Goal: Task Accomplishment & Management: Use online tool/utility

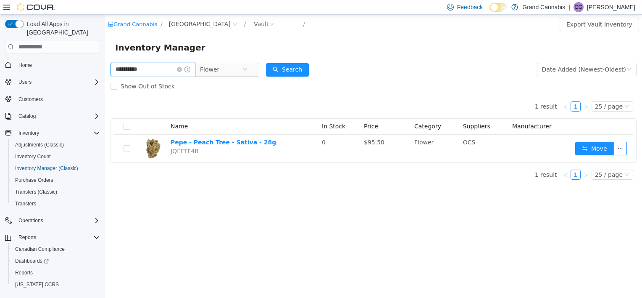
drag, startPoint x: 181, startPoint y: 66, endPoint x: 92, endPoint y: 69, distance: 88.7
click at [105, 69] on html "**********" at bounding box center [373, 156] width 537 height 283
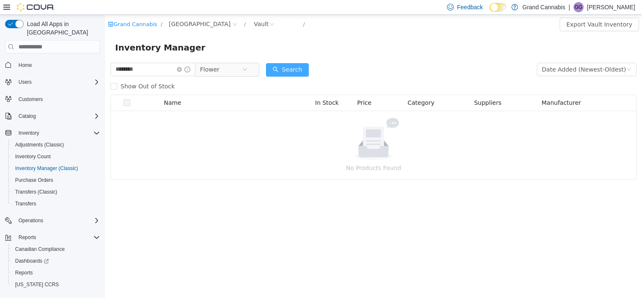
click at [285, 70] on button "Search" at bounding box center [287, 69] width 43 height 13
drag, startPoint x: 163, startPoint y: 74, endPoint x: 92, endPoint y: 68, distance: 70.5
click at [105, 68] on html "Grand Cannabis / [GEOGRAPHIC_DATA] / Vault / Export Vault Inventory Inventory M…" at bounding box center [373, 156] width 537 height 283
type input "**********"
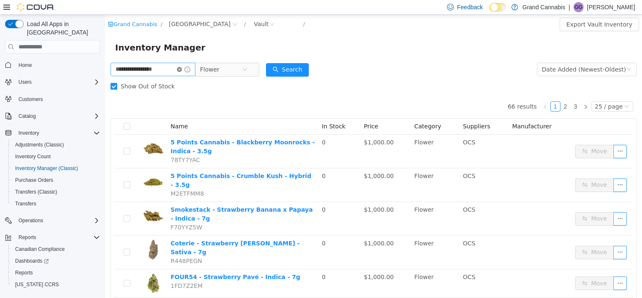
click at [182, 70] on icon "icon: close-circle" at bounding box center [179, 69] width 5 height 5
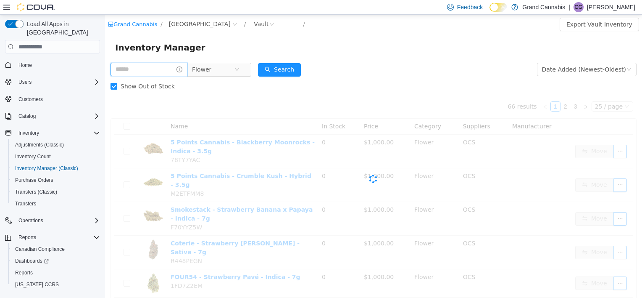
click at [156, 68] on input "text" at bounding box center [149, 69] width 77 height 13
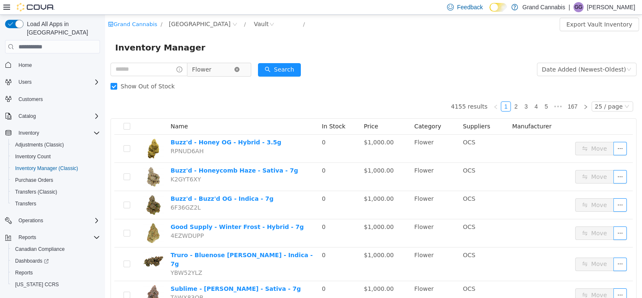
click at [240, 70] on icon "icon: close-circle" at bounding box center [237, 69] width 5 height 5
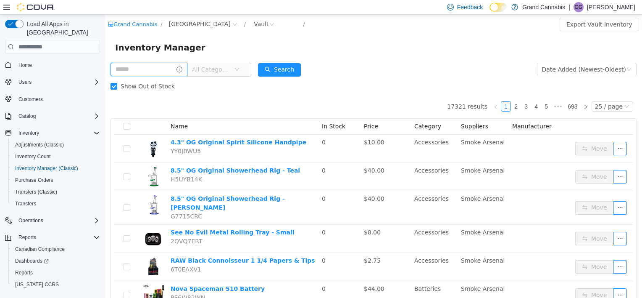
drag, startPoint x: 163, startPoint y: 70, endPoint x: 173, endPoint y: 70, distance: 10.5
click at [163, 68] on input "text" at bounding box center [149, 69] width 77 height 13
type input "**********"
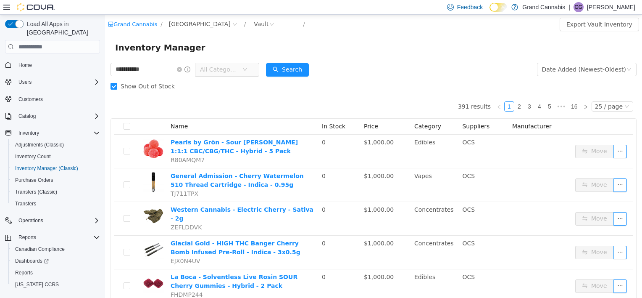
click at [238, 70] on span "All Categories" at bounding box center [219, 69] width 38 height 8
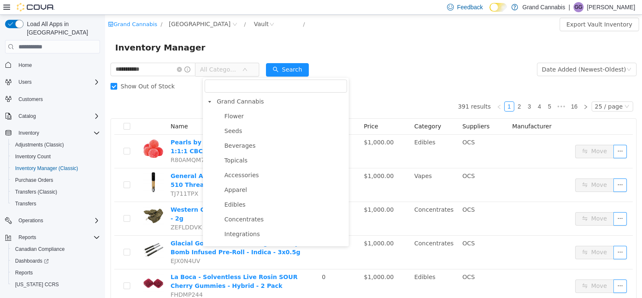
scroll to position [126, 0]
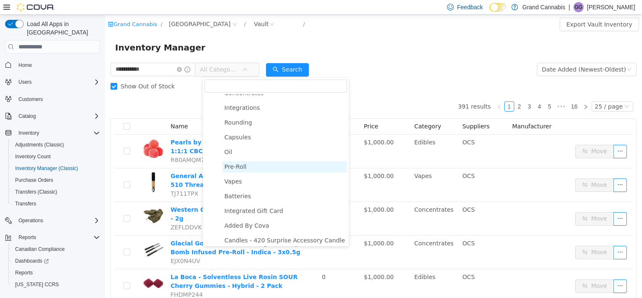
click at [241, 170] on span "Pre-Roll" at bounding box center [236, 166] width 22 height 7
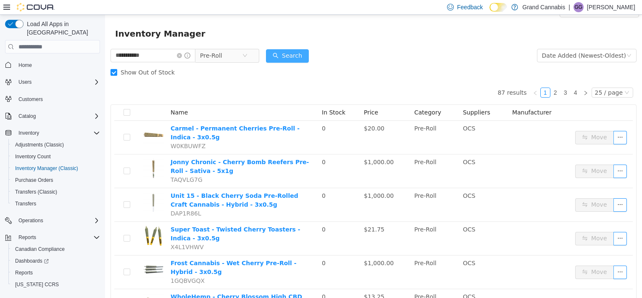
scroll to position [0, 0]
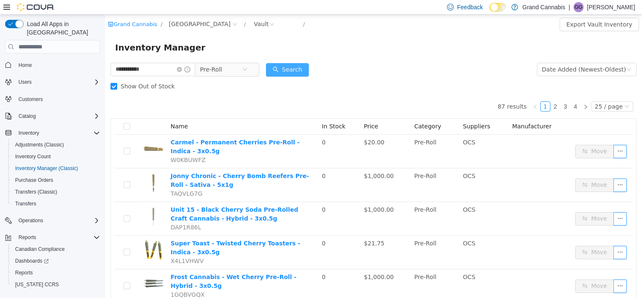
click at [305, 65] on button "Search" at bounding box center [287, 69] width 43 height 13
click at [254, 26] on div "Vault" at bounding box center [261, 24] width 15 height 13
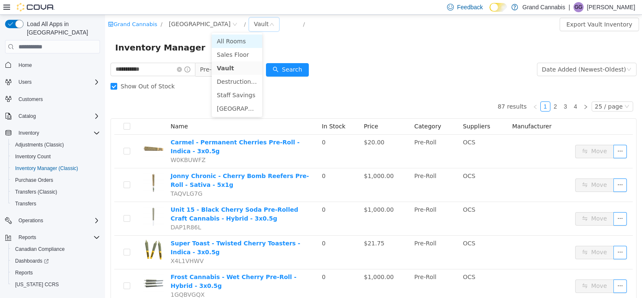
click at [242, 42] on li "All Rooms" at bounding box center [237, 40] width 50 height 13
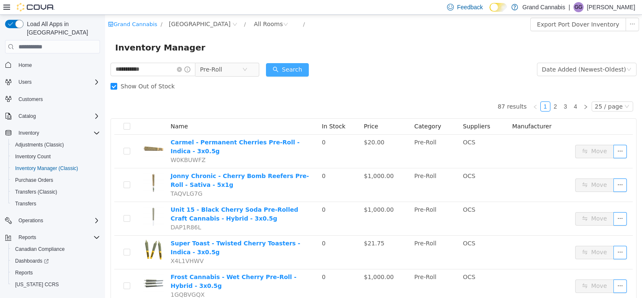
click at [277, 75] on button "Search" at bounding box center [287, 69] width 43 height 13
click at [154, 69] on input "**********" at bounding box center [153, 69] width 85 height 13
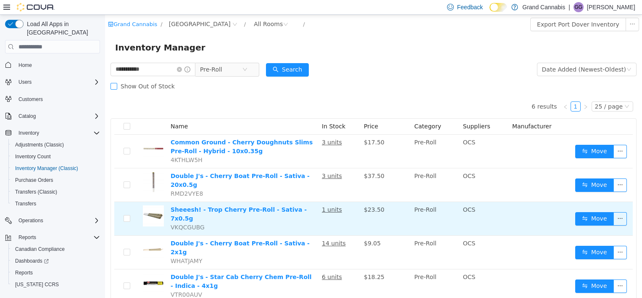
scroll to position [42, 0]
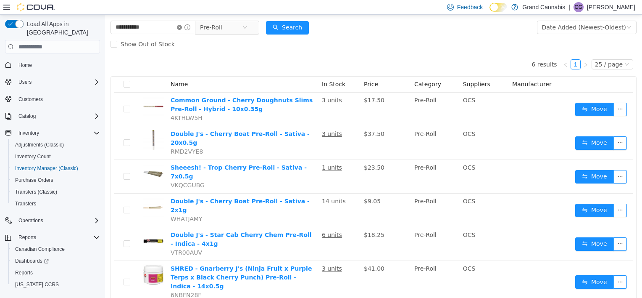
click at [182, 28] on icon "icon: close-circle" at bounding box center [179, 27] width 5 height 5
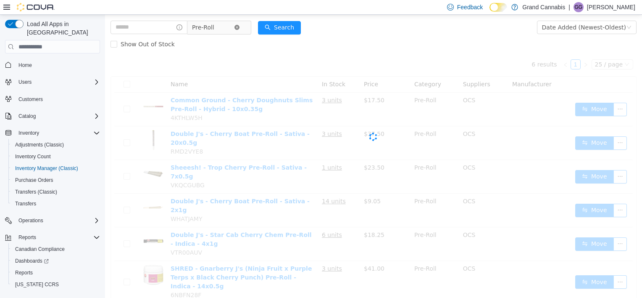
click at [240, 28] on icon "icon: close-circle" at bounding box center [237, 27] width 5 height 5
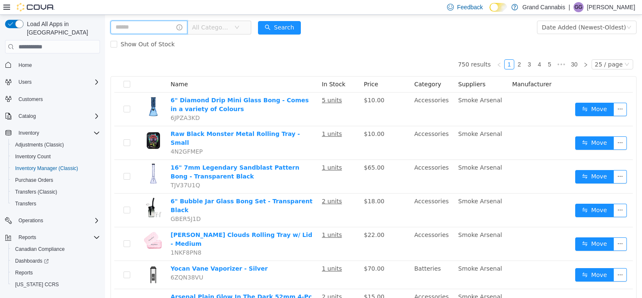
click at [153, 29] on input "text" at bounding box center [149, 27] width 77 height 13
click at [234, 24] on span "All Categories" at bounding box center [213, 27] width 42 height 13
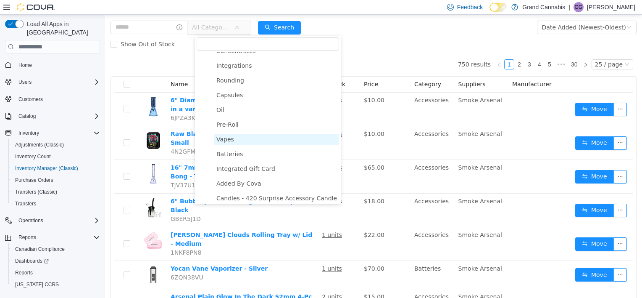
click at [229, 143] on span "Vapes" at bounding box center [226, 139] width 18 height 7
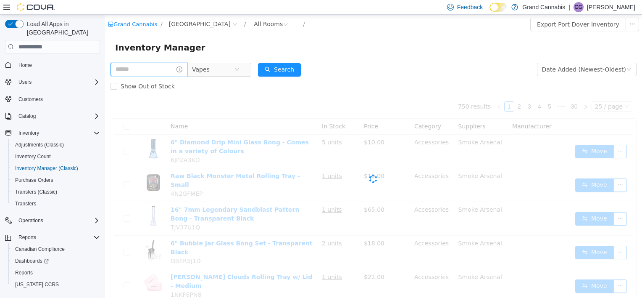
click at [150, 70] on input "text" at bounding box center [149, 69] width 77 height 13
type input "******"
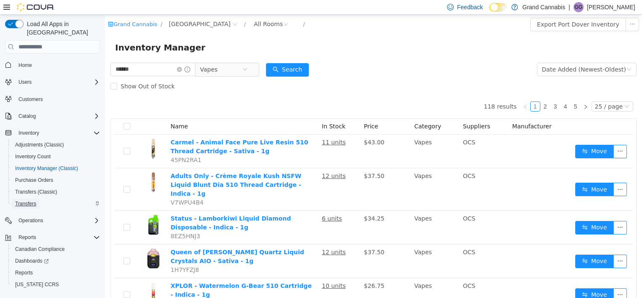
click at [32, 200] on span "Transfers" at bounding box center [25, 203] width 21 height 7
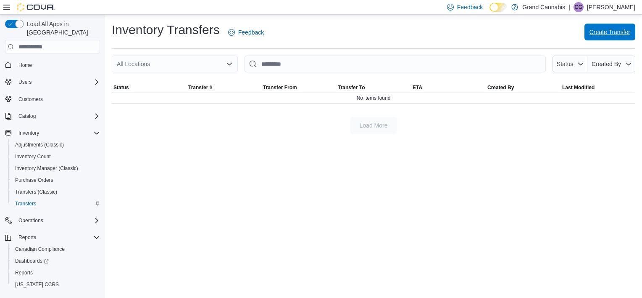
click at [594, 39] on span "Create Transfer" at bounding box center [610, 32] width 41 height 17
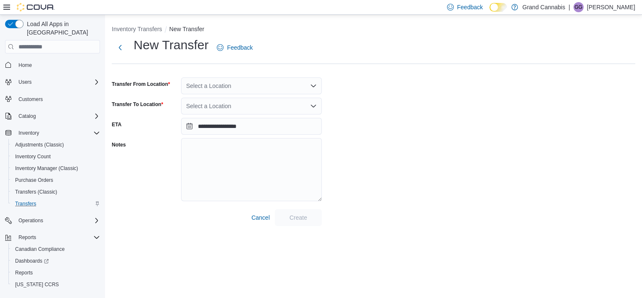
click at [293, 87] on div "Select a Location" at bounding box center [251, 85] width 141 height 17
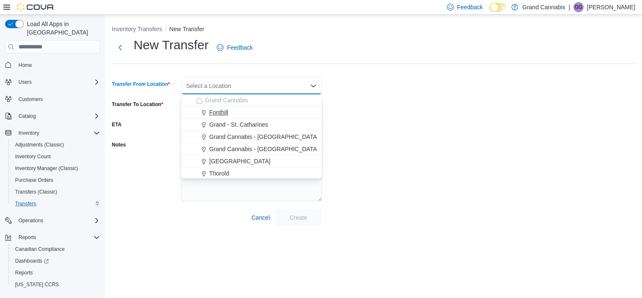
click at [264, 114] on div "Fonthill" at bounding box center [256, 112] width 121 height 8
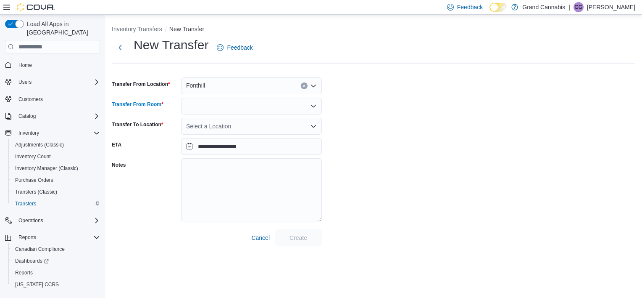
click at [249, 103] on div at bounding box center [251, 106] width 141 height 17
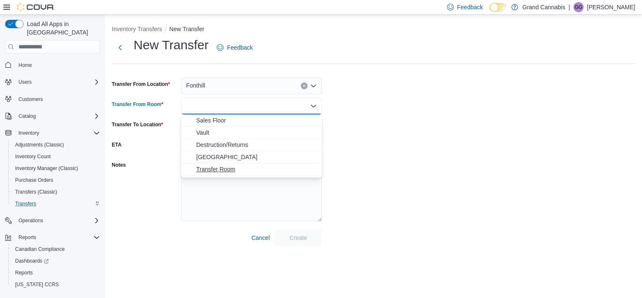
click at [242, 167] on span "Transfer Room" at bounding box center [256, 169] width 121 height 8
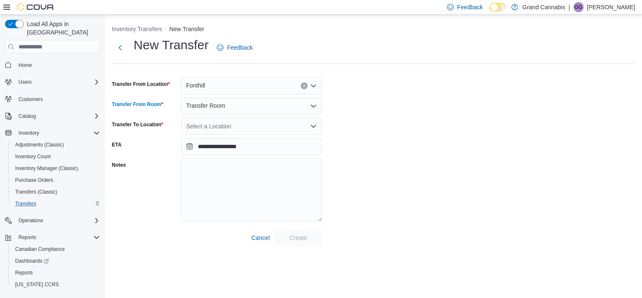
click at [256, 127] on div "Select a Location" at bounding box center [251, 126] width 141 height 17
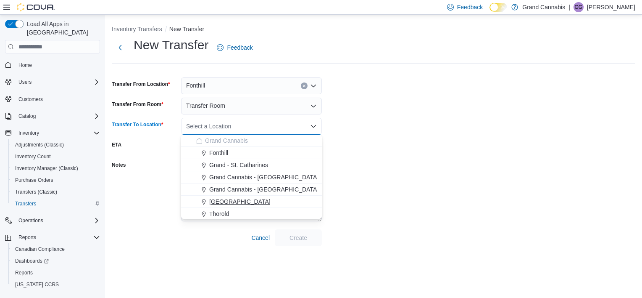
click at [239, 202] on div "[GEOGRAPHIC_DATA]" at bounding box center [256, 201] width 121 height 8
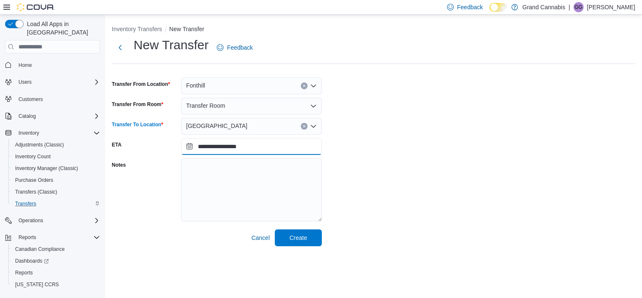
click at [276, 146] on input "**********" at bounding box center [251, 146] width 141 height 17
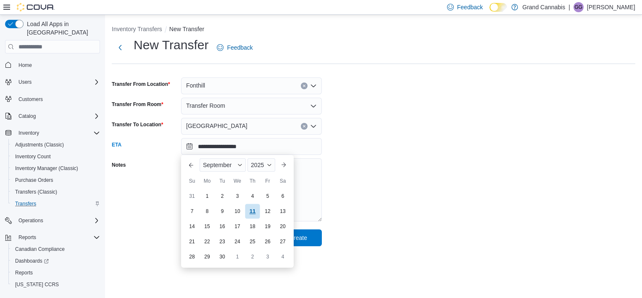
click at [254, 209] on div "11" at bounding box center [252, 211] width 15 height 15
type input "**********"
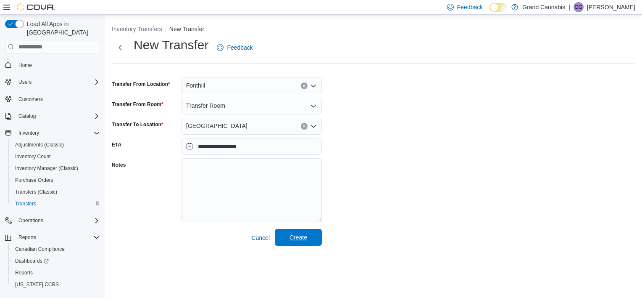
click at [314, 240] on span "Create" at bounding box center [298, 237] width 37 height 17
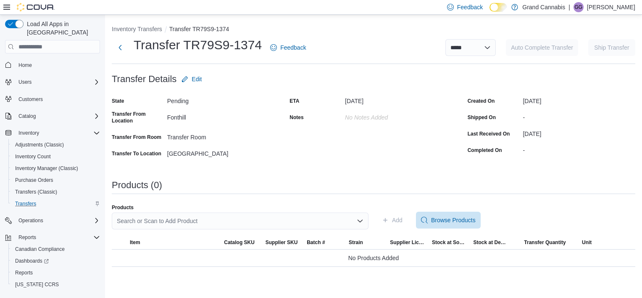
click at [283, 227] on div "Search or Scan to Add Product" at bounding box center [240, 220] width 257 height 17
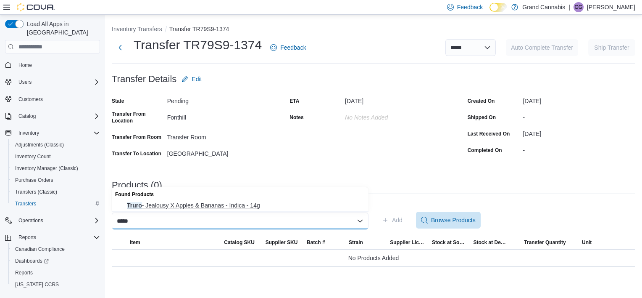
type input "*****"
click at [258, 207] on span "Truro - Jealousy X Apples & Bananas - Indica - 14g" at bounding box center [245, 205] width 237 height 8
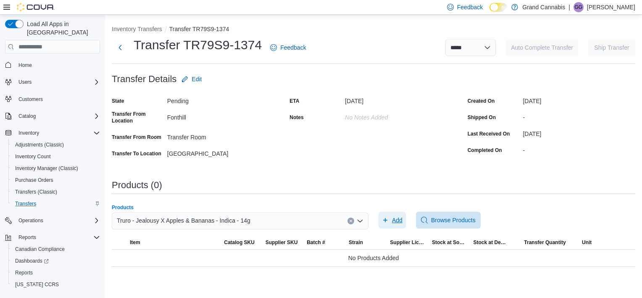
click at [395, 221] on span "Add" at bounding box center [397, 220] width 11 height 8
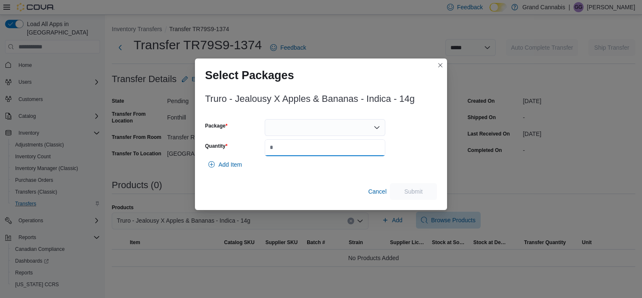
click at [320, 139] on input "Quantity" at bounding box center [325, 147] width 121 height 17
type input "*"
click at [321, 127] on div at bounding box center [325, 127] width 121 height 17
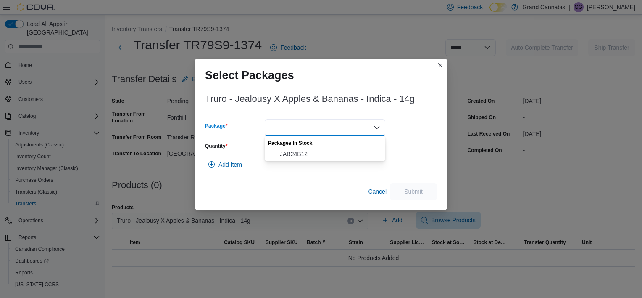
click at [314, 156] on span "JAB24B12" at bounding box center [330, 154] width 100 height 8
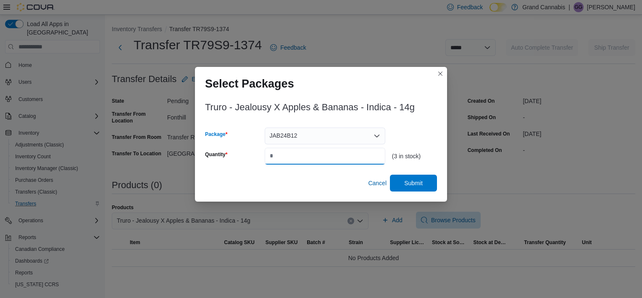
click at [314, 154] on input "*" at bounding box center [325, 156] width 121 height 17
type input "*"
click at [414, 187] on span "Submit" at bounding box center [413, 182] width 37 height 17
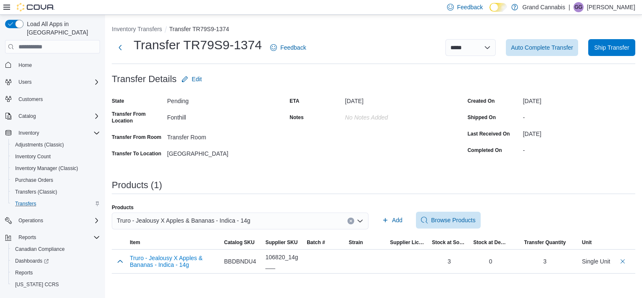
click at [352, 219] on div "Truro - Jealousy X Apples & Bananas - Indica - 14g" at bounding box center [240, 220] width 257 height 17
drag, startPoint x: 325, startPoint y: 222, endPoint x: 355, endPoint y: 224, distance: 29.5
click at [325, 222] on div "Truro - Jealousy X Apples & Bananas - Indica - 14g" at bounding box center [240, 220] width 257 height 17
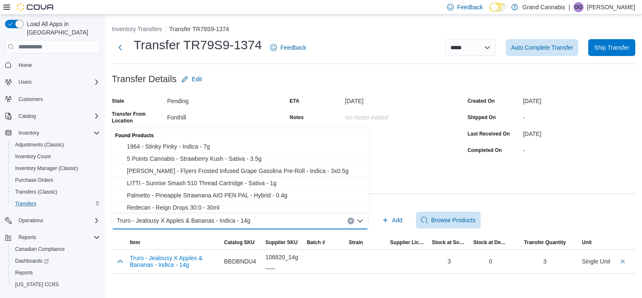
click at [349, 221] on button "Clear input" at bounding box center [351, 220] width 7 height 7
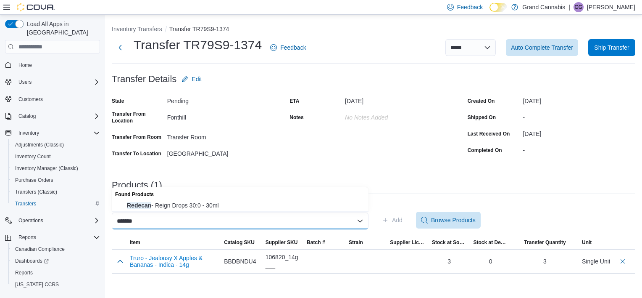
type input "*******"
click at [301, 198] on div "Found Products" at bounding box center [240, 193] width 257 height 12
click at [296, 202] on span "Redecan - Reign Drops 30:0 - 30ml" at bounding box center [245, 205] width 237 height 8
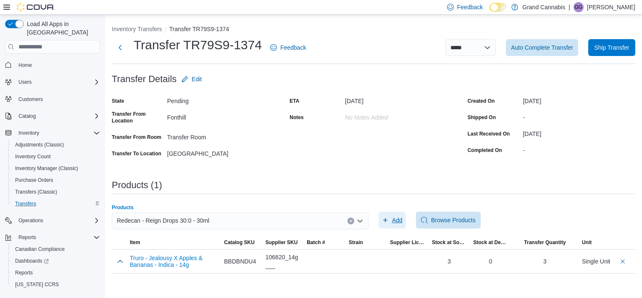
click at [397, 223] on span "Add" at bounding box center [397, 220] width 11 height 8
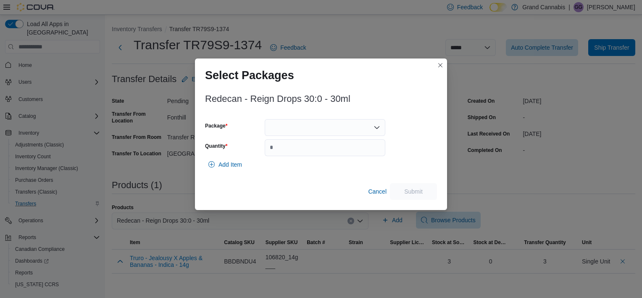
click at [343, 123] on div at bounding box center [325, 127] width 121 height 17
click at [336, 150] on span "3101737877" at bounding box center [330, 154] width 100 height 8
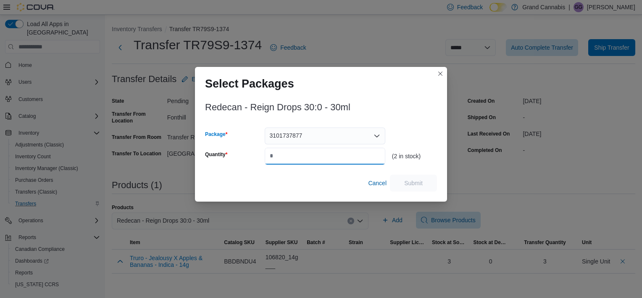
click at [330, 153] on input "Quantity" at bounding box center [325, 156] width 121 height 17
type input "*"
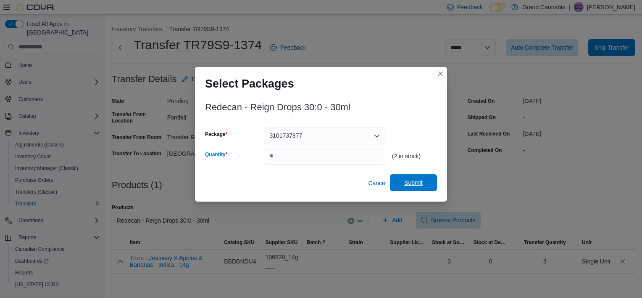
click at [404, 183] on span "Submit" at bounding box center [413, 182] width 37 height 17
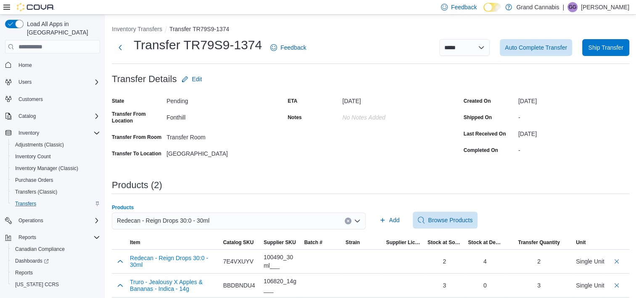
click at [351, 224] on button "Clear input" at bounding box center [348, 220] width 7 height 7
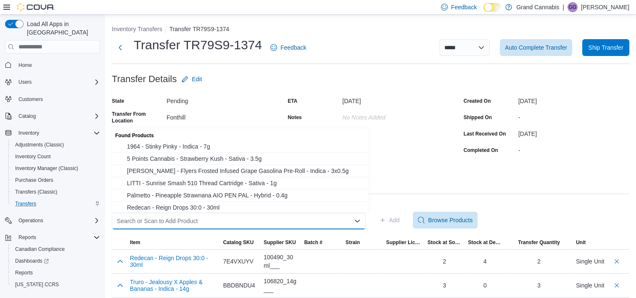
click at [305, 220] on div "Search or Scan to Add Product Combo box. Selected. Combo box input. Search or S…" at bounding box center [239, 220] width 254 height 17
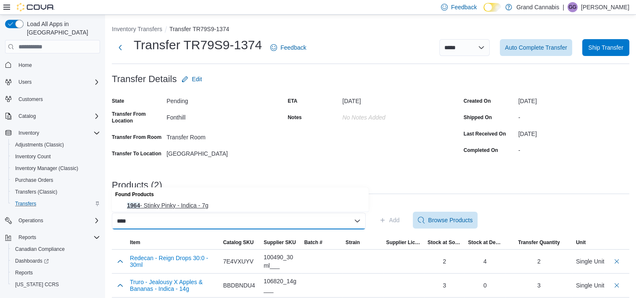
type input "****"
click at [295, 201] on span "1964 - Stinky Pinky - Indica - 7g" at bounding box center [245, 205] width 237 height 8
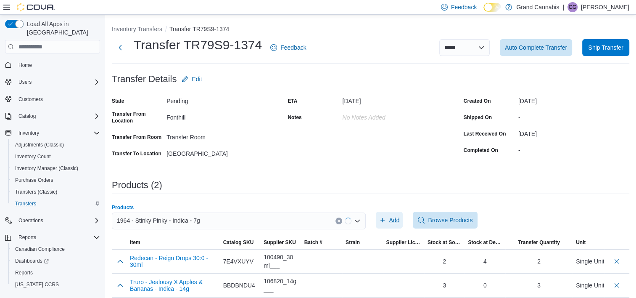
click at [385, 222] on icon "button" at bounding box center [382, 220] width 7 height 7
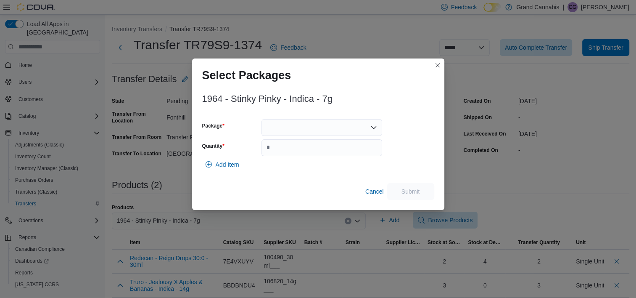
click at [326, 114] on div "1964 - Stinky Pinky - Indica - 7g Package Quantity Add Item Cancel Submit" at bounding box center [318, 144] width 232 height 111
click at [329, 129] on div at bounding box center [322, 127] width 121 height 17
click at [319, 153] on span "SPYPGE003" at bounding box center [327, 154] width 100 height 8
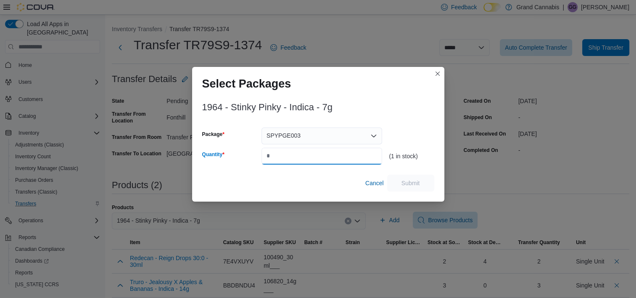
click at [317, 153] on input "Quantity" at bounding box center [322, 156] width 121 height 17
type input "*"
click at [417, 182] on span "Submit" at bounding box center [411, 182] width 18 height 8
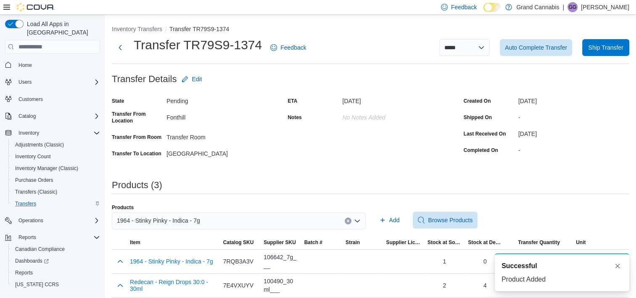
click at [350, 222] on icon "Clear input" at bounding box center [347, 220] width 3 height 3
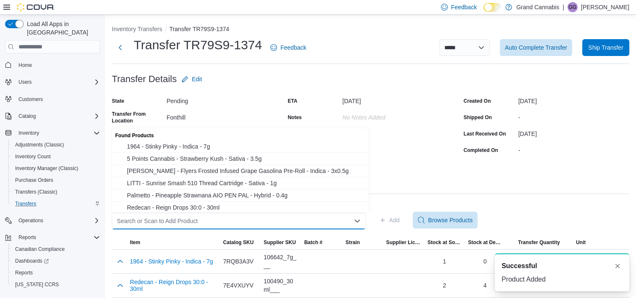
click at [322, 218] on div "Search or Scan to Add Product" at bounding box center [239, 220] width 254 height 17
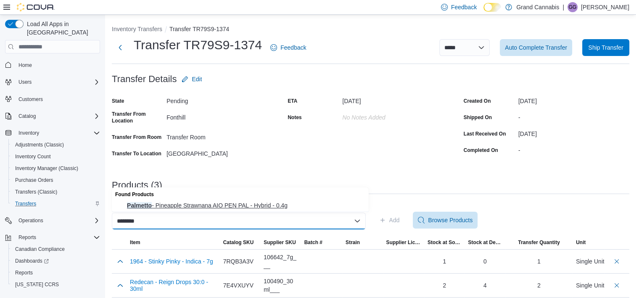
type input "********"
click at [313, 203] on span "Palmetto - Pineapple Strawnana AIO PEN PAL - Hybrid - 0.4g" at bounding box center [245, 205] width 237 height 8
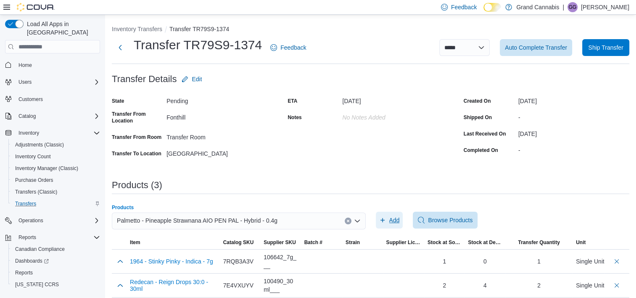
click at [383, 219] on icon "button" at bounding box center [382, 220] width 7 height 7
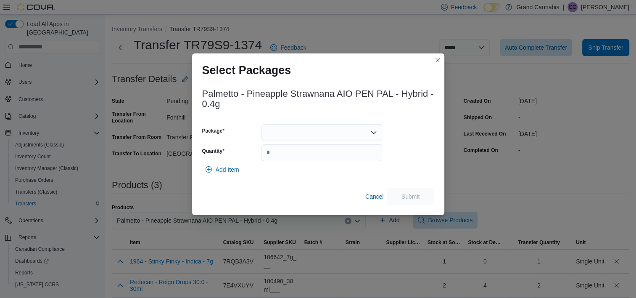
click at [336, 128] on div at bounding box center [322, 132] width 121 height 17
click at [327, 156] on span "AFG00001151" at bounding box center [327, 159] width 100 height 8
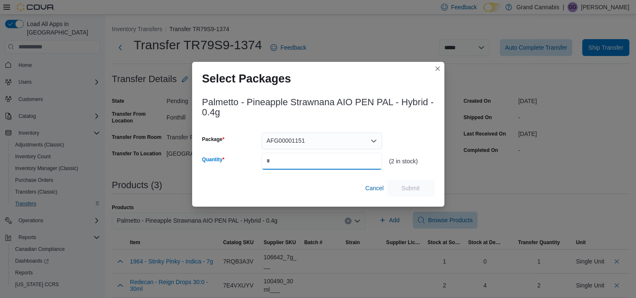
click at [322, 161] on input "Quantity" at bounding box center [322, 161] width 121 height 17
type input "*"
click at [422, 190] on span "Submit" at bounding box center [410, 187] width 37 height 17
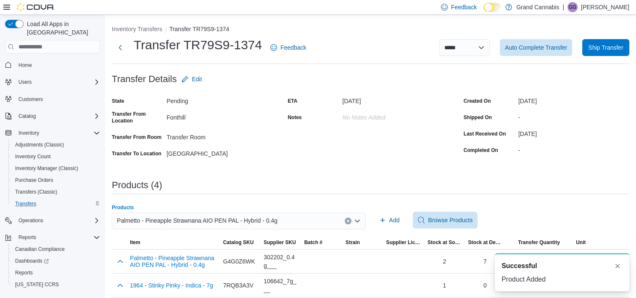
click at [349, 221] on icon "Clear input" at bounding box center [348, 221] width 2 height 2
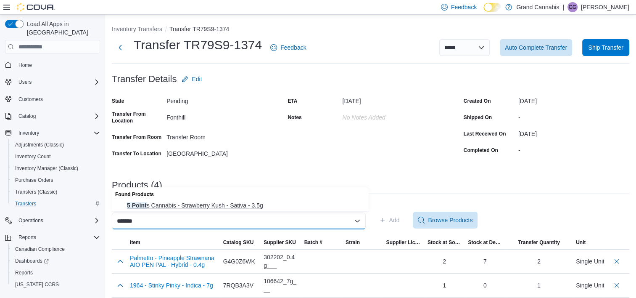
type input "*******"
click at [289, 209] on span "5 Point s Cannabis - Strawberry Kush - Sativa - 3.5g" at bounding box center [245, 205] width 237 height 8
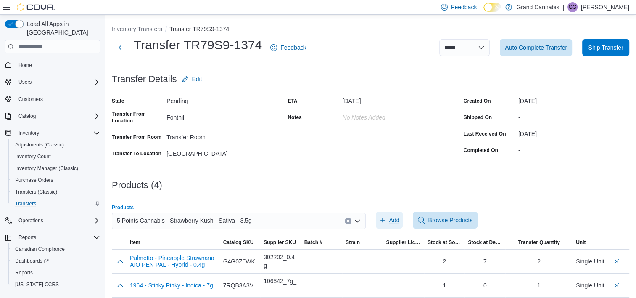
click at [395, 224] on span "Add" at bounding box center [394, 220] width 11 height 8
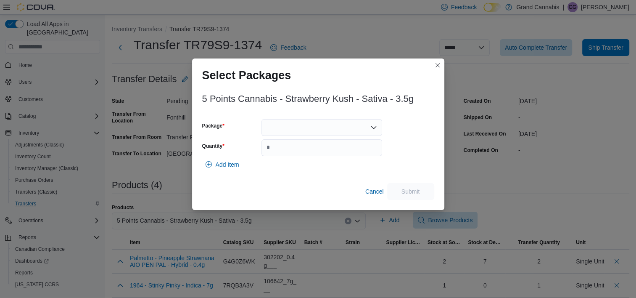
click at [366, 131] on div at bounding box center [322, 127] width 121 height 17
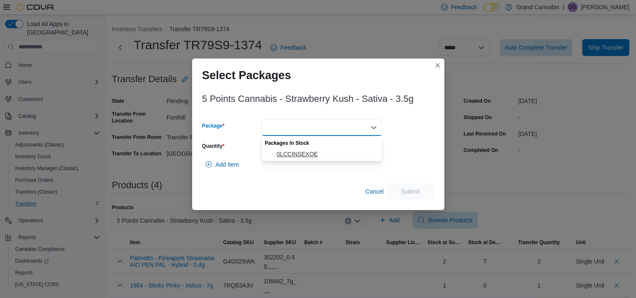
click at [353, 156] on span "0LCCINSEXQE" at bounding box center [327, 154] width 100 height 8
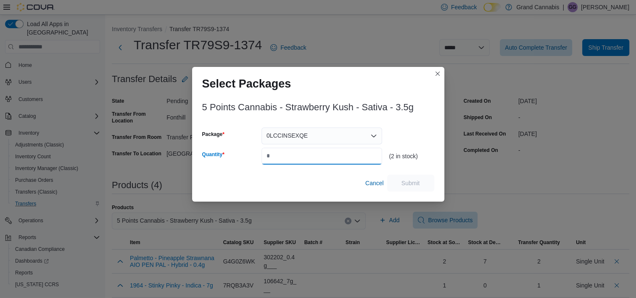
click at [353, 155] on input "Quantity" at bounding box center [322, 156] width 121 height 17
type input "*"
click at [416, 177] on span "Submit" at bounding box center [410, 182] width 37 height 17
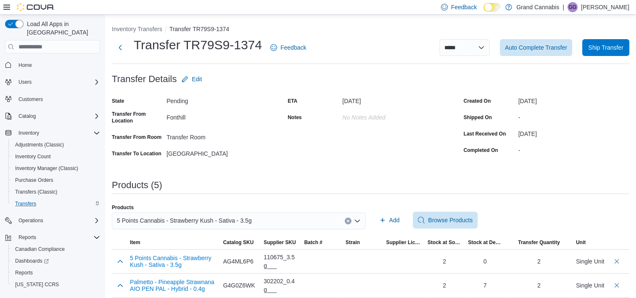
click at [341, 220] on div "5 Points Cannabis - Strawberry Kush - Sativa - 3.5g" at bounding box center [239, 220] width 254 height 17
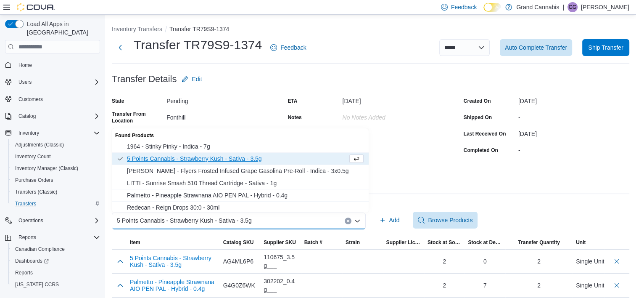
click at [351, 220] on button "Clear input" at bounding box center [348, 220] width 7 height 7
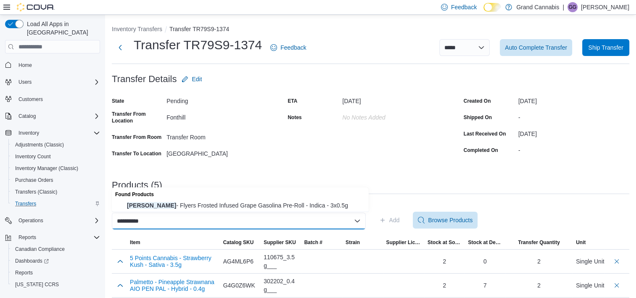
type input "**********"
click at [283, 199] on div "Found Products" at bounding box center [240, 193] width 257 height 12
click at [282, 202] on span "[PERSON_NAME] - Flyers Frosted Infused Grape Gasolina Pre-Roll - Indica - 3x0.5g" at bounding box center [245, 205] width 237 height 8
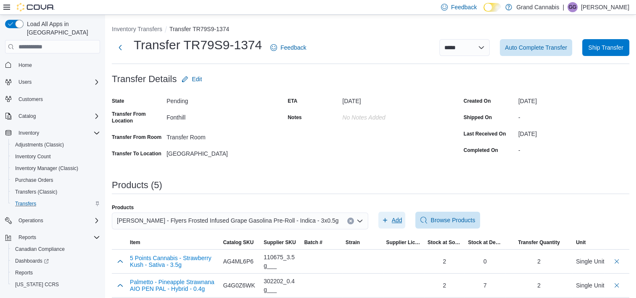
click at [395, 222] on span "Add" at bounding box center [397, 220] width 11 height 8
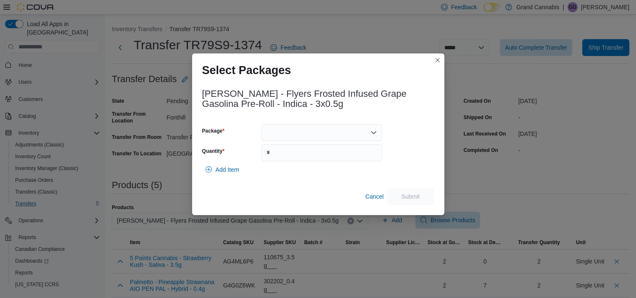
click at [354, 129] on div at bounding box center [322, 132] width 121 height 17
click at [338, 155] on span "2500002346" at bounding box center [327, 159] width 100 height 8
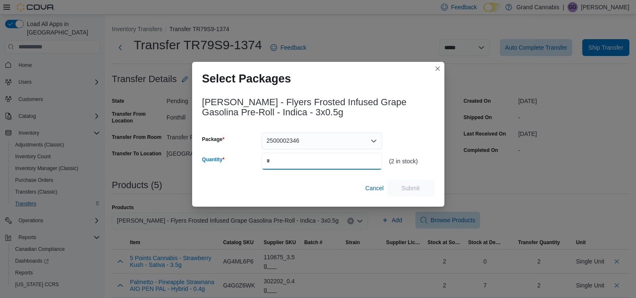
click at [338, 155] on input "Quantity" at bounding box center [322, 161] width 121 height 17
type input "*"
click at [418, 193] on span "Submit" at bounding box center [410, 187] width 37 height 17
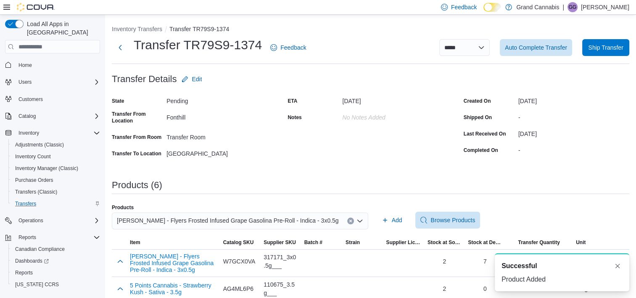
drag, startPoint x: 350, startPoint y: 219, endPoint x: 332, endPoint y: 220, distance: 18.1
click at [348, 220] on button "Clear input" at bounding box center [350, 220] width 7 height 7
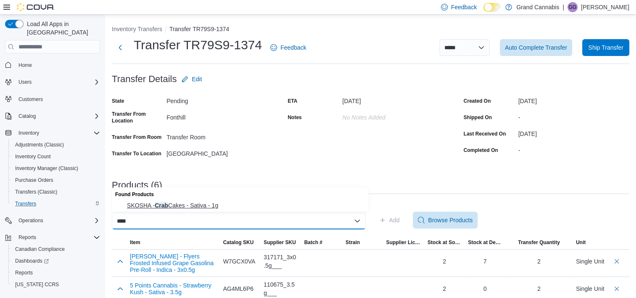
type input "****"
click at [282, 205] on span "SKOSHA - Crab Cakes - Sativa - 1g" at bounding box center [245, 205] width 237 height 8
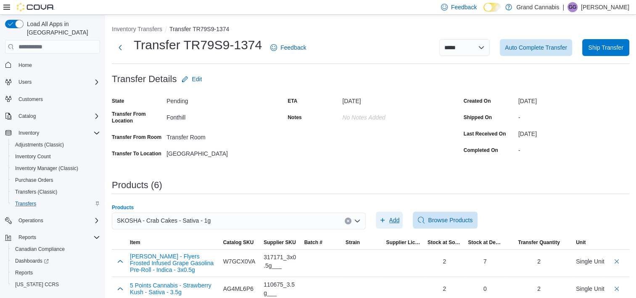
click at [400, 219] on span "Add" at bounding box center [394, 220] width 11 height 8
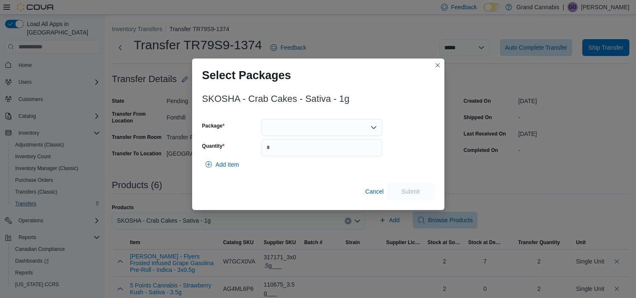
click at [354, 116] on div "SKOSHA - Crab Cakes - Sativa - 1g Package Quantity Add Item Cancel Submit" at bounding box center [318, 144] width 232 height 111
click at [353, 121] on div at bounding box center [322, 127] width 121 height 17
click at [336, 153] on span "CC458" at bounding box center [327, 154] width 100 height 8
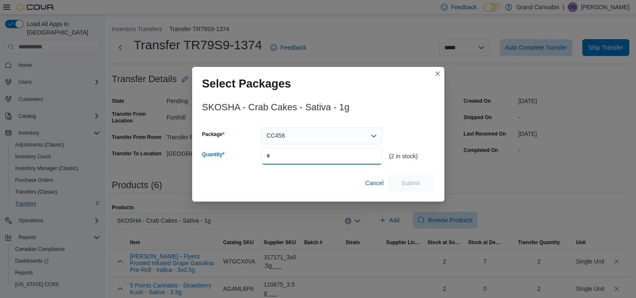
click at [339, 156] on input "Quantity" at bounding box center [322, 156] width 121 height 17
type input "*"
click at [420, 189] on span "Submit" at bounding box center [410, 182] width 37 height 17
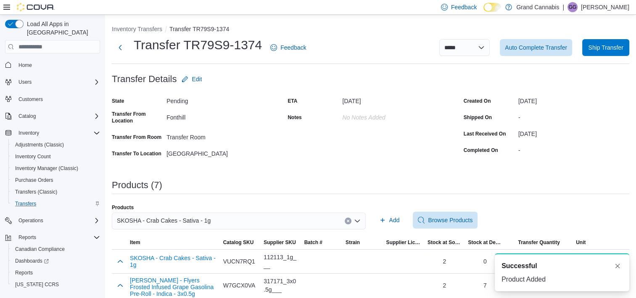
drag, startPoint x: 352, startPoint y: 222, endPoint x: 318, endPoint y: 219, distance: 34.1
click at [350, 222] on icon "Clear input" at bounding box center [347, 220] width 3 height 3
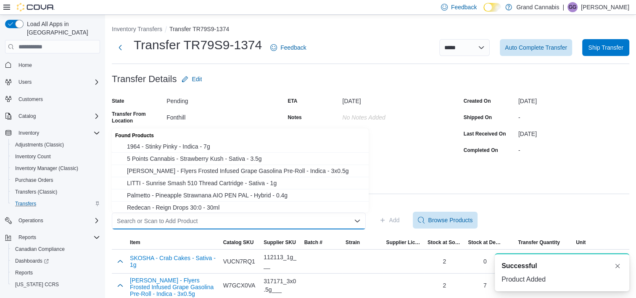
click at [313, 221] on div "Search or Scan to Add Product Combo box. Selected. Combo box input. Search or S…" at bounding box center [239, 220] width 254 height 17
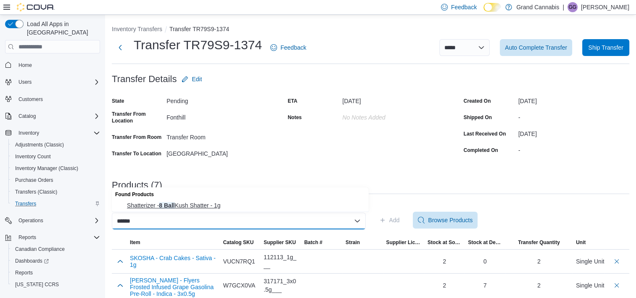
type input "******"
click at [290, 203] on span "Shatterizer - 8 Ball Kush Shatter - 1g" at bounding box center [245, 205] width 237 height 8
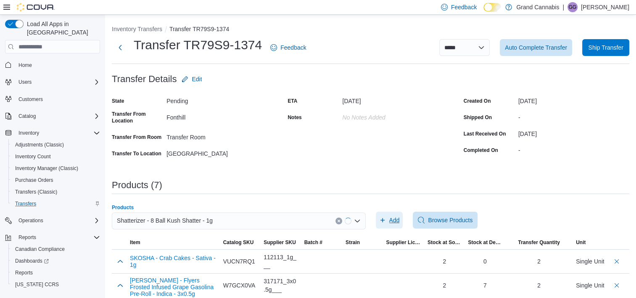
click at [391, 224] on span "Add" at bounding box center [389, 219] width 21 height 17
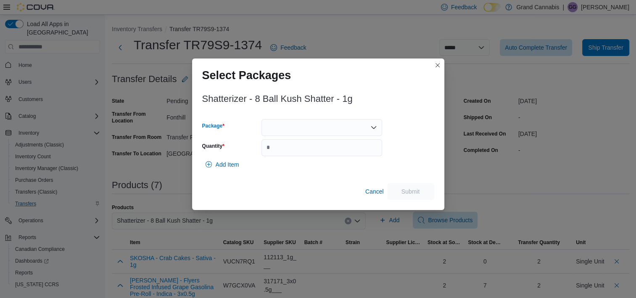
drag, startPoint x: 293, startPoint y: 131, endPoint x: 299, endPoint y: 129, distance: 6.1
click at [295, 130] on div at bounding box center [322, 127] width 121 height 17
click at [314, 146] on div "Packages In Stock" at bounding box center [322, 142] width 121 height 12
click at [313, 152] on span "ST629852" at bounding box center [327, 154] width 100 height 8
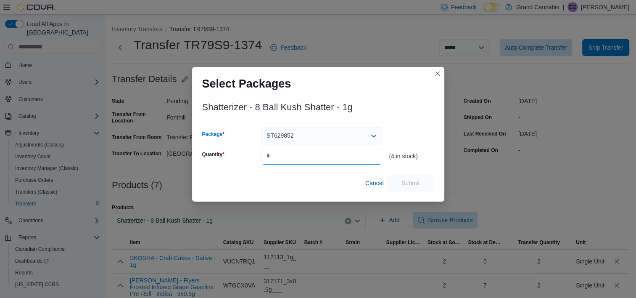
click at [313, 153] on input "Quantity" at bounding box center [322, 156] width 121 height 17
type input "*"
click at [422, 180] on span "Submit" at bounding box center [410, 182] width 37 height 17
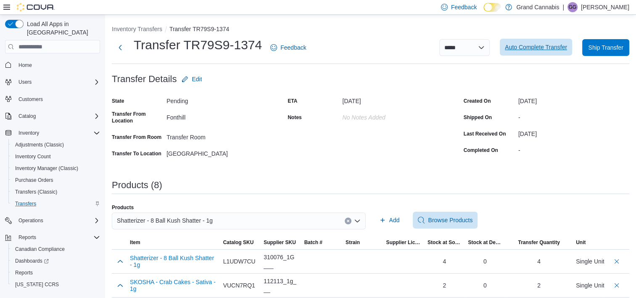
click at [526, 53] on span "Auto Complete Transfer" at bounding box center [536, 47] width 62 height 17
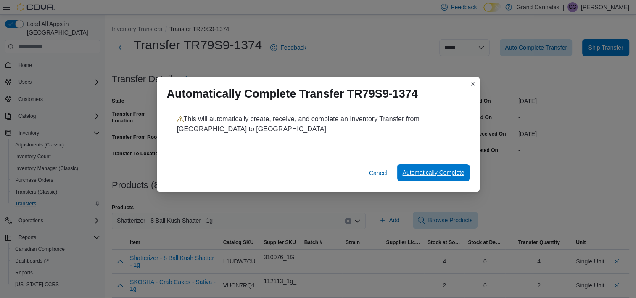
click at [450, 168] on span "Automatically Complete" at bounding box center [433, 172] width 62 height 17
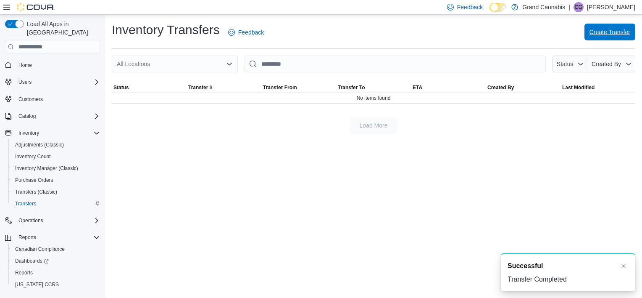
click at [589, 29] on button "Create Transfer" at bounding box center [610, 32] width 51 height 17
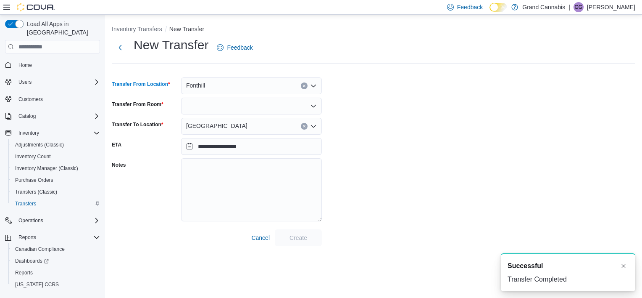
click at [302, 83] on button "Clear input" at bounding box center [304, 85] width 7 height 7
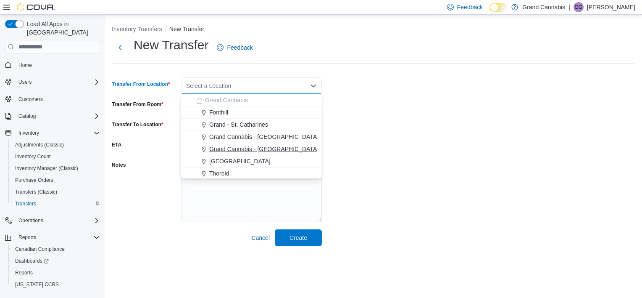
click at [276, 148] on span "Grand Cannabis - [GEOGRAPHIC_DATA]" at bounding box center [263, 149] width 109 height 8
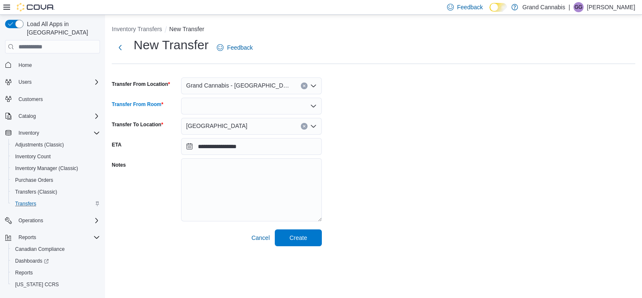
click at [264, 106] on div at bounding box center [251, 106] width 141 height 17
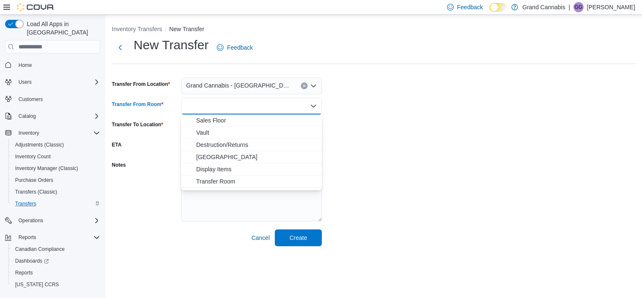
click at [230, 183] on span "Transfer Room" at bounding box center [256, 181] width 121 height 8
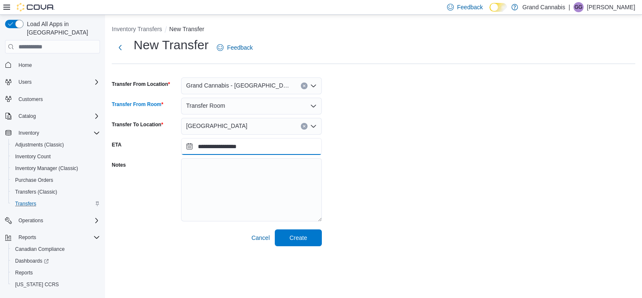
click at [264, 151] on input "**********" at bounding box center [251, 146] width 141 height 17
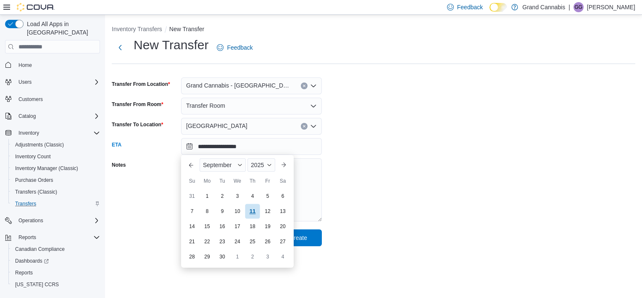
click at [253, 209] on div "11" at bounding box center [252, 211] width 15 height 15
type input "**********"
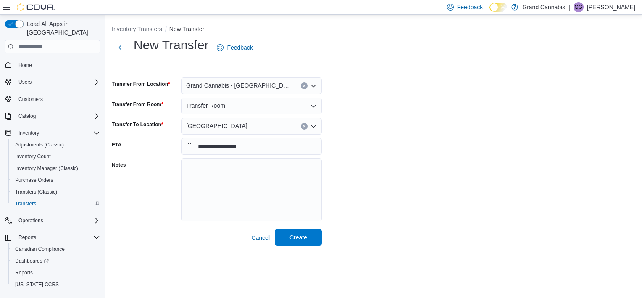
click at [288, 234] on span "Create" at bounding box center [298, 237] width 37 height 17
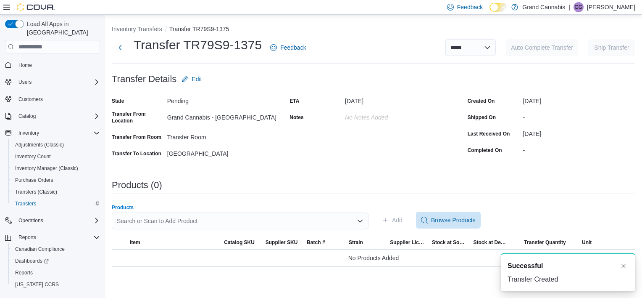
click at [318, 223] on div "Search or Scan to Add Product" at bounding box center [240, 220] width 257 height 17
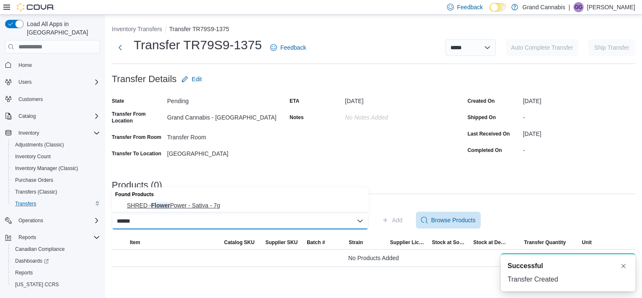
type input "******"
click at [309, 201] on span "SHRED - Flower Power - Sativa - 7g" at bounding box center [245, 205] width 237 height 8
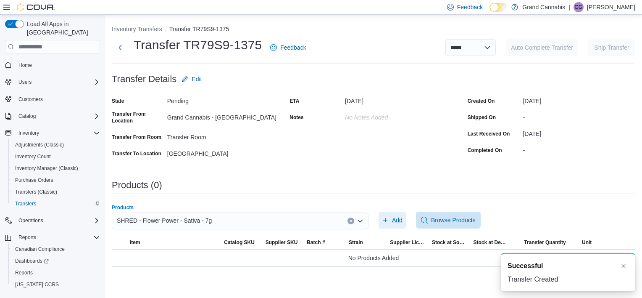
click at [404, 226] on button "Add" at bounding box center [392, 219] width 27 height 17
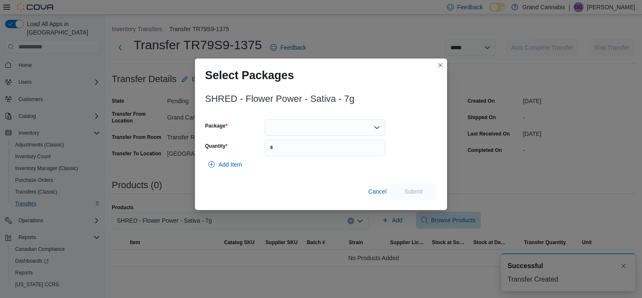
click at [354, 119] on div at bounding box center [325, 127] width 121 height 17
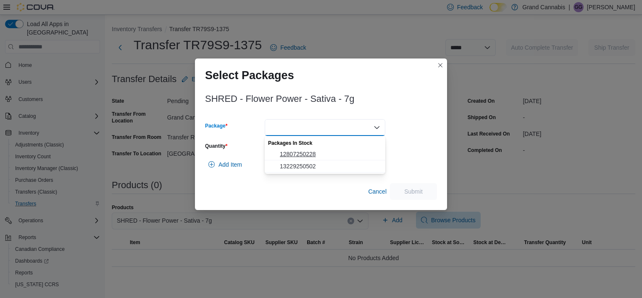
click at [333, 154] on span "12807250228" at bounding box center [330, 154] width 100 height 8
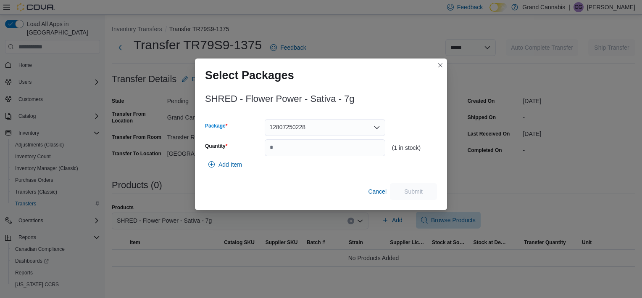
click at [354, 123] on div "12807250228 Combo box. Selected. 12807250228. Press Backspace to delete 1280725…" at bounding box center [325, 127] width 121 height 17
click at [337, 159] on button "13229250502" at bounding box center [325, 154] width 121 height 12
click at [342, 144] on input "Quantity" at bounding box center [325, 147] width 121 height 17
type input "*"
click at [414, 189] on span "Submit" at bounding box center [413, 191] width 18 height 8
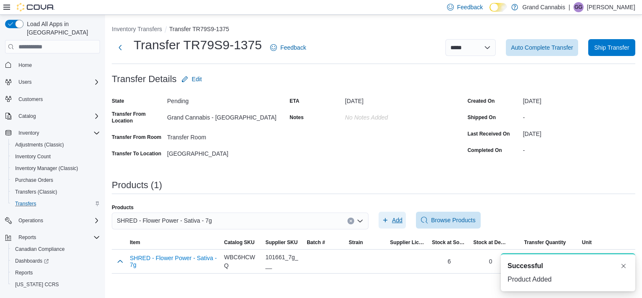
click at [387, 221] on icon "button" at bounding box center [385, 220] width 7 height 7
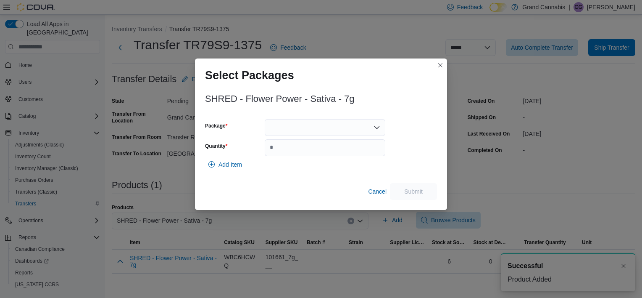
click at [333, 133] on div at bounding box center [325, 127] width 121 height 17
click at [328, 158] on button "12807250228" at bounding box center [325, 154] width 121 height 12
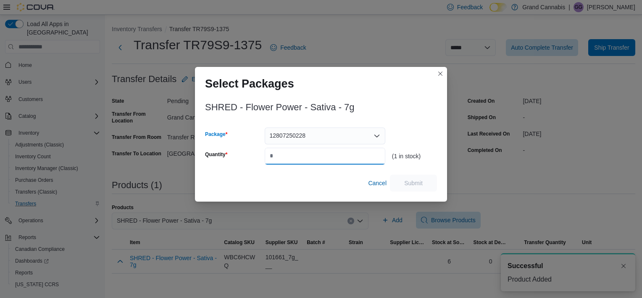
click at [328, 155] on input "Quantity" at bounding box center [325, 156] width 121 height 17
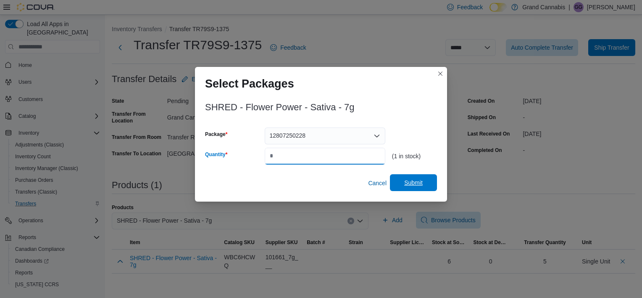
type input "*"
click at [411, 186] on span "Submit" at bounding box center [413, 182] width 18 height 8
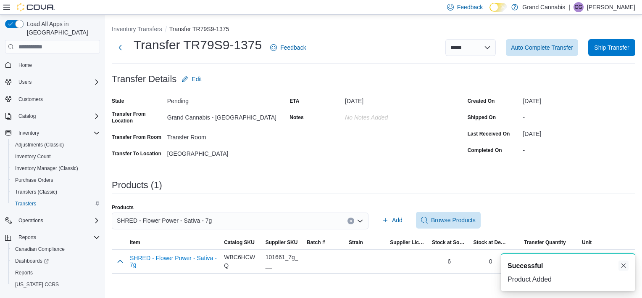
click at [624, 264] on button "Dismiss toast" at bounding box center [624, 265] width 10 height 10
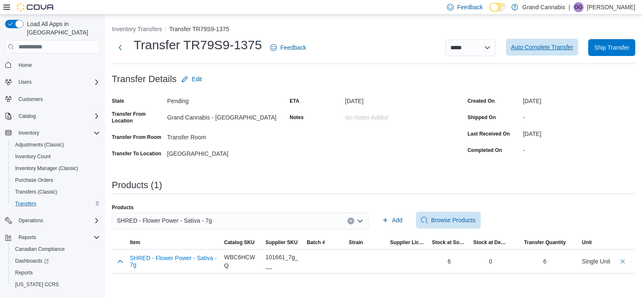
click at [546, 43] on span "Auto Complete Transfer" at bounding box center [542, 47] width 62 height 17
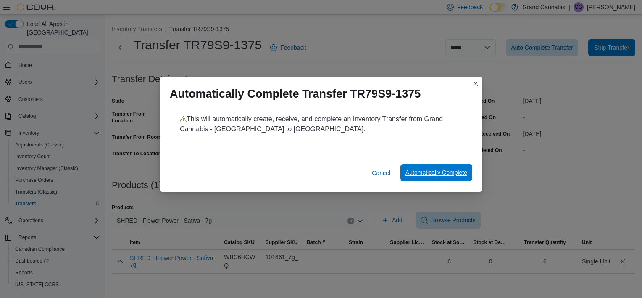
click at [441, 170] on span "Automatically Complete" at bounding box center [437, 172] width 62 height 8
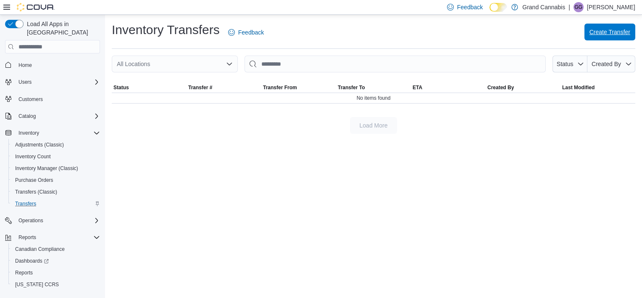
click at [632, 34] on button "Create Transfer" at bounding box center [610, 32] width 51 height 17
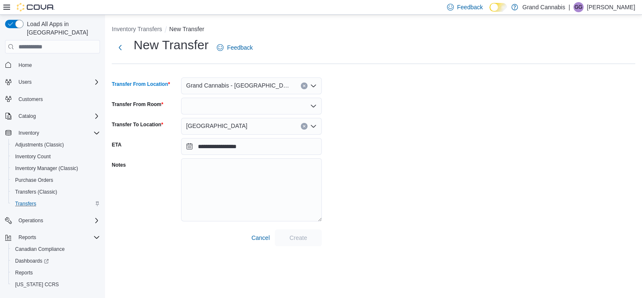
click at [305, 87] on button "Clear input" at bounding box center [304, 85] width 7 height 7
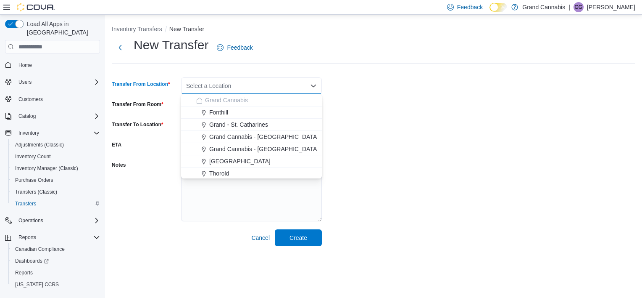
click at [273, 139] on span "Grand Cannabis - [GEOGRAPHIC_DATA]" at bounding box center [263, 136] width 109 height 8
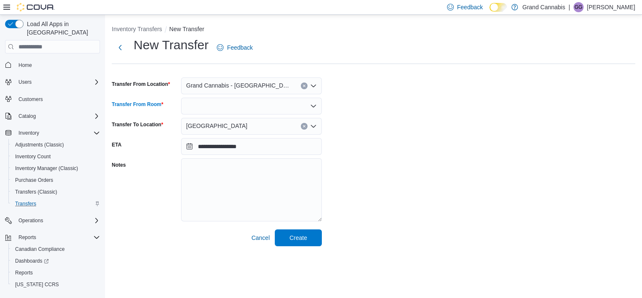
click at [241, 104] on div at bounding box center [251, 106] width 141 height 17
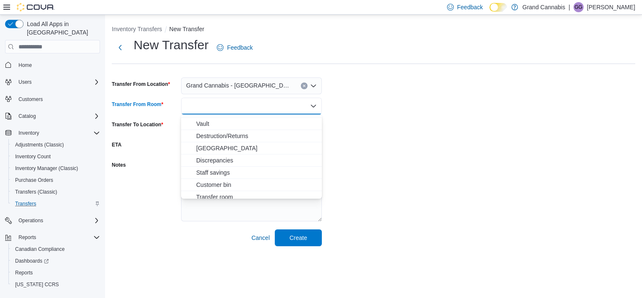
scroll to position [13, 0]
click at [229, 193] on span "Transfer room" at bounding box center [256, 192] width 121 height 8
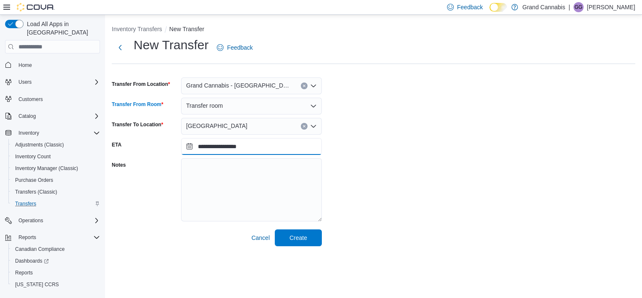
click at [258, 151] on input "**********" at bounding box center [251, 146] width 141 height 17
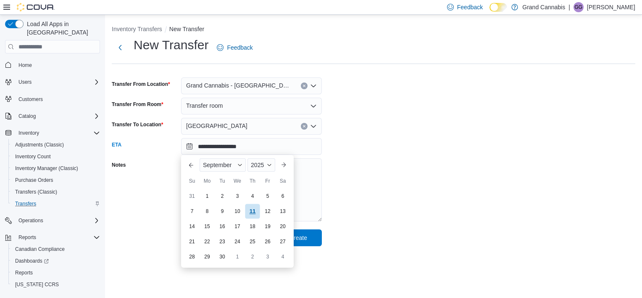
click at [256, 215] on div "11" at bounding box center [252, 211] width 15 height 15
type input "**********"
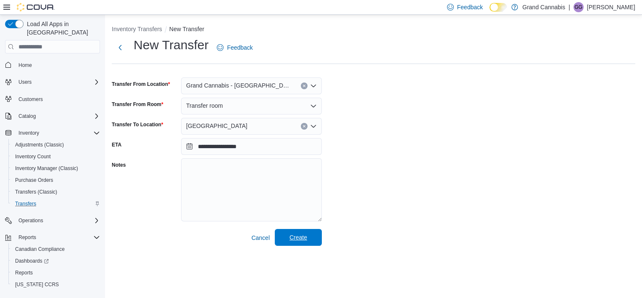
click at [285, 232] on span "Create" at bounding box center [298, 237] width 37 height 17
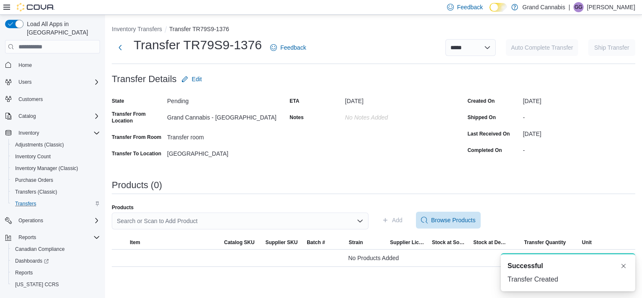
click at [264, 217] on div "Search or Scan to Add Product" at bounding box center [240, 220] width 257 height 17
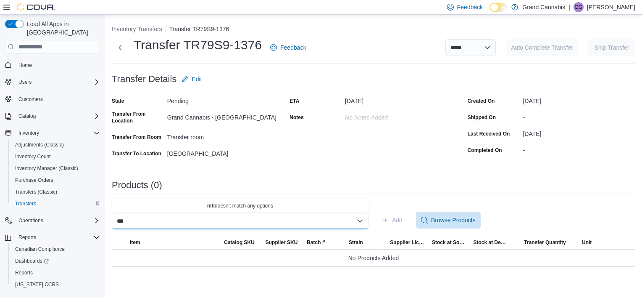
click at [263, 222] on div "*** Combo box. Selected. mtl. Selected. Combo box input. Search or Scan to Add …" at bounding box center [240, 220] width 257 height 17
click at [264, 224] on div "*** Combo box. Selected. mtl. Selected. Combo box input. Search or Scan to Add …" at bounding box center [240, 220] width 257 height 17
type input "*"
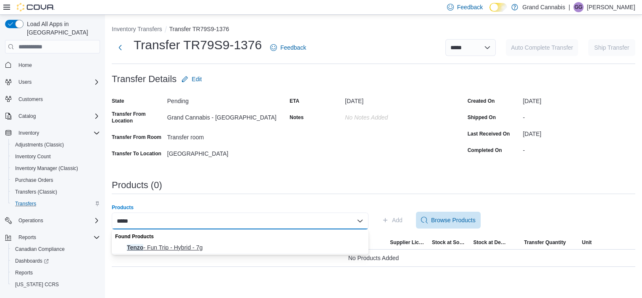
type input "*****"
click at [194, 244] on span "Tenzo - Fun Trip - Hybrid - 7g" at bounding box center [245, 247] width 237 height 8
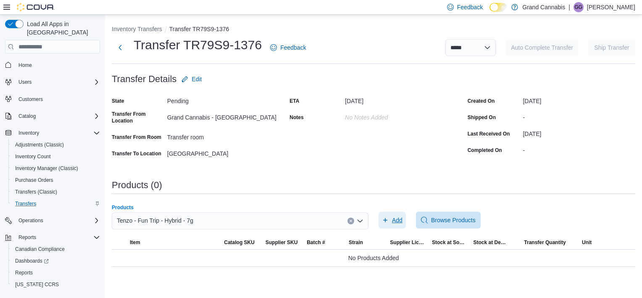
click at [395, 217] on span "Add" at bounding box center [397, 220] width 11 height 8
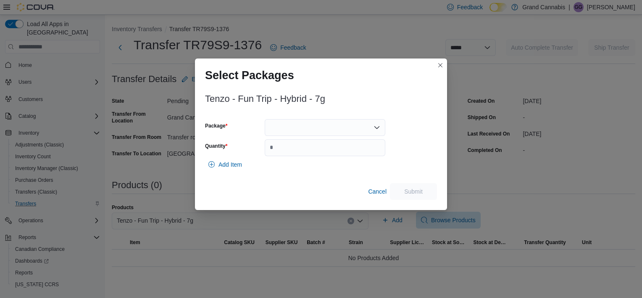
click at [282, 126] on div at bounding box center [325, 127] width 121 height 17
click at [299, 156] on span "3PL13525FT08" at bounding box center [330, 154] width 100 height 8
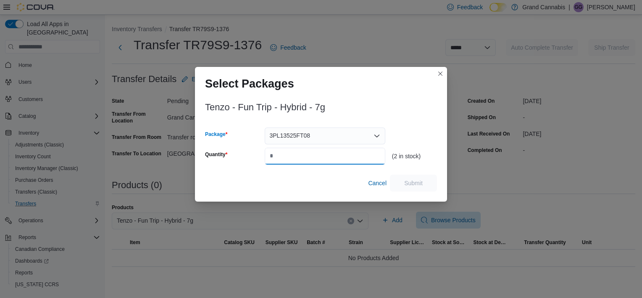
click at [299, 151] on input "Quantity" at bounding box center [325, 156] width 121 height 17
type input "*"
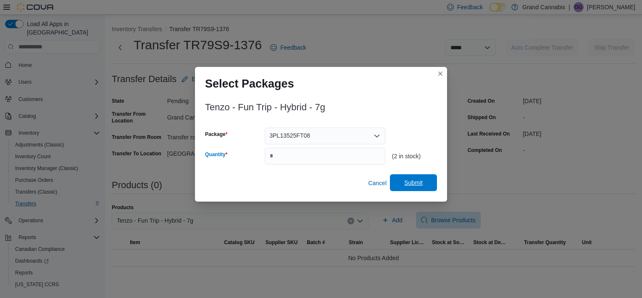
click at [412, 185] on span "Submit" at bounding box center [413, 182] width 18 height 8
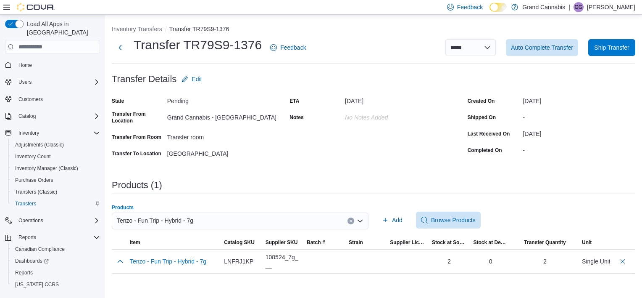
click at [177, 222] on span "Tenzo - Fun Trip - Hybrid - 7g" at bounding box center [155, 220] width 77 height 10
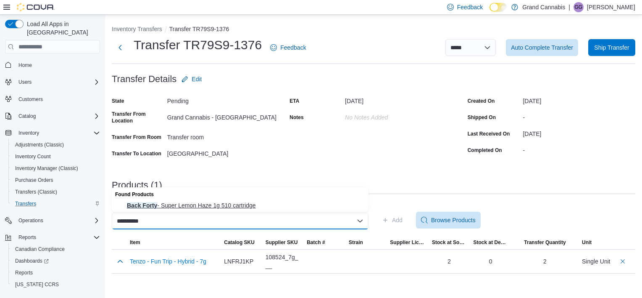
type input "**********"
click at [307, 205] on span "Back Forty - Super Lemon Haze 1g 510 cartridge" at bounding box center [245, 205] width 237 height 8
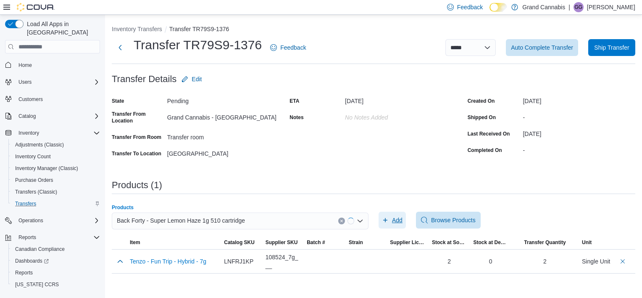
click at [393, 220] on span "Add" at bounding box center [397, 220] width 11 height 8
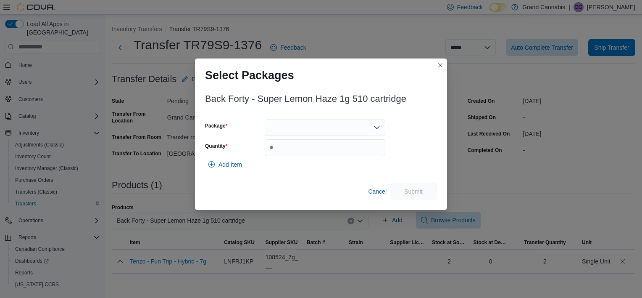
click at [321, 129] on div at bounding box center [325, 127] width 121 height 17
click at [320, 153] on span "2501057" at bounding box center [330, 154] width 100 height 8
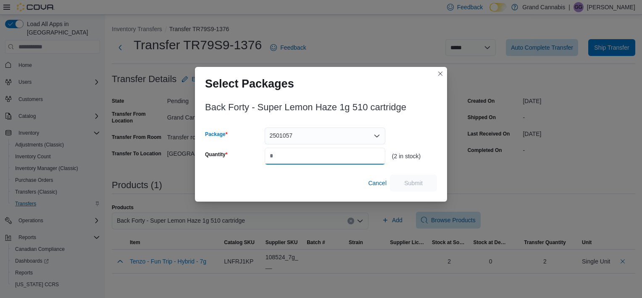
click at [318, 153] on input "Quantity" at bounding box center [325, 156] width 121 height 17
type input "*"
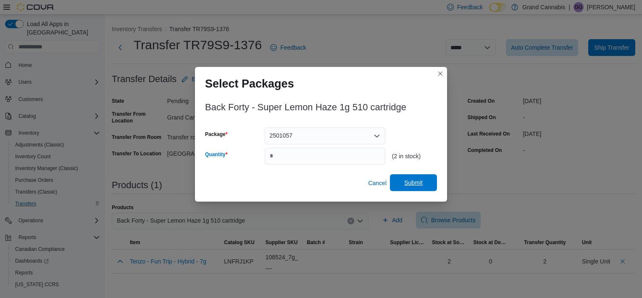
click at [422, 181] on span "Submit" at bounding box center [413, 182] width 18 height 8
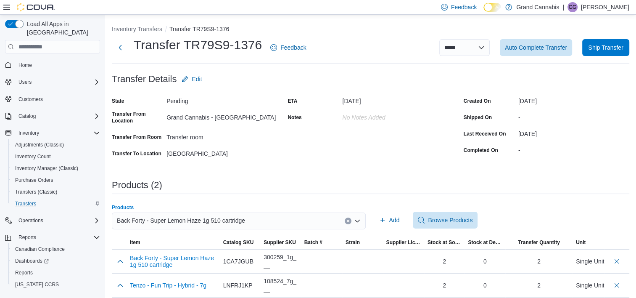
click at [351, 221] on button "Clear input" at bounding box center [348, 220] width 7 height 7
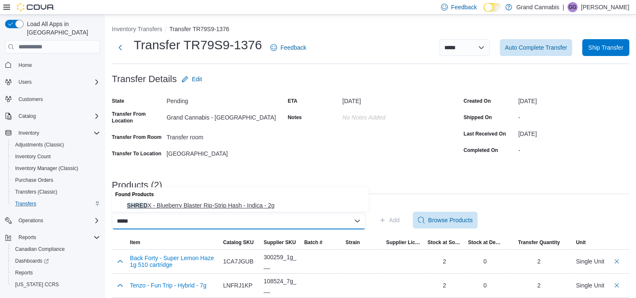
type input "*****"
click at [256, 208] on span "SHRED X - Blueberry Blaster Rip-Strip Hash - Indica - 2g" at bounding box center [245, 205] width 237 height 8
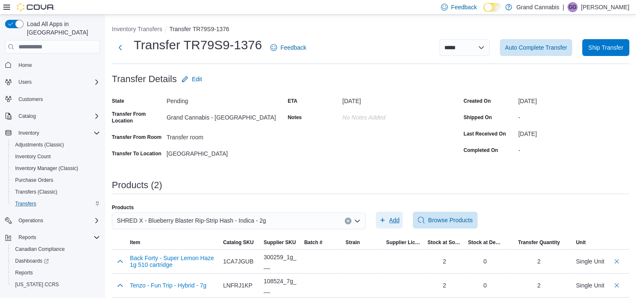
click at [396, 222] on span "Add" at bounding box center [394, 220] width 11 height 8
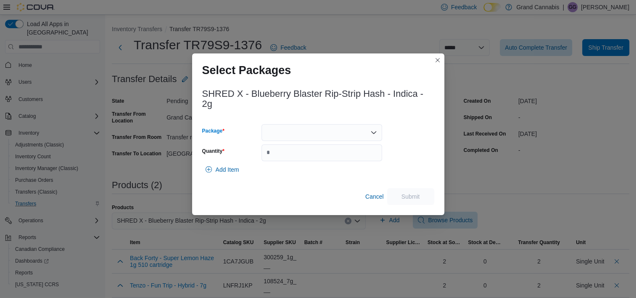
click at [326, 131] on div at bounding box center [322, 132] width 121 height 17
click at [330, 162] on span "13611250725" at bounding box center [327, 159] width 100 height 8
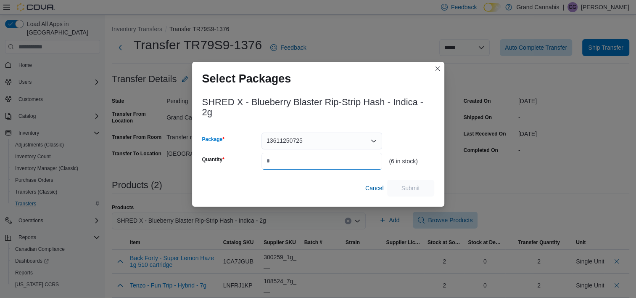
click at [330, 162] on input "Quantity" at bounding box center [322, 161] width 121 height 17
type input "*"
click at [412, 187] on span "Submit" at bounding box center [411, 187] width 18 height 8
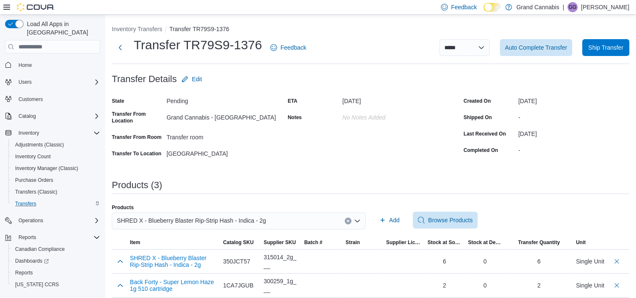
drag, startPoint x: 350, startPoint y: 221, endPoint x: 340, endPoint y: 221, distance: 10.1
click at [350, 221] on icon "Clear input" at bounding box center [347, 220] width 3 height 3
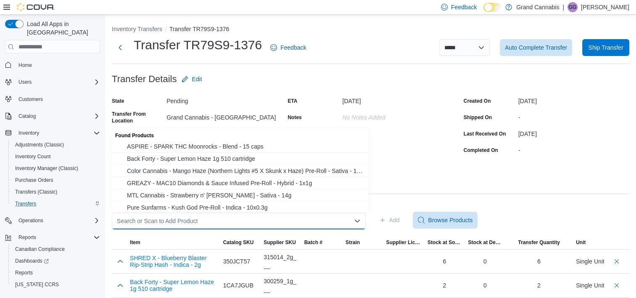
click at [307, 217] on div "Search or Scan to Add Product" at bounding box center [239, 220] width 254 height 17
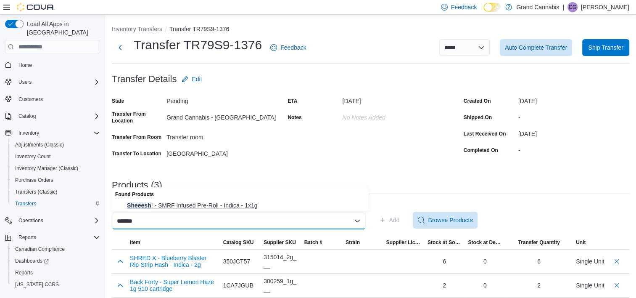
type input "*******"
click at [277, 203] on span "Sheeesh ! - SMRF Infused Pre-Roll - Indica - 1x1g" at bounding box center [245, 205] width 237 height 8
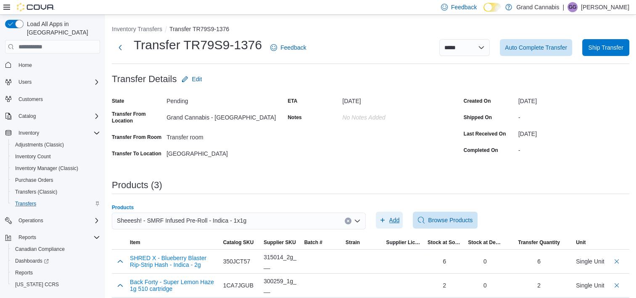
click at [397, 222] on span "Add" at bounding box center [394, 220] width 11 height 8
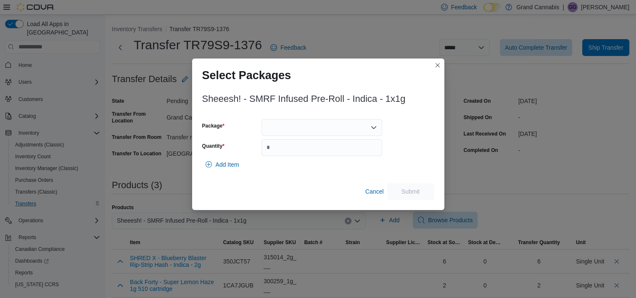
click at [345, 124] on div at bounding box center [322, 127] width 121 height 17
click at [341, 151] on span "L25150C" at bounding box center [327, 154] width 100 height 8
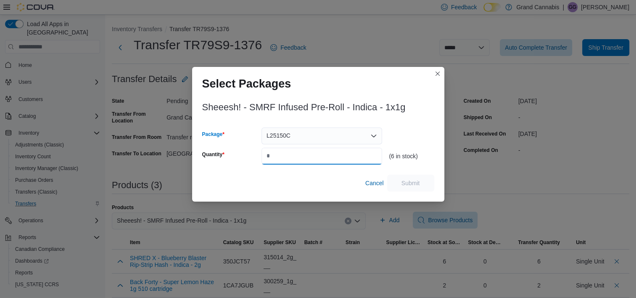
click at [340, 151] on input "Quantity" at bounding box center [322, 156] width 121 height 17
type input "*"
click at [412, 180] on span "Submit" at bounding box center [411, 182] width 18 height 8
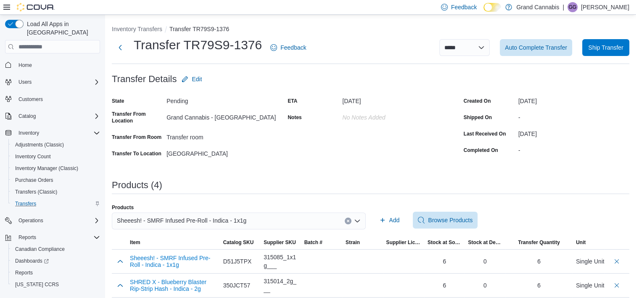
drag, startPoint x: 350, startPoint y: 222, endPoint x: 340, endPoint y: 222, distance: 9.7
click at [340, 222] on div "Sheeesh! - SMRF Infused Pre-Roll - Indica - 1x1g" at bounding box center [239, 220] width 254 height 17
click at [299, 219] on div "Sheeesh! - SMRF Infused Pre-Roll - Indica - 1x1g" at bounding box center [239, 220] width 254 height 17
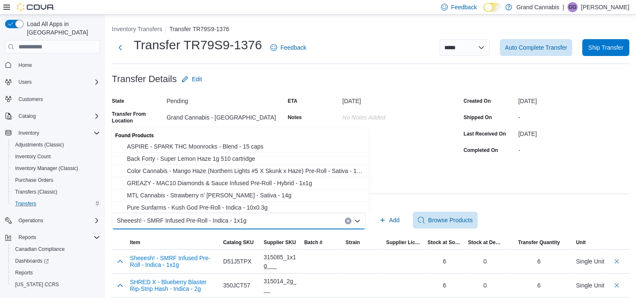
click at [351, 222] on button "Clear input" at bounding box center [348, 220] width 7 height 7
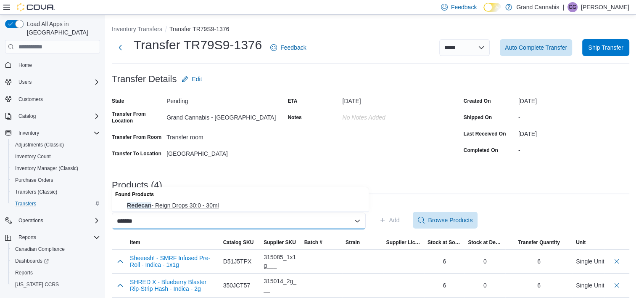
type input "*******"
click at [299, 205] on span "Redecan - Reign Drops 30:0 - 30ml" at bounding box center [245, 205] width 237 height 8
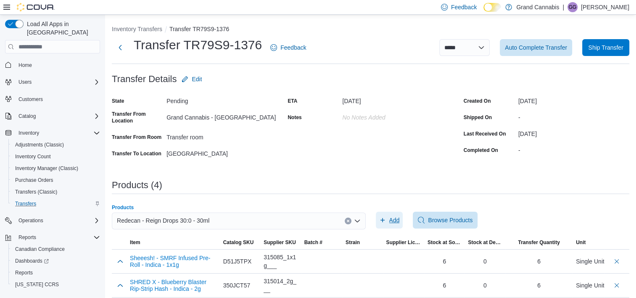
click at [395, 217] on span "Add" at bounding box center [394, 220] width 11 height 8
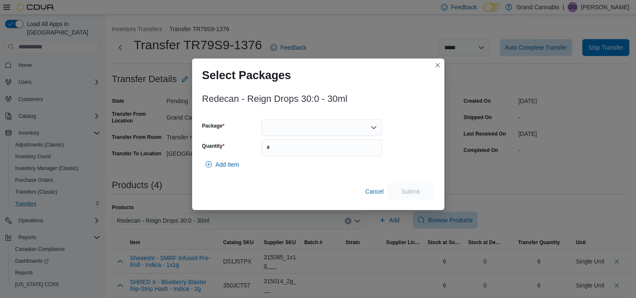
click at [351, 120] on div at bounding box center [322, 127] width 121 height 17
click at [344, 153] on span "3101738130" at bounding box center [327, 154] width 100 height 8
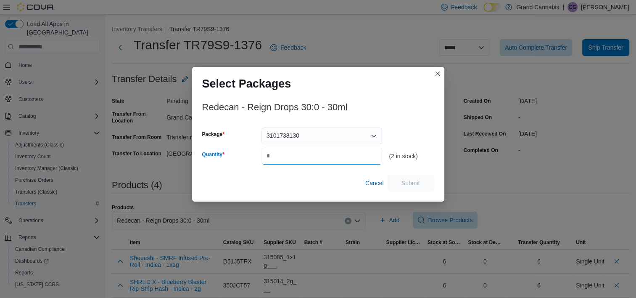
click at [345, 153] on input "Quantity" at bounding box center [322, 156] width 121 height 17
type input "*"
click at [412, 183] on span "Submit" at bounding box center [411, 182] width 18 height 8
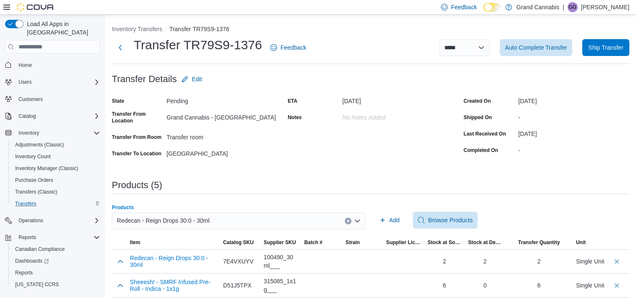
drag, startPoint x: 352, startPoint y: 220, endPoint x: 290, endPoint y: 217, distance: 61.9
click at [350, 220] on icon "Clear input" at bounding box center [347, 220] width 3 height 3
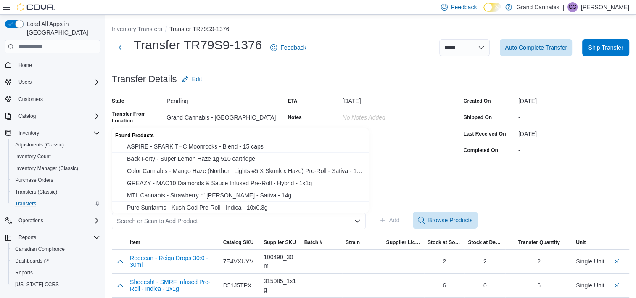
click at [289, 217] on div "Search or Scan to Add Product Combo box. Selected. Combo box input. Search or S…" at bounding box center [239, 220] width 254 height 17
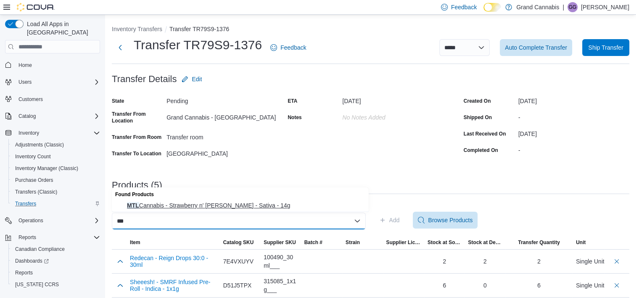
type input "***"
click at [266, 200] on button "MTL Cannabis - Strawberry n' [PERSON_NAME] - Sativa - 14g" at bounding box center [240, 205] width 257 height 12
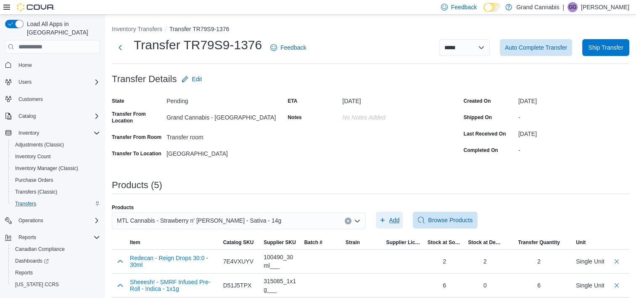
click at [398, 217] on span "Add" at bounding box center [394, 220] width 11 height 8
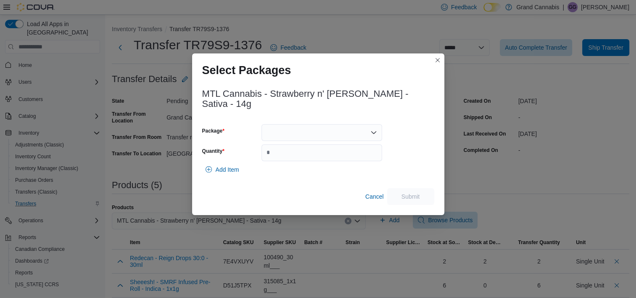
click at [345, 124] on div at bounding box center [322, 132] width 121 height 17
click at [328, 165] on div "Add Item" at bounding box center [318, 169] width 232 height 17
click at [335, 124] on div at bounding box center [322, 132] width 121 height 17
click at [326, 155] on span "106325C0502" at bounding box center [327, 154] width 100 height 8
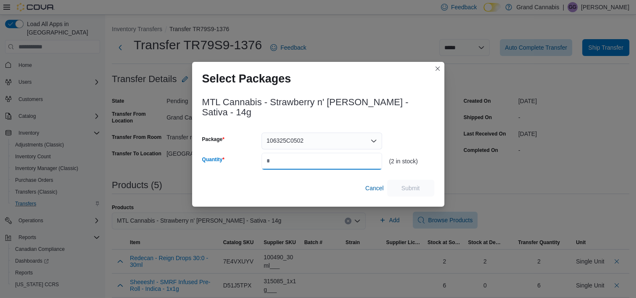
click at [325, 155] on input "Quantity" at bounding box center [322, 161] width 121 height 17
type input "*"
click at [406, 183] on span "Submit" at bounding box center [411, 187] width 18 height 8
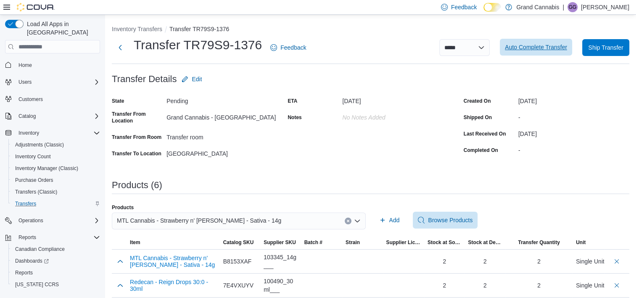
click at [562, 40] on span "Auto Complete Transfer" at bounding box center [536, 47] width 62 height 17
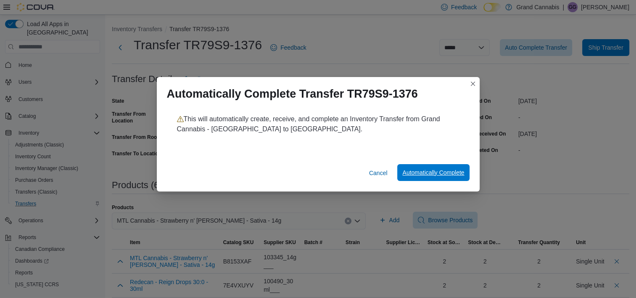
click at [454, 173] on span "Automatically Complete" at bounding box center [433, 172] width 62 height 8
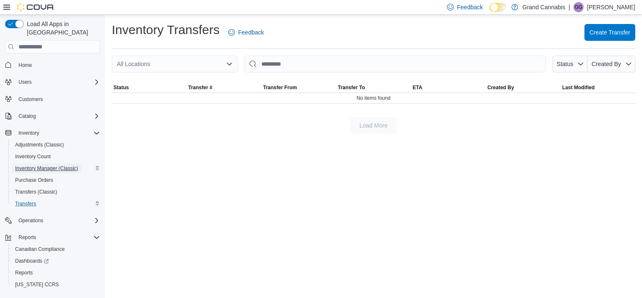
click at [69, 165] on span "Inventory Manager (Classic)" at bounding box center [46, 168] width 63 height 7
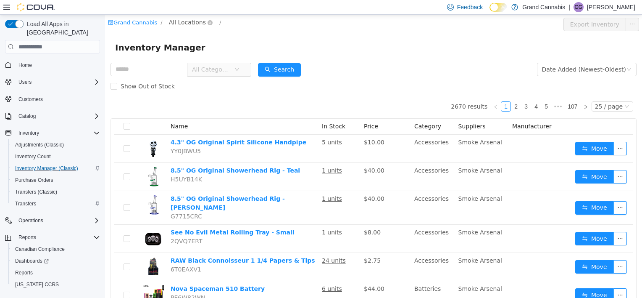
click at [183, 26] on span "All Locations" at bounding box center [187, 22] width 37 height 9
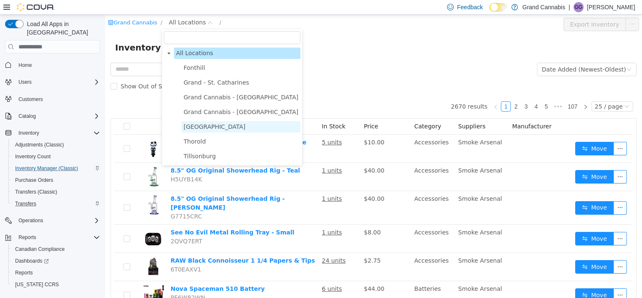
click at [217, 127] on span "[GEOGRAPHIC_DATA]" at bounding box center [241, 126] width 119 height 11
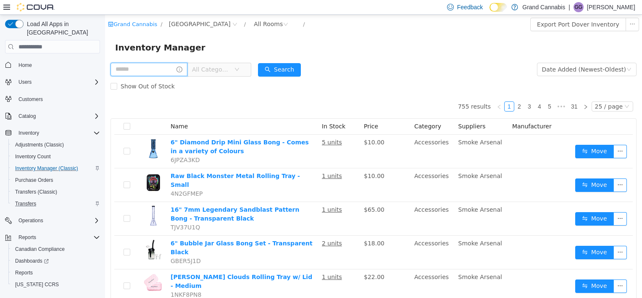
click at [165, 68] on input "text" at bounding box center [149, 69] width 77 height 13
type input "*********"
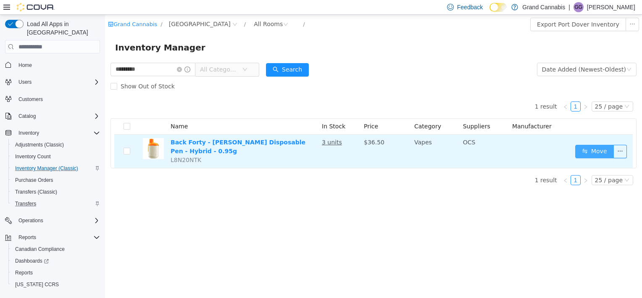
click at [590, 149] on button "Move" at bounding box center [595, 151] width 39 height 13
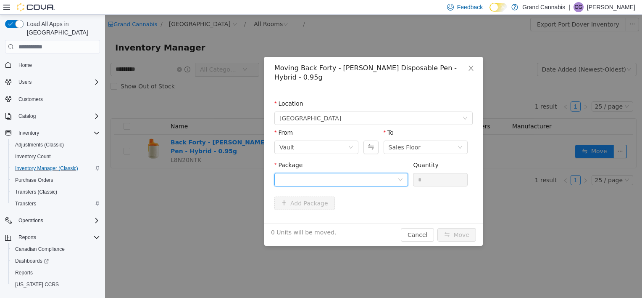
click at [333, 173] on div at bounding box center [339, 179] width 118 height 13
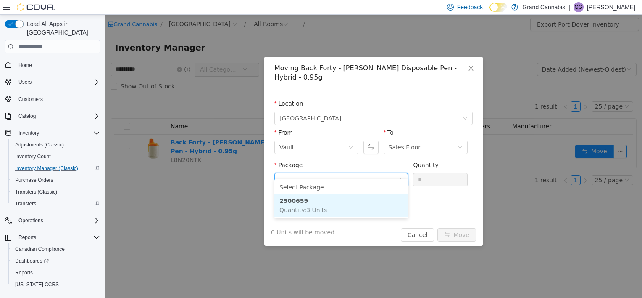
click at [338, 216] on li "2500659 Quantity : 3 Units" at bounding box center [342, 205] width 134 height 23
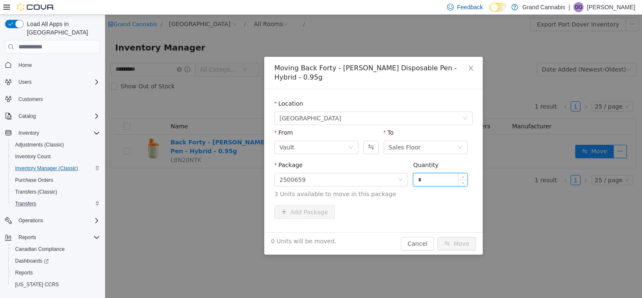
click at [427, 173] on input "*" at bounding box center [441, 179] width 54 height 13
type input "*"
click at [397, 195] on div "Package 2500659 Quantity * 3 Units available to move in this package" at bounding box center [374, 183] width 198 height 45
click at [447, 237] on button "Move" at bounding box center [457, 243] width 39 height 13
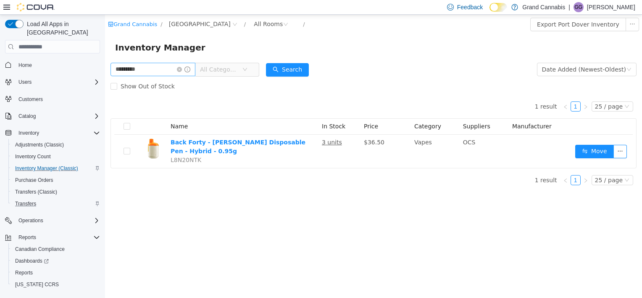
drag, startPoint x: 187, startPoint y: 71, endPoint x: 172, endPoint y: 70, distance: 15.2
click at [182, 71] on icon "icon: close-circle" at bounding box center [179, 69] width 5 height 5
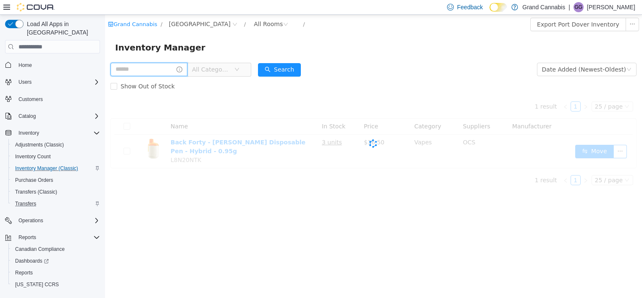
click at [158, 66] on input "text" at bounding box center [149, 69] width 77 height 13
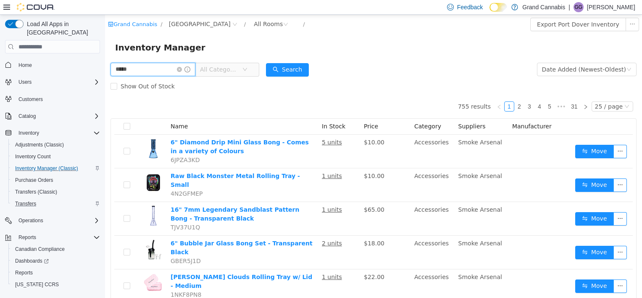
type input "*****"
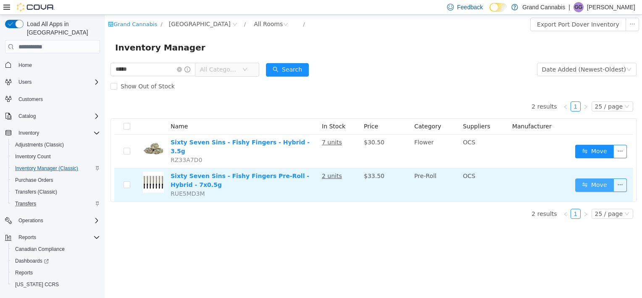
click at [589, 178] on button "Move" at bounding box center [595, 184] width 39 height 13
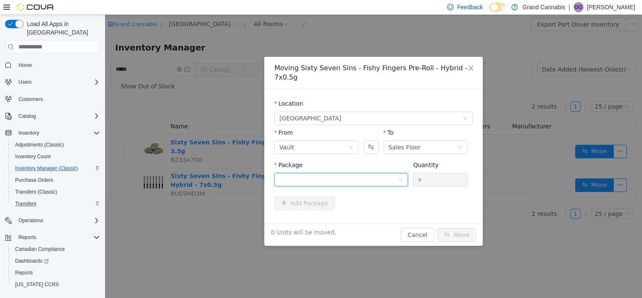
click at [365, 180] on div at bounding box center [339, 179] width 118 height 13
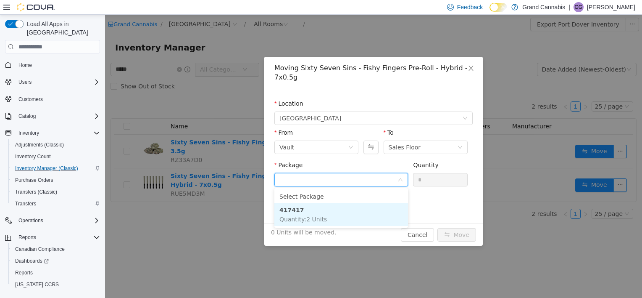
click at [357, 210] on li "417417 Quantity : 2 Units" at bounding box center [342, 214] width 134 height 23
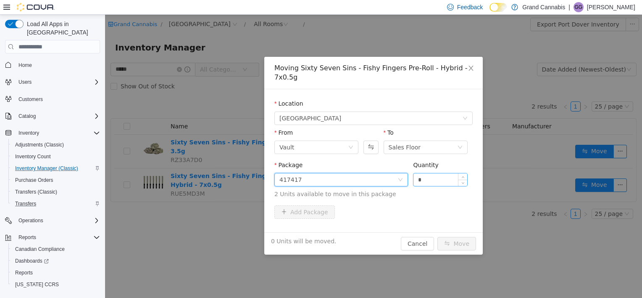
click at [431, 181] on input "*" at bounding box center [441, 179] width 54 height 13
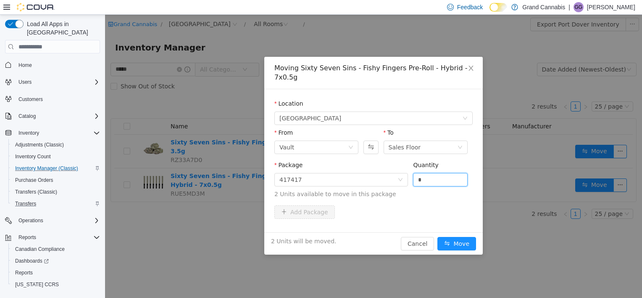
type input "*"
click at [452, 206] on div "Add Package" at bounding box center [374, 211] width 198 height 13
click at [457, 246] on button "Move" at bounding box center [457, 243] width 39 height 13
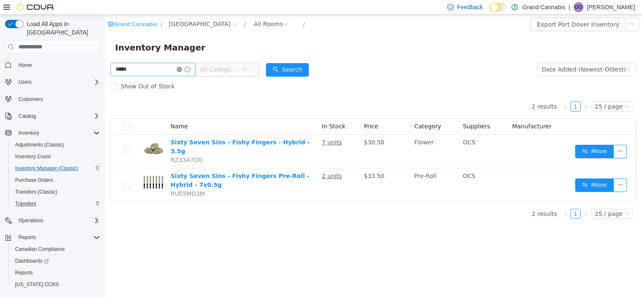
click at [182, 71] on icon "icon: close-circle" at bounding box center [179, 69] width 5 height 5
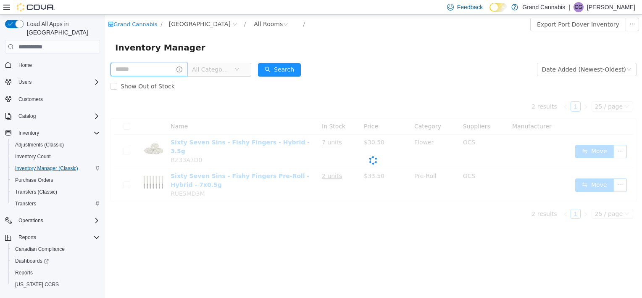
click at [156, 73] on input "text" at bounding box center [149, 69] width 77 height 13
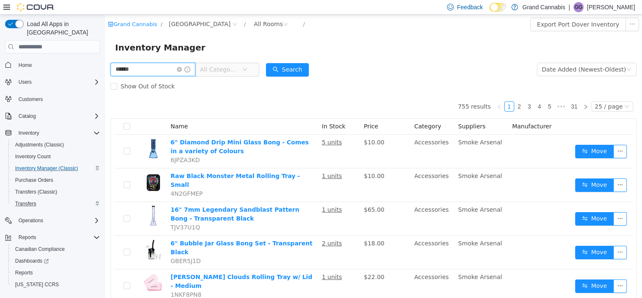
type input "******"
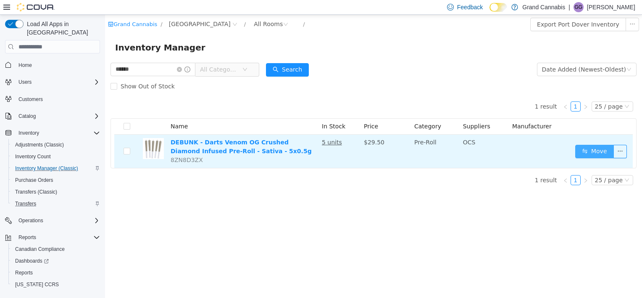
click at [591, 149] on button "Move" at bounding box center [595, 151] width 39 height 13
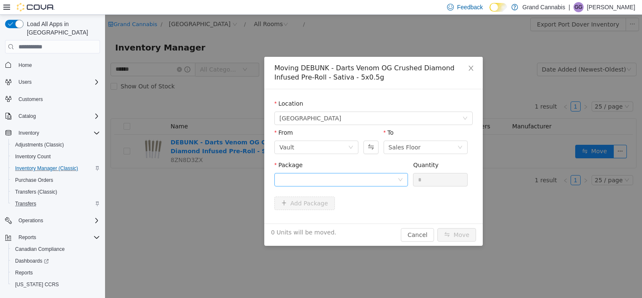
drag, startPoint x: 370, startPoint y: 171, endPoint x: 370, endPoint y: 180, distance: 8.9
click at [370, 172] on div "Package" at bounding box center [342, 167] width 134 height 12
drag, startPoint x: 370, startPoint y: 180, endPoint x: 373, endPoint y: 187, distance: 7.9
click at [372, 181] on div at bounding box center [339, 179] width 118 height 13
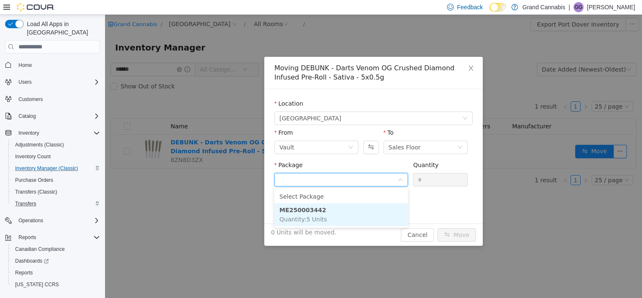
drag, startPoint x: 362, startPoint y: 210, endPoint x: 407, endPoint y: 197, distance: 47.6
click at [362, 211] on li "ME250003442 Quantity : 5 Units" at bounding box center [342, 214] width 134 height 23
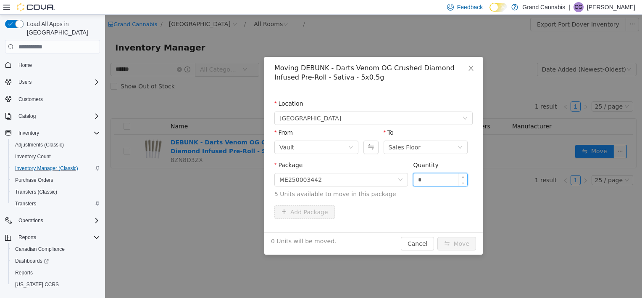
click at [432, 181] on input "*" at bounding box center [441, 179] width 54 height 13
type input "*"
click at [421, 193] on span "5 Units available to move in this package" at bounding box center [374, 194] width 198 height 9
drag, startPoint x: 457, startPoint y: 243, endPoint x: 459, endPoint y: 228, distance: 15.2
click at [457, 243] on button "Move" at bounding box center [457, 243] width 39 height 13
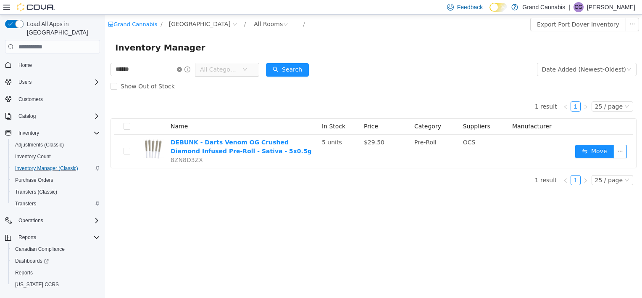
click at [182, 69] on icon "icon: close-circle" at bounding box center [179, 69] width 5 height 5
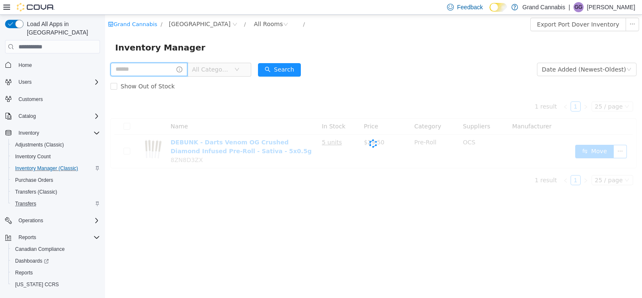
click at [163, 69] on input "text" at bounding box center [149, 69] width 77 height 13
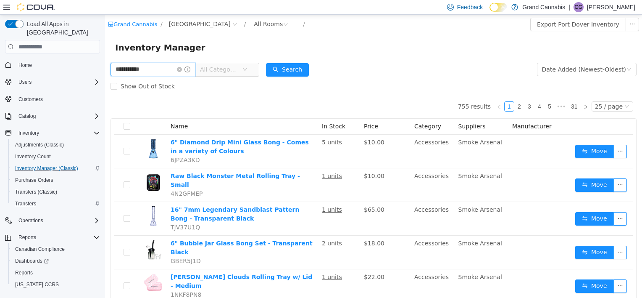
type input "**********"
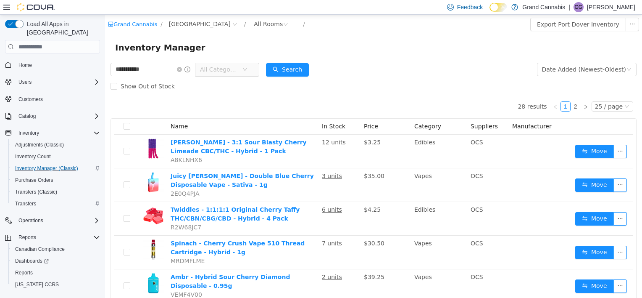
click at [235, 69] on span "All Categories" at bounding box center [219, 69] width 38 height 8
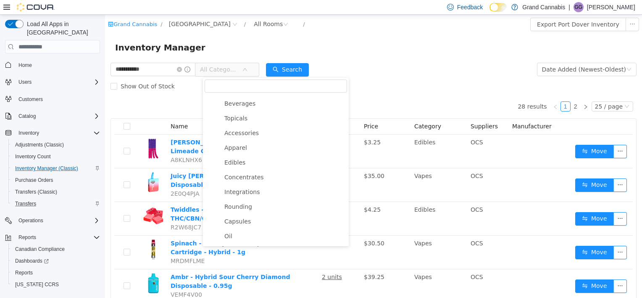
scroll to position [84, 0]
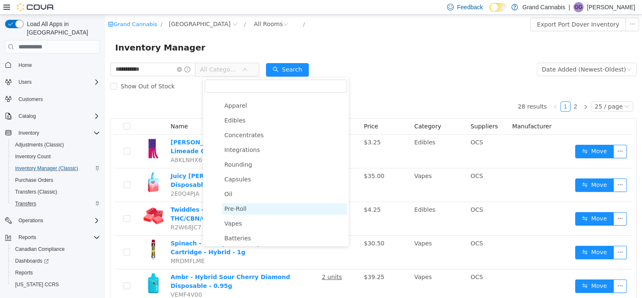
click at [250, 214] on span "Pre-Roll" at bounding box center [284, 208] width 125 height 11
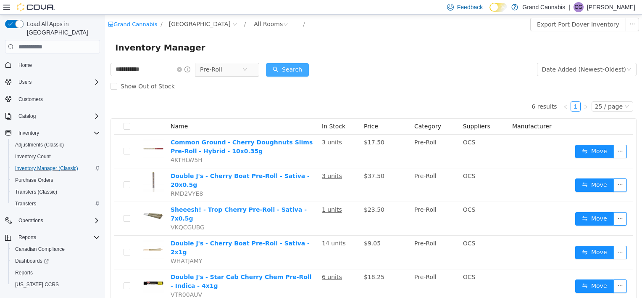
click at [293, 73] on button "Search" at bounding box center [287, 69] width 43 height 13
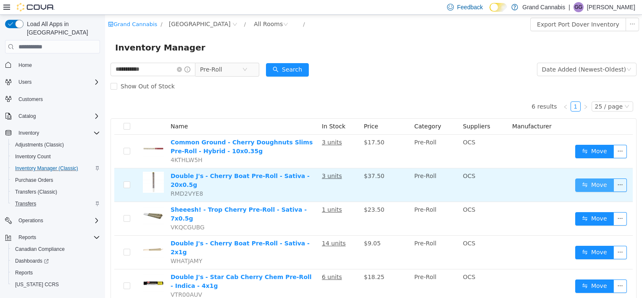
click at [579, 180] on button "Move" at bounding box center [595, 184] width 39 height 13
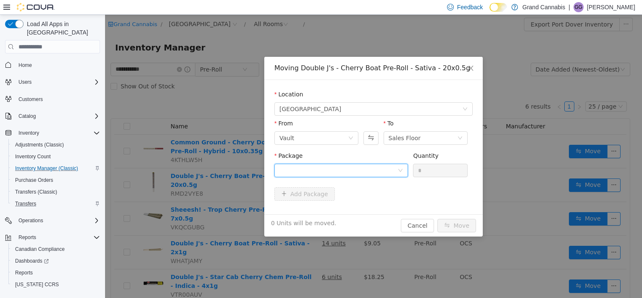
click at [390, 168] on div at bounding box center [339, 170] width 118 height 13
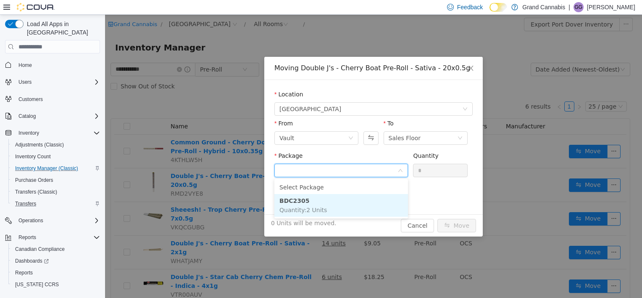
drag, startPoint x: 364, startPoint y: 201, endPoint x: 377, endPoint y: 198, distance: 13.5
click at [364, 202] on li "BDC2305 Quantity : 2 Units" at bounding box center [342, 205] width 134 height 23
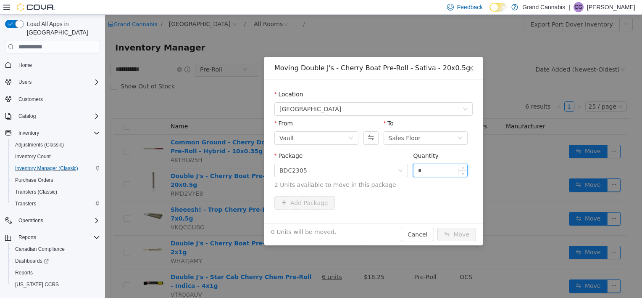
click at [423, 172] on input "*" at bounding box center [441, 170] width 54 height 13
type input "*"
click at [415, 189] on div "Package BDC2305 Quantity * 2 Units available to move in this package" at bounding box center [374, 171] width 198 height 41
drag, startPoint x: 465, startPoint y: 233, endPoint x: 455, endPoint y: 219, distance: 17.5
click at [464, 234] on button "Move" at bounding box center [457, 233] width 39 height 13
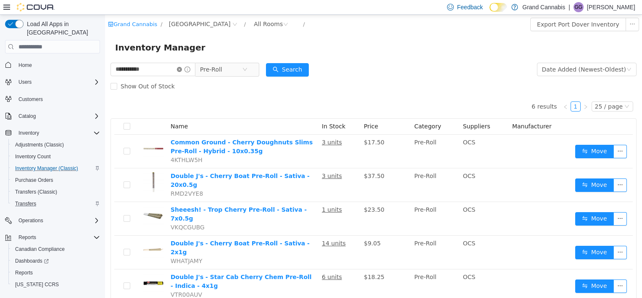
click at [182, 70] on icon "icon: close-circle" at bounding box center [179, 69] width 5 height 5
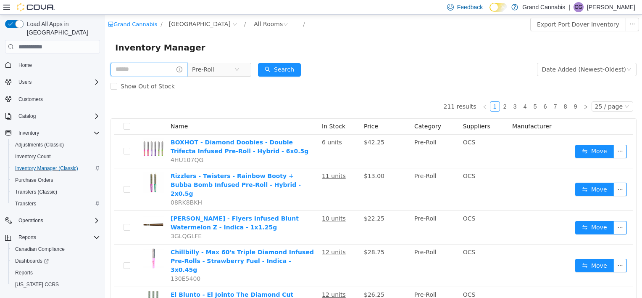
click at [160, 67] on input "text" at bounding box center [149, 69] width 77 height 13
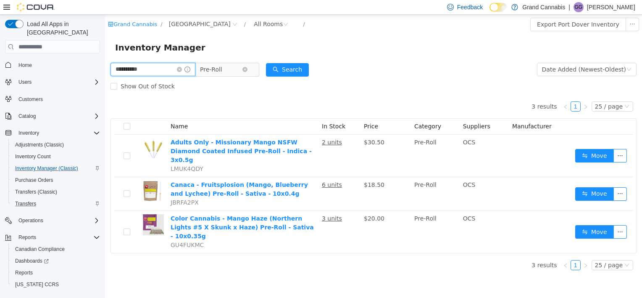
type input "**********"
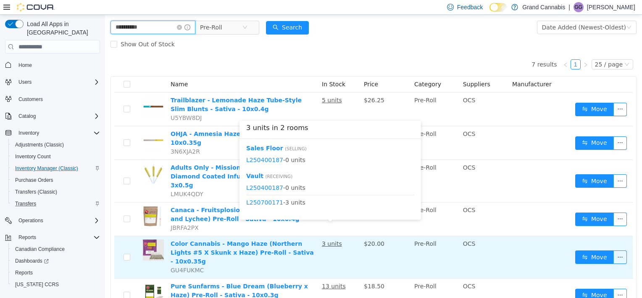
scroll to position [84, 0]
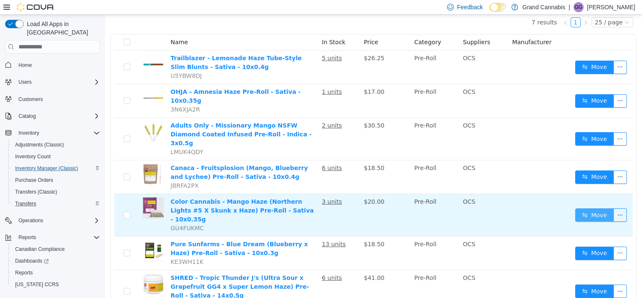
click at [593, 208] on button "Move" at bounding box center [595, 214] width 39 height 13
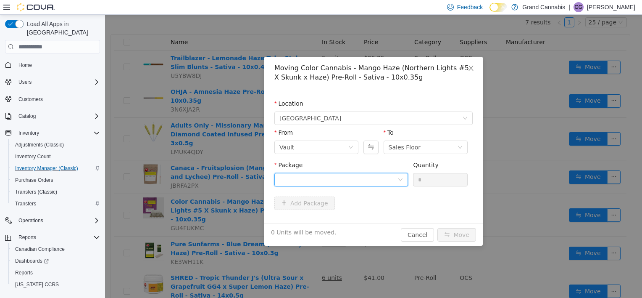
click at [360, 184] on div at bounding box center [339, 179] width 118 height 13
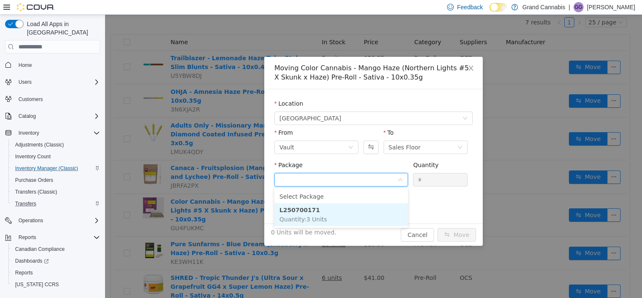
click at [351, 211] on li "L250700171 Quantity : 3 Units" at bounding box center [342, 214] width 134 height 23
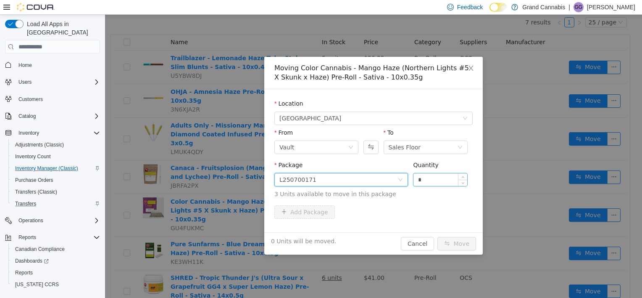
click at [437, 175] on input "*" at bounding box center [441, 179] width 54 height 13
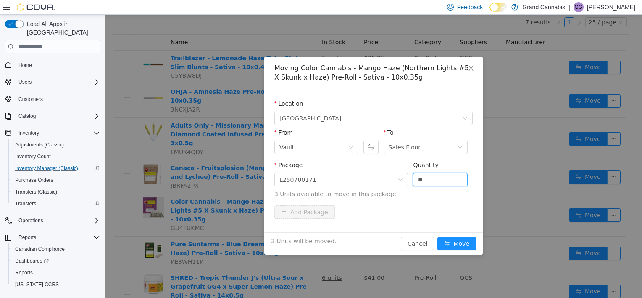
type input "*"
click at [427, 200] on div "Package L250700171 Quantity * 3 Units available to move in this package" at bounding box center [374, 181] width 198 height 41
click at [462, 243] on button "Move" at bounding box center [457, 243] width 39 height 13
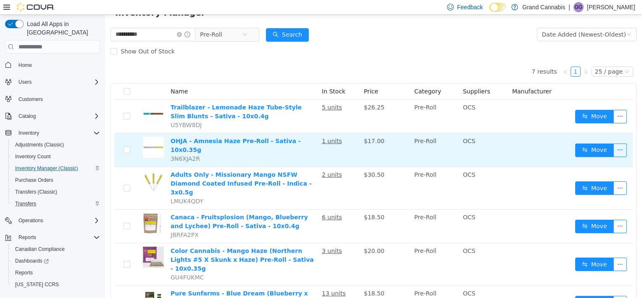
scroll to position [0, 0]
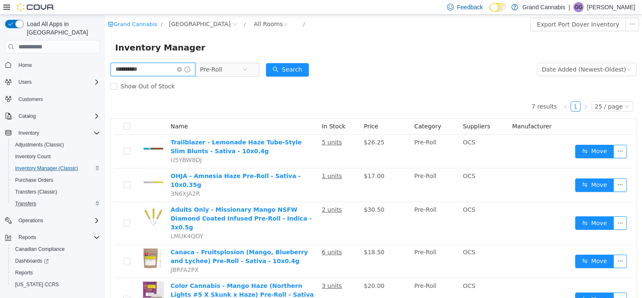
click at [169, 73] on input "**********" at bounding box center [153, 69] width 85 height 13
type input "*"
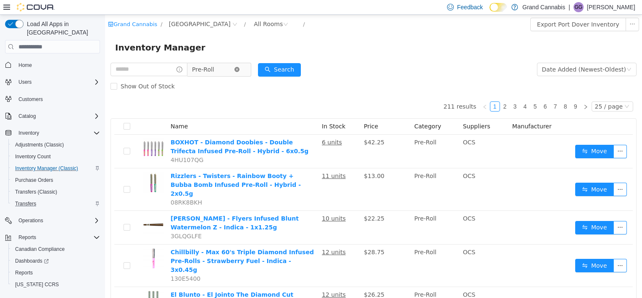
drag, startPoint x: 242, startPoint y: 69, endPoint x: 215, endPoint y: 68, distance: 27.0
click at [241, 69] on span "Pre-Roll" at bounding box center [216, 69] width 58 height 13
click at [146, 71] on input "text" at bounding box center [149, 69] width 77 height 13
type input "*****"
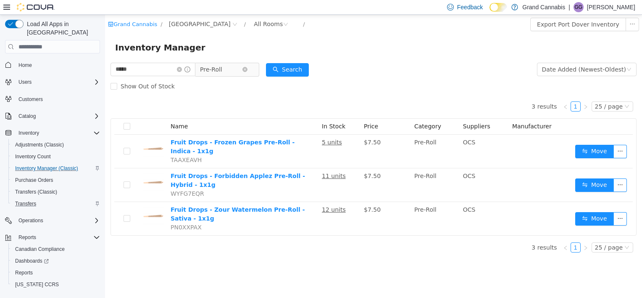
click at [248, 70] on icon "icon: close-circle" at bounding box center [245, 69] width 5 height 5
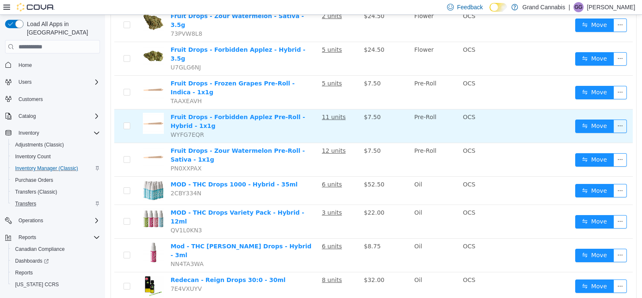
scroll to position [153, 0]
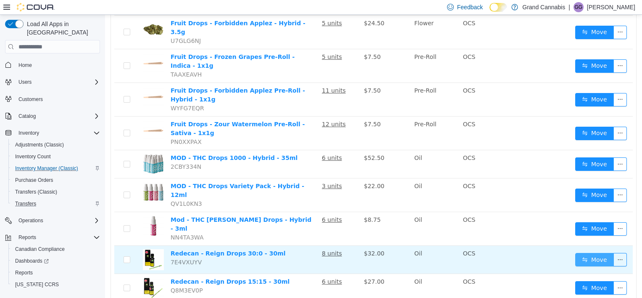
click at [595, 253] on button "Move" at bounding box center [595, 259] width 39 height 13
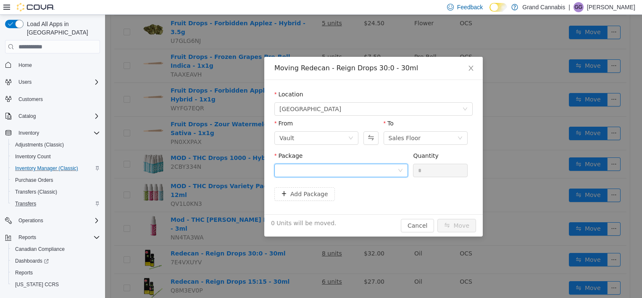
click at [383, 174] on div at bounding box center [339, 170] width 118 height 13
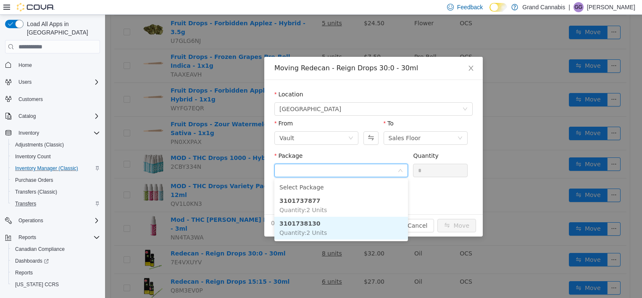
click at [346, 223] on li "3101738130 Quantity : 2 Units" at bounding box center [342, 228] width 134 height 23
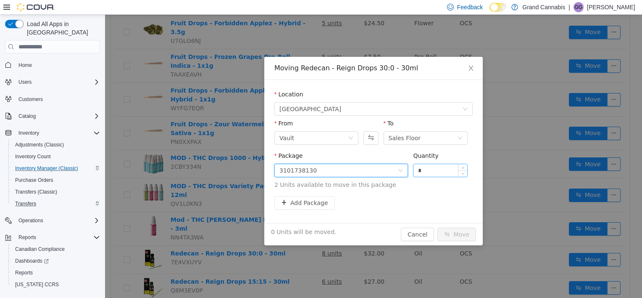
click at [446, 171] on input "*" at bounding box center [441, 170] width 54 height 13
type input "*"
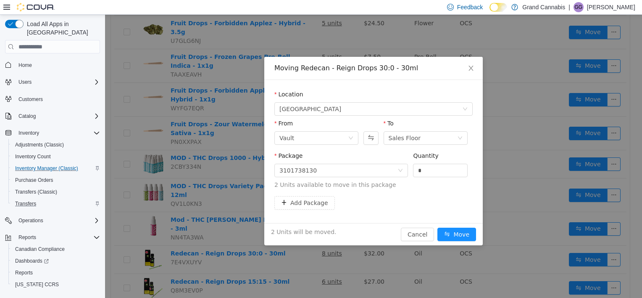
click at [429, 191] on div "Package 3101738130 Quantity * 2 Units available to move in this package" at bounding box center [374, 171] width 198 height 41
click at [457, 233] on button "Move" at bounding box center [457, 233] width 39 height 13
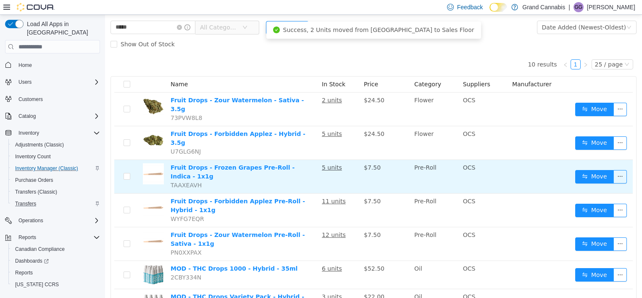
scroll to position [0, 0]
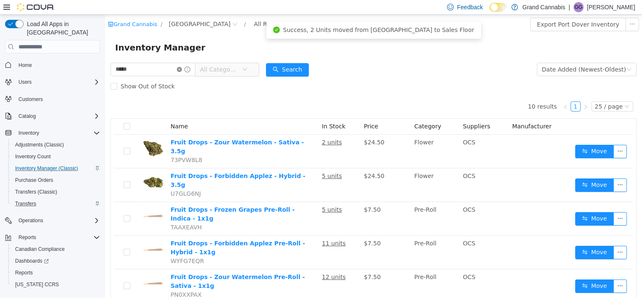
click at [182, 69] on icon "icon: close-circle" at bounding box center [179, 69] width 5 height 5
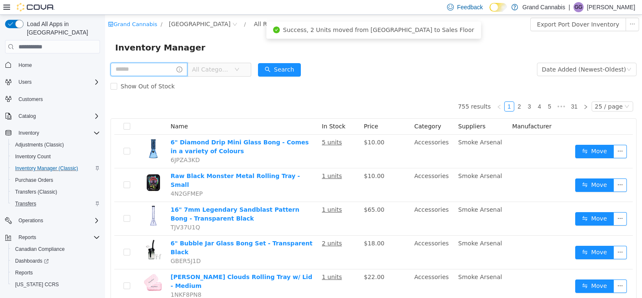
click at [156, 69] on input "text" at bounding box center [149, 69] width 77 height 13
type input "*****"
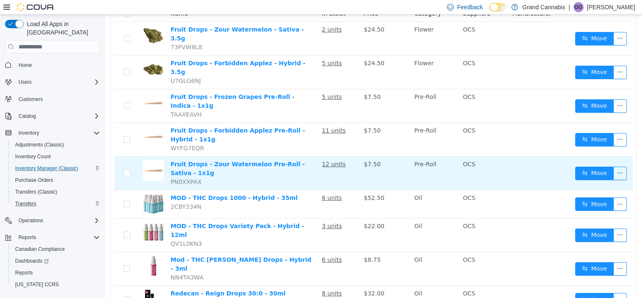
scroll to position [153, 0]
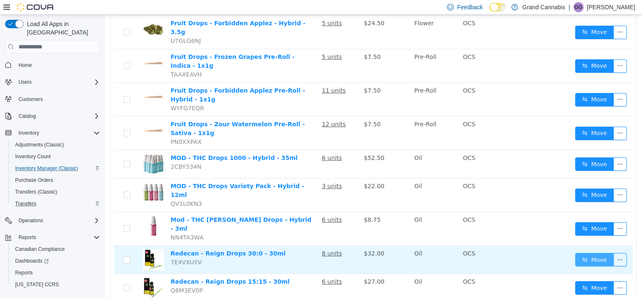
click at [581, 253] on button "Move" at bounding box center [595, 259] width 39 height 13
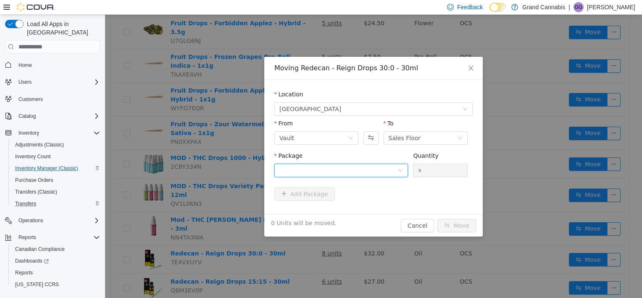
click at [380, 171] on div at bounding box center [339, 170] width 118 height 13
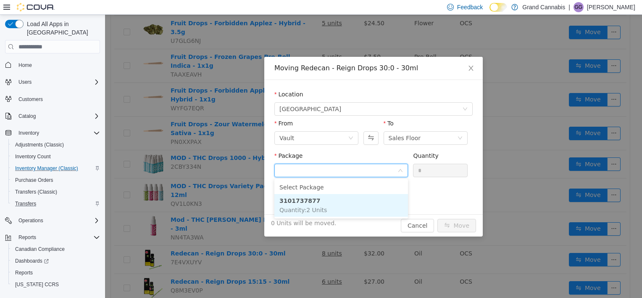
click at [358, 201] on li "3101737877 Quantity : 2 Units" at bounding box center [342, 205] width 134 height 23
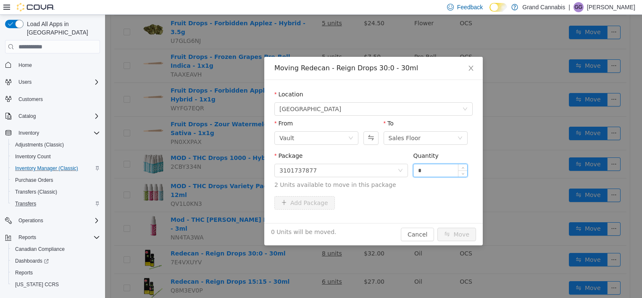
click at [448, 169] on input "*" at bounding box center [441, 170] width 54 height 13
type input "*"
click at [442, 189] on div "Package 3101737877 Quantity * 2 Units available to move in this package" at bounding box center [374, 171] width 198 height 41
click at [464, 238] on button "Move" at bounding box center [457, 233] width 39 height 13
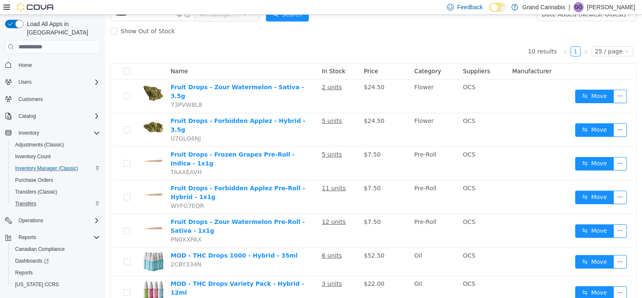
scroll to position [0, 0]
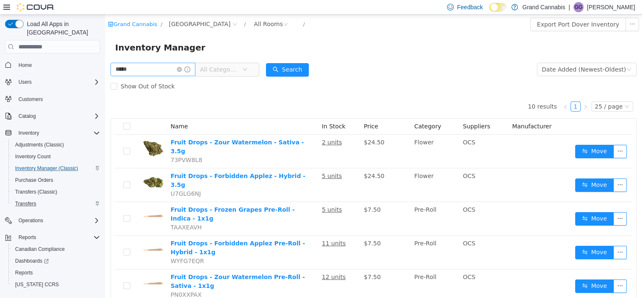
click at [182, 67] on icon "icon: close-circle" at bounding box center [179, 69] width 5 height 5
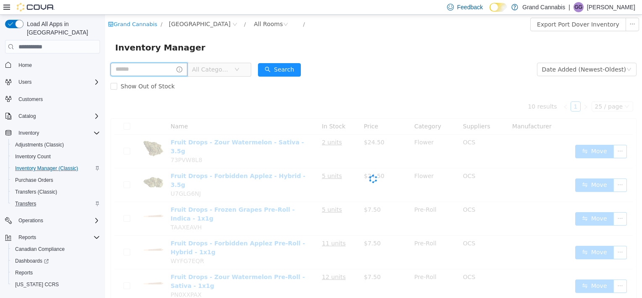
click at [154, 72] on input "text" at bounding box center [149, 69] width 77 height 13
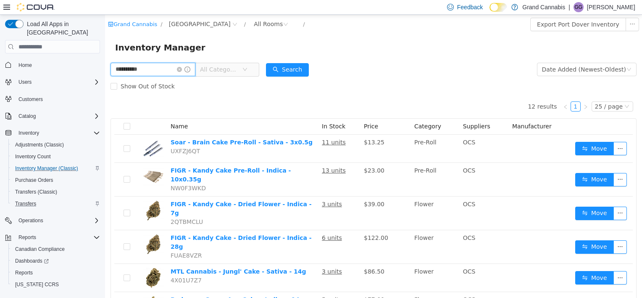
type input "**********"
click at [237, 74] on span "All Categories" at bounding box center [219, 69] width 38 height 8
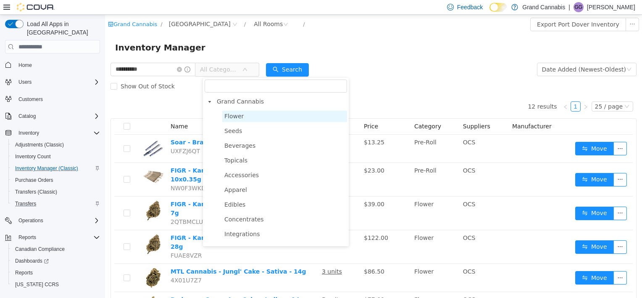
click at [245, 115] on span "Flower" at bounding box center [284, 116] width 125 height 11
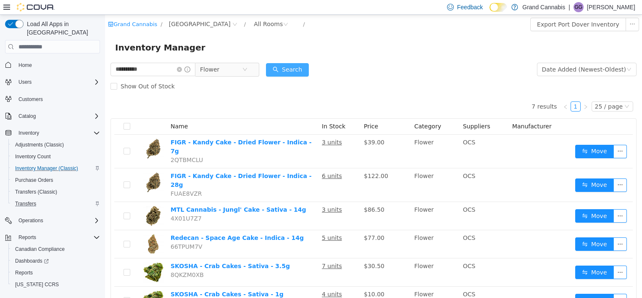
click at [301, 71] on button "Search" at bounding box center [287, 69] width 43 height 13
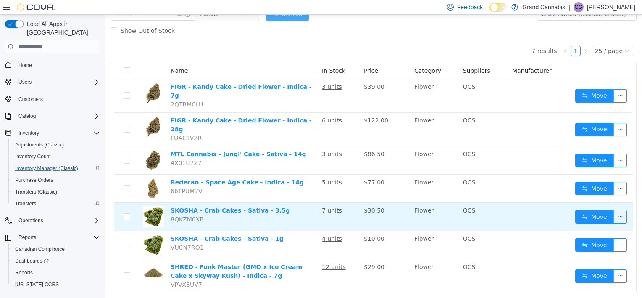
scroll to position [63, 0]
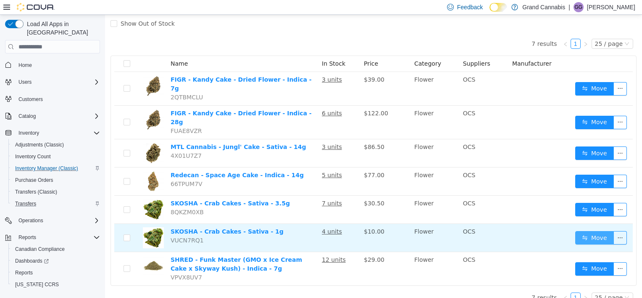
click at [583, 231] on button "Move" at bounding box center [595, 237] width 39 height 13
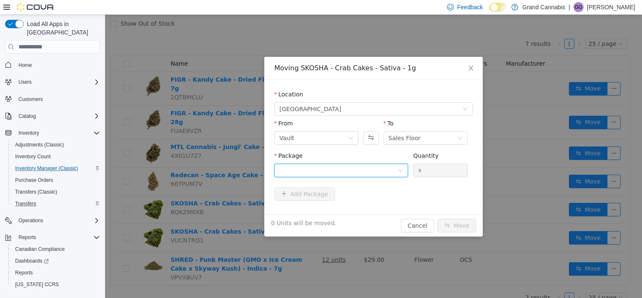
click at [345, 172] on div at bounding box center [339, 170] width 118 height 13
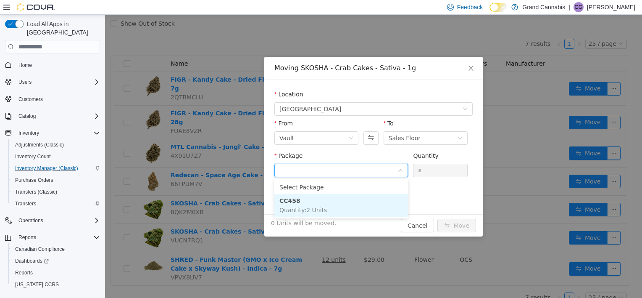
drag, startPoint x: 317, startPoint y: 205, endPoint x: 355, endPoint y: 198, distance: 38.4
click at [320, 204] on li "CC458 Quantity : 2 Units" at bounding box center [342, 205] width 134 height 23
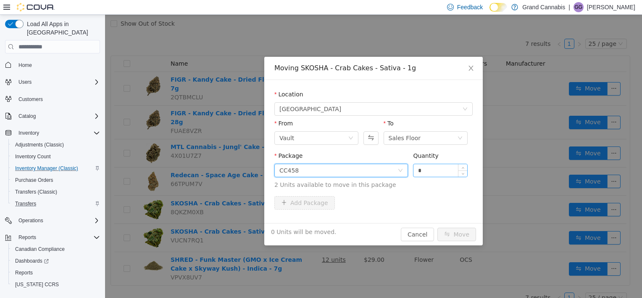
click at [452, 166] on input "*" at bounding box center [441, 170] width 54 height 13
type input "*"
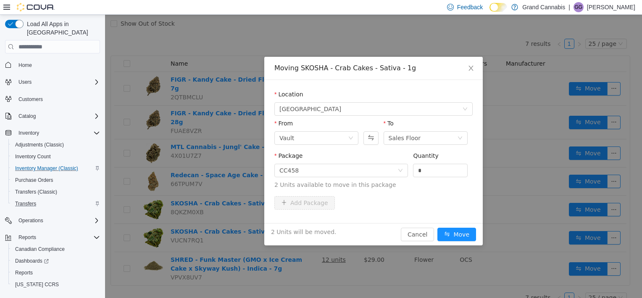
click at [428, 188] on span "2 Units available to move in this package" at bounding box center [374, 184] width 198 height 9
click at [455, 233] on button "Move" at bounding box center [457, 233] width 39 height 13
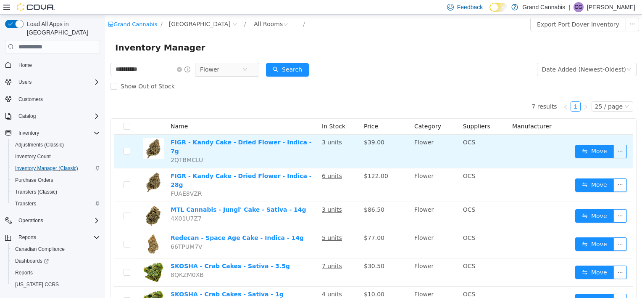
scroll to position [0, 0]
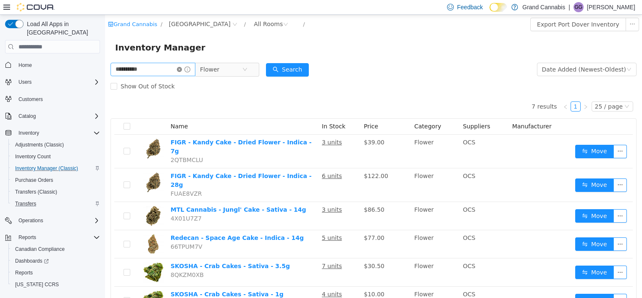
click at [182, 68] on icon "icon: close-circle" at bounding box center [179, 69] width 5 height 5
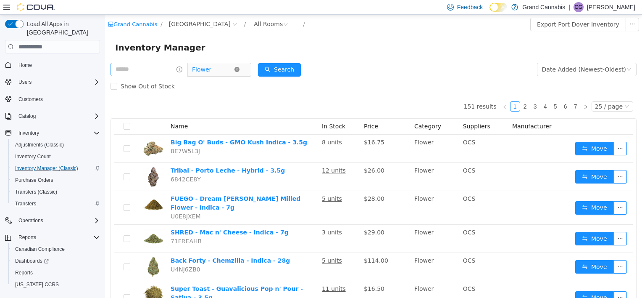
click at [240, 69] on icon "icon: close-circle" at bounding box center [237, 69] width 5 height 5
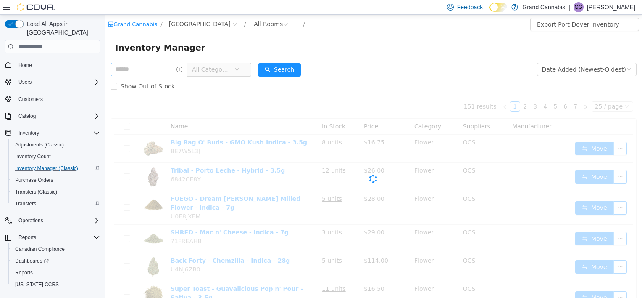
click at [230, 70] on span "All Categories" at bounding box center [211, 69] width 38 height 8
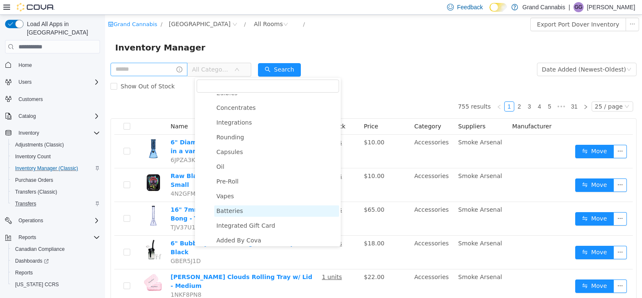
scroll to position [126, 0]
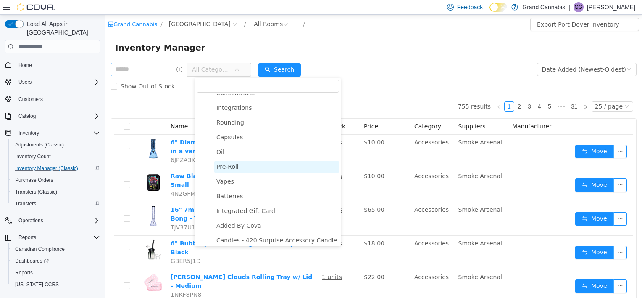
click at [227, 170] on span "Pre-Roll" at bounding box center [228, 166] width 22 height 7
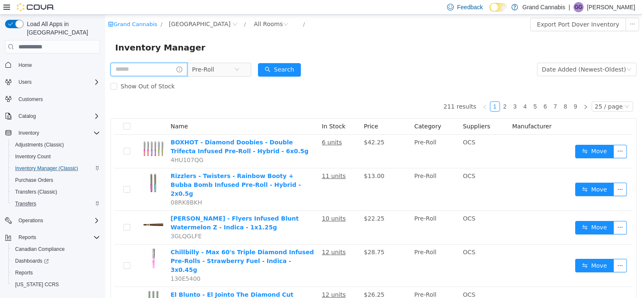
click at [160, 73] on input "text" at bounding box center [149, 69] width 77 height 13
type input "*********"
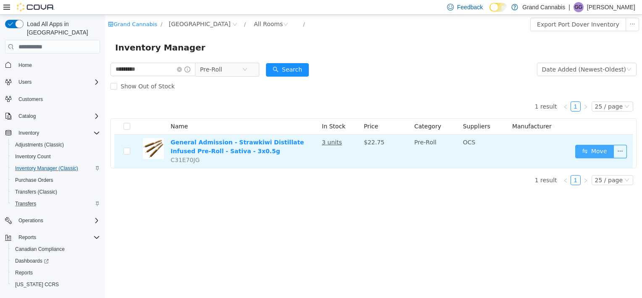
click at [585, 155] on button "Move" at bounding box center [595, 151] width 39 height 13
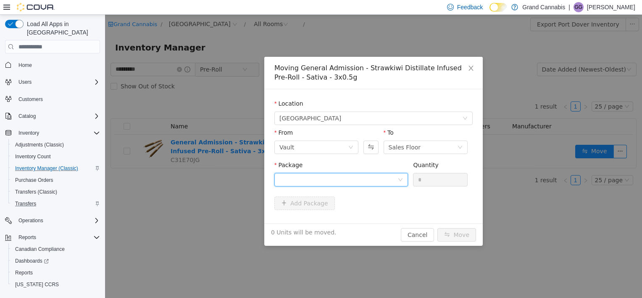
click at [334, 180] on div at bounding box center [339, 179] width 118 height 13
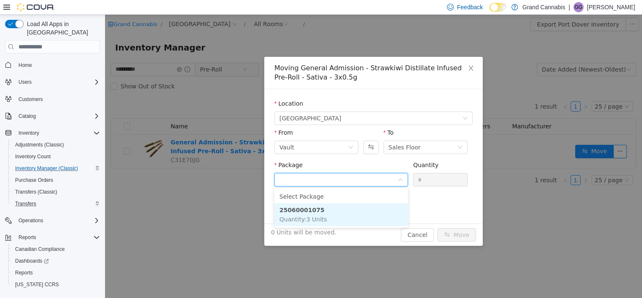
click at [335, 214] on li "25060001075 Quantity : 3 Units" at bounding box center [342, 214] width 134 height 23
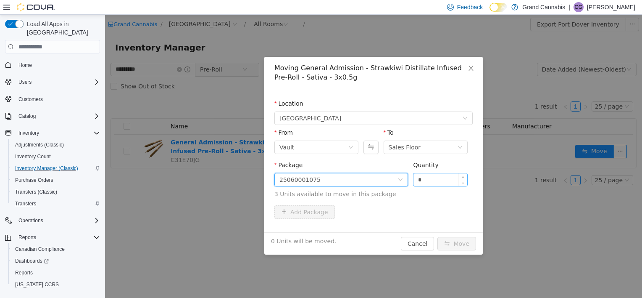
click at [446, 181] on input "*" at bounding box center [441, 179] width 54 height 13
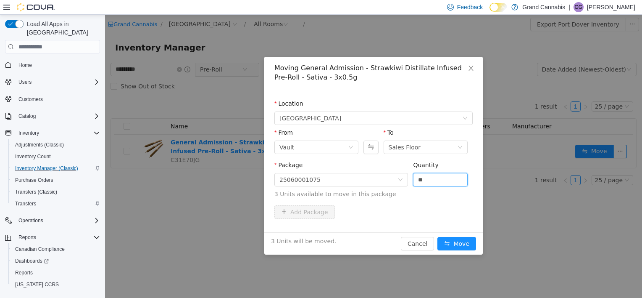
type input "*"
drag, startPoint x: 424, startPoint y: 199, endPoint x: 435, endPoint y: 215, distance: 19.0
click at [424, 199] on div "Package 25060001075 Quantity * 3 Units available to move in this package" at bounding box center [374, 181] width 198 height 41
click at [456, 244] on button "Move" at bounding box center [457, 243] width 39 height 13
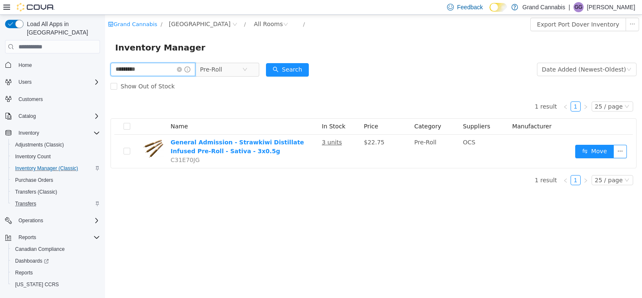
click at [183, 68] on input "*********" at bounding box center [153, 69] width 85 height 13
click at [182, 69] on icon "icon: close-circle" at bounding box center [179, 69] width 5 height 5
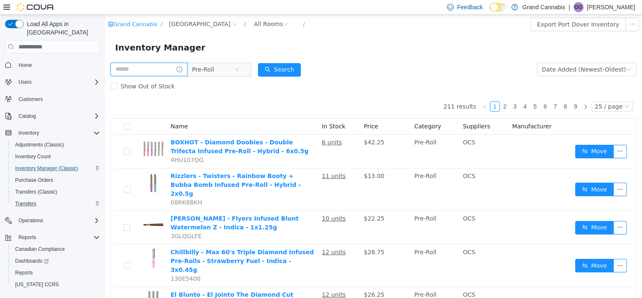
click at [163, 74] on input "text" at bounding box center [149, 69] width 77 height 13
type input "********"
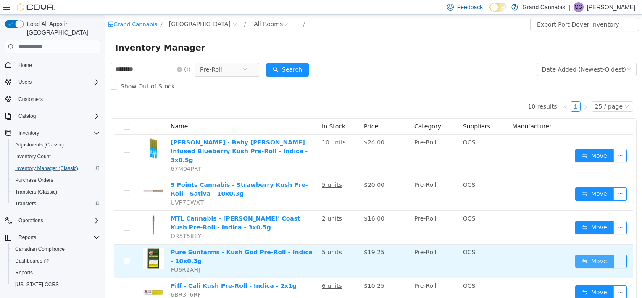
click at [584, 254] on button "Move" at bounding box center [595, 260] width 39 height 13
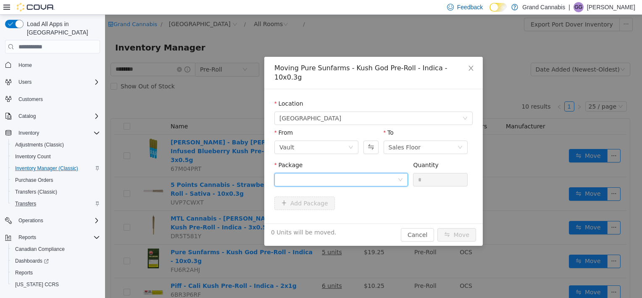
click at [336, 173] on div at bounding box center [339, 179] width 118 height 13
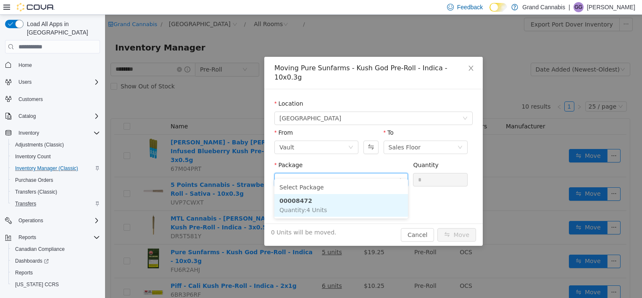
click at [326, 203] on li "00008472 Quantity : 4 Units" at bounding box center [342, 205] width 134 height 23
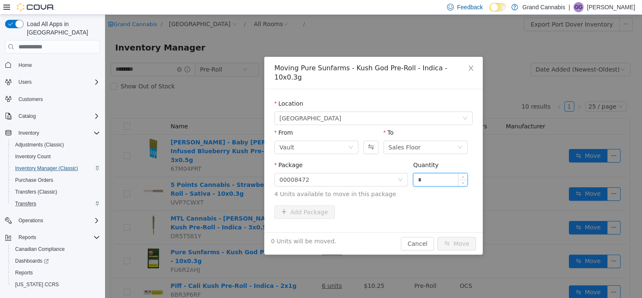
click at [440, 173] on input "*" at bounding box center [441, 179] width 54 height 13
type input "*"
click at [428, 190] on span "4 Units available to move in this package" at bounding box center [374, 194] width 198 height 9
click at [465, 237] on button "Move" at bounding box center [457, 243] width 39 height 13
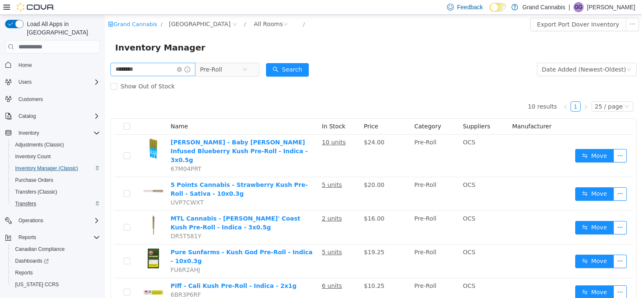
click at [182, 71] on icon "icon: close-circle" at bounding box center [179, 69] width 5 height 5
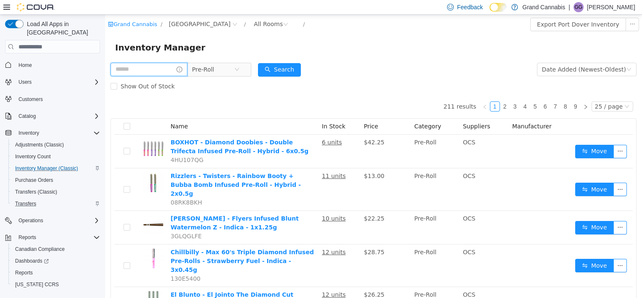
click at [138, 68] on input "text" at bounding box center [149, 69] width 77 height 13
type input "******"
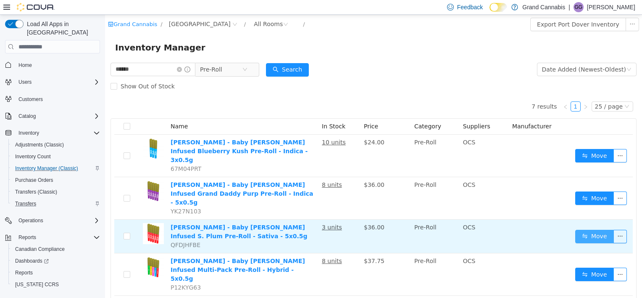
click at [581, 230] on button "Move" at bounding box center [595, 236] width 39 height 13
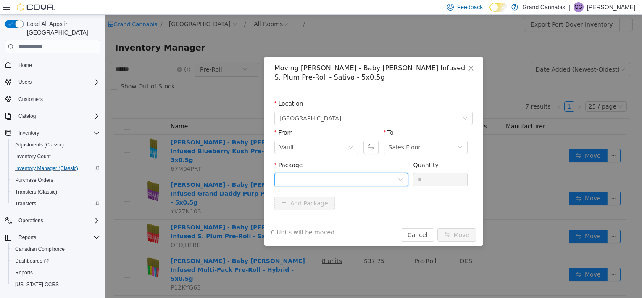
click at [393, 179] on div at bounding box center [339, 179] width 118 height 13
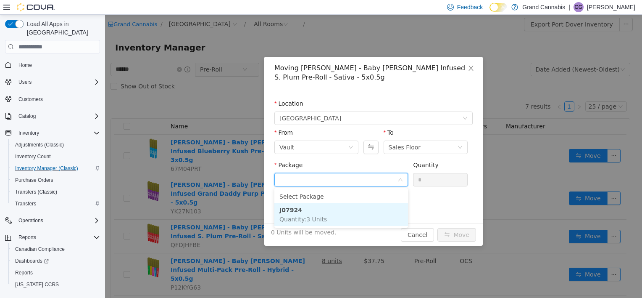
drag, startPoint x: 356, startPoint y: 213, endPoint x: 398, endPoint y: 213, distance: 42.0
click at [365, 213] on li "J07924 Quantity : 3 Units" at bounding box center [342, 214] width 134 height 23
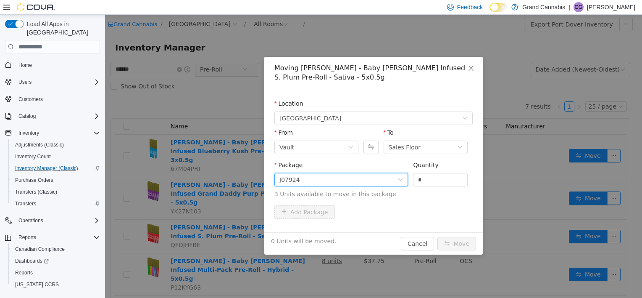
click at [441, 191] on span "3 Units available to move in this package" at bounding box center [374, 194] width 198 height 9
click at [442, 184] on input "*" at bounding box center [441, 179] width 54 height 13
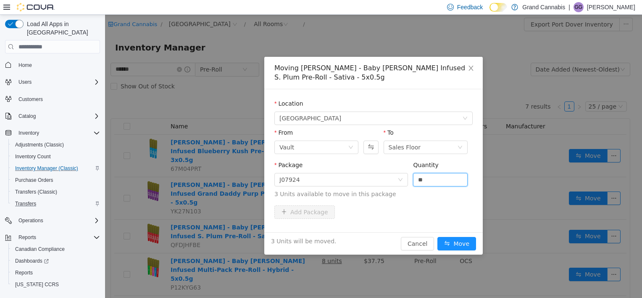
type input "*"
click at [439, 199] on div "Package J07924 Quantity * 3 Units available to move in this package" at bounding box center [374, 181] width 198 height 41
click at [453, 244] on button "Move" at bounding box center [457, 243] width 39 height 13
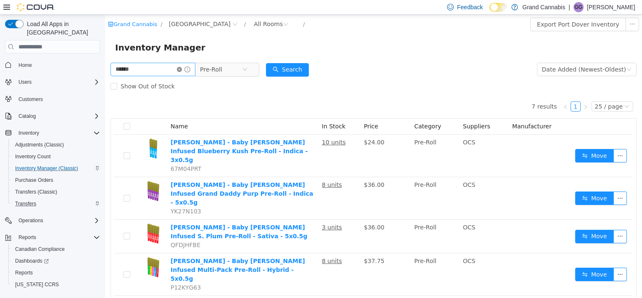
click at [182, 68] on icon "icon: close-circle" at bounding box center [179, 69] width 5 height 5
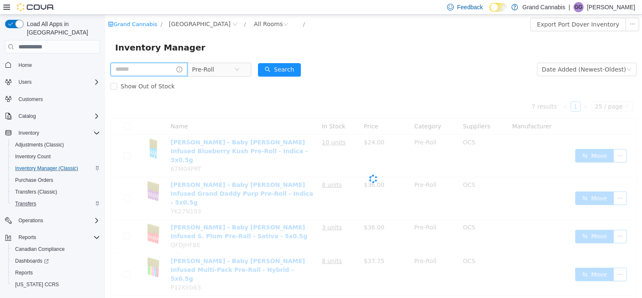
click at [173, 71] on input "text" at bounding box center [149, 69] width 77 height 13
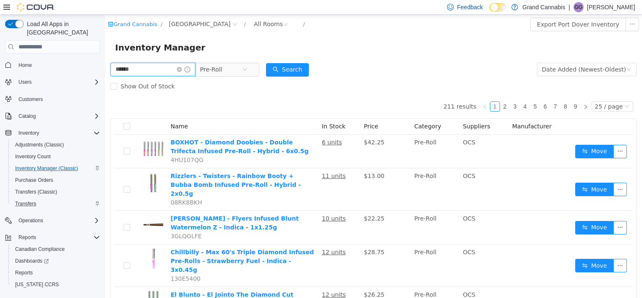
type input "******"
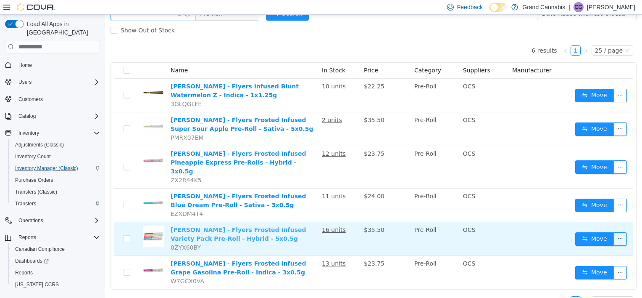
scroll to position [62, 0]
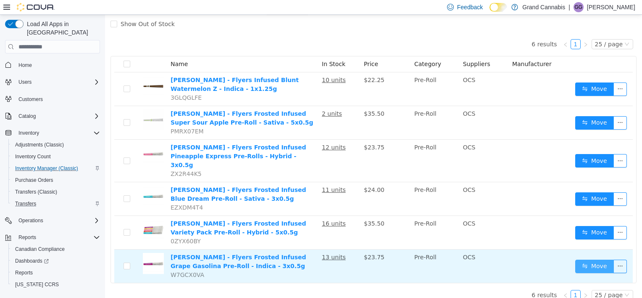
click at [584, 259] on button "Move" at bounding box center [595, 265] width 39 height 13
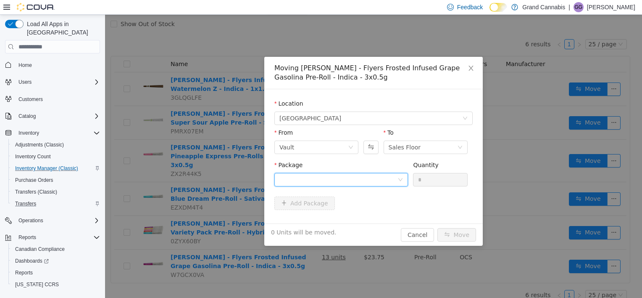
click at [359, 175] on div at bounding box center [339, 179] width 118 height 13
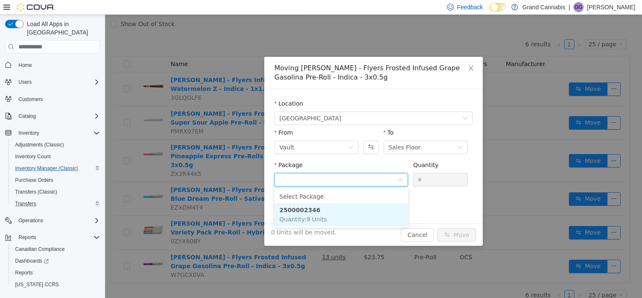
drag, startPoint x: 348, startPoint y: 219, endPoint x: 368, endPoint y: 212, distance: 21.2
click at [351, 218] on li "2500002346 Quantity : 9 Units" at bounding box center [342, 214] width 134 height 23
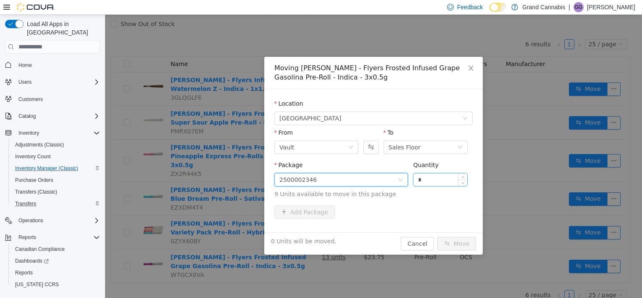
click at [454, 177] on input "*" at bounding box center [441, 179] width 54 height 13
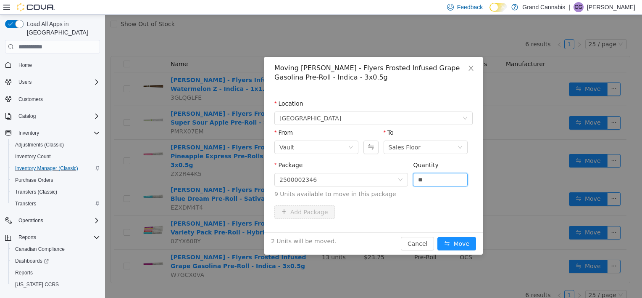
type input "*"
click at [397, 216] on div "Add Package" at bounding box center [374, 211] width 198 height 13
click at [457, 243] on button "Move" at bounding box center [457, 243] width 39 height 13
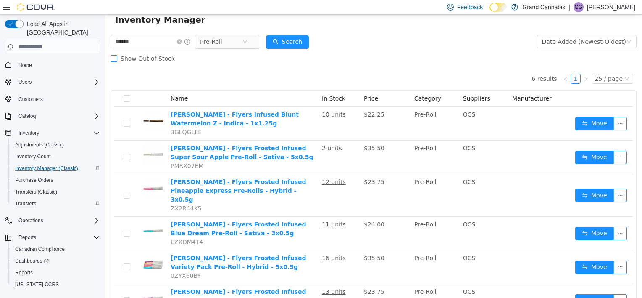
scroll to position [0, 0]
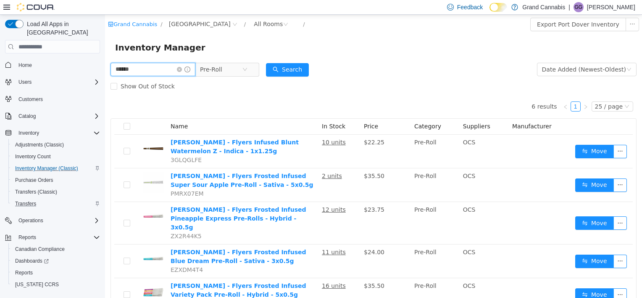
click at [184, 69] on input "******" at bounding box center [153, 69] width 85 height 13
click at [182, 69] on icon "icon: close-circle" at bounding box center [179, 69] width 5 height 5
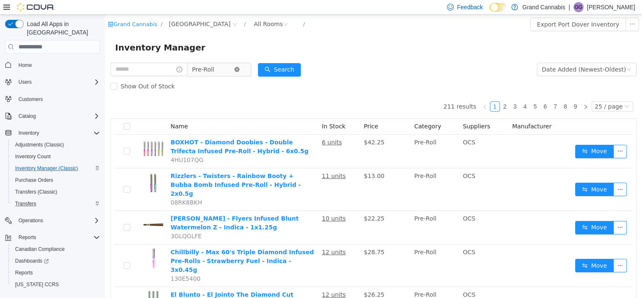
drag, startPoint x: 244, startPoint y: 69, endPoint x: 198, endPoint y: 69, distance: 45.4
click at [240, 69] on icon "icon: close-circle" at bounding box center [237, 69] width 5 height 5
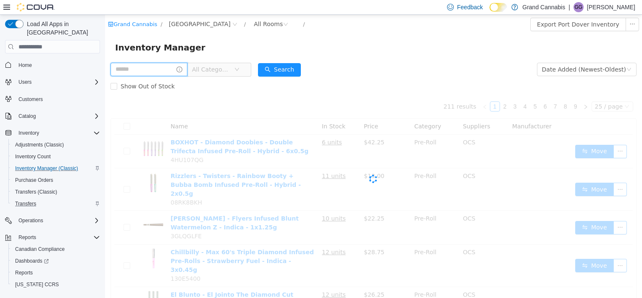
click at [163, 68] on input "text" at bounding box center [149, 69] width 77 height 13
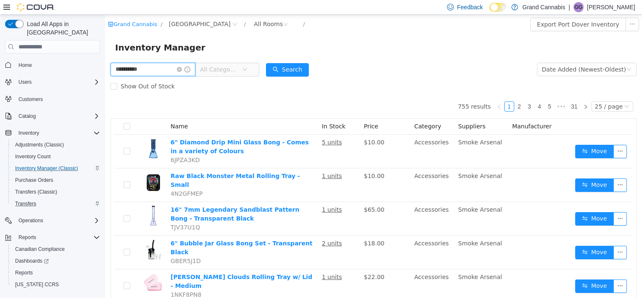
type input "**********"
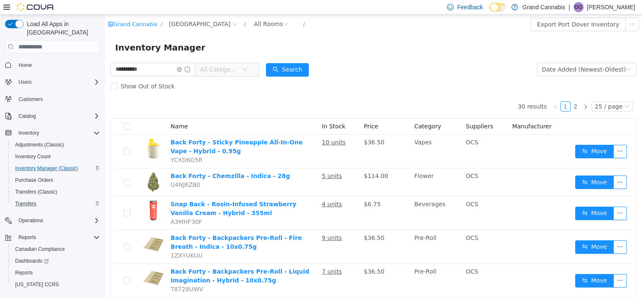
click at [242, 66] on span "All Categories" at bounding box center [221, 69] width 42 height 13
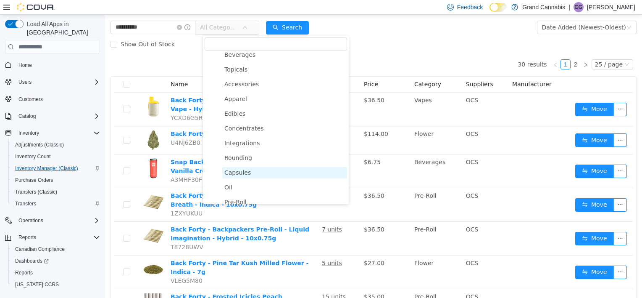
scroll to position [133, 0]
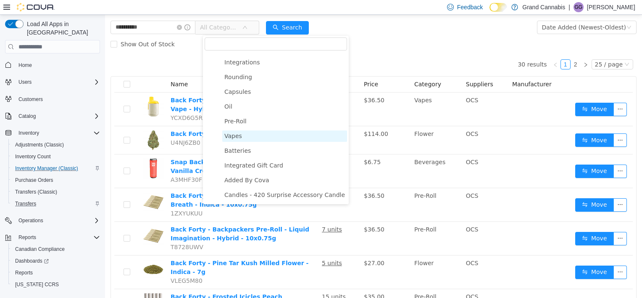
click at [242, 135] on span "Vapes" at bounding box center [284, 135] width 125 height 11
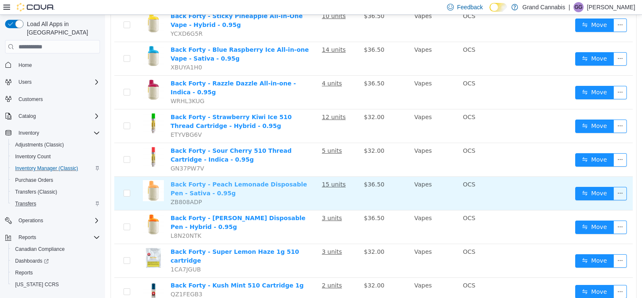
scroll to position [141, 0]
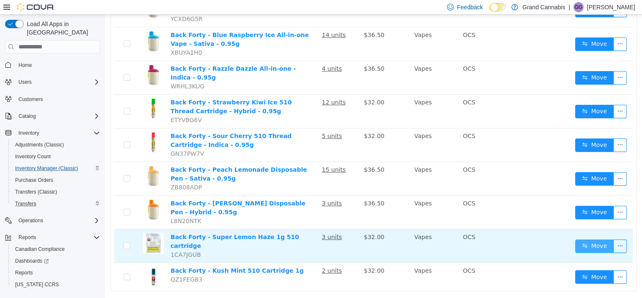
click at [589, 239] on button "Move" at bounding box center [595, 245] width 39 height 13
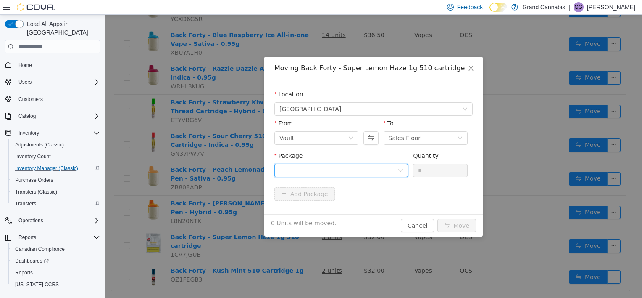
click at [364, 177] on div at bounding box center [342, 170] width 134 height 13
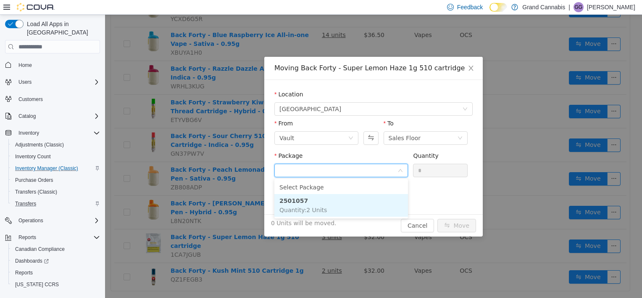
click at [356, 211] on li "2501057 Quantity : 2 Units" at bounding box center [342, 205] width 134 height 23
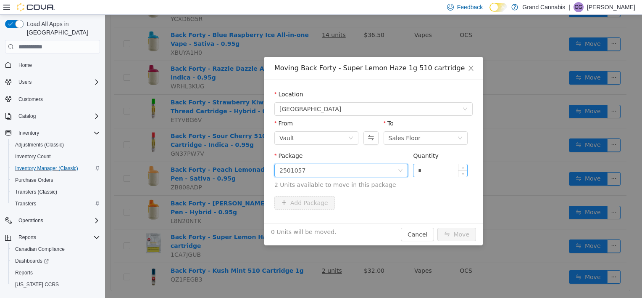
click at [443, 172] on input "*" at bounding box center [441, 170] width 54 height 13
type input "*"
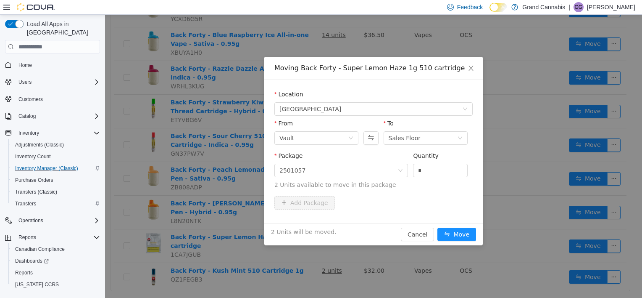
drag, startPoint x: 436, startPoint y: 193, endPoint x: 441, endPoint y: 204, distance: 12.1
click at [436, 194] on div "Package 2501057 Quantity * 2 Units available to move in this package" at bounding box center [374, 173] width 198 height 45
click at [449, 232] on button "Move" at bounding box center [457, 233] width 39 height 13
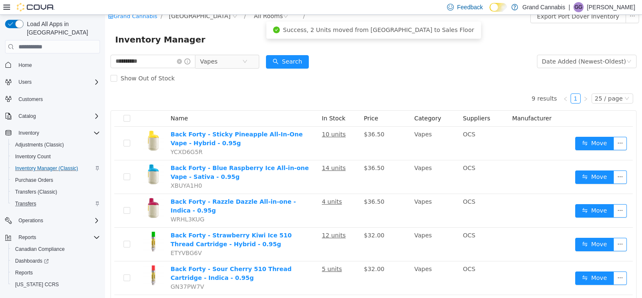
scroll to position [0, 0]
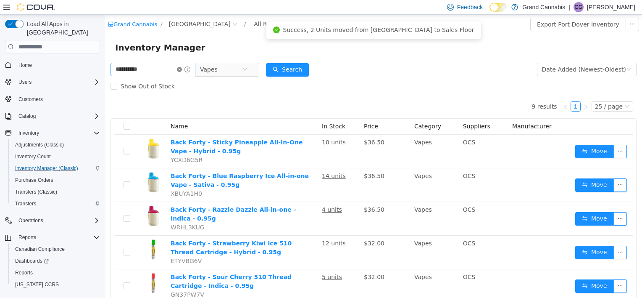
click at [182, 70] on icon "icon: close-circle" at bounding box center [179, 69] width 5 height 5
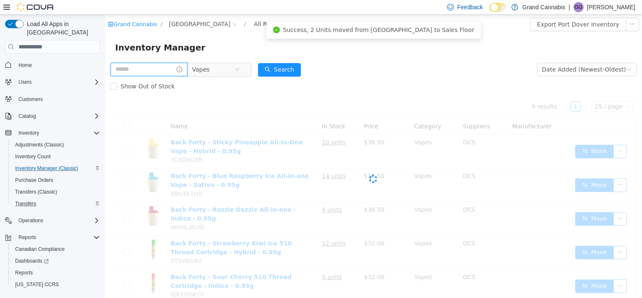
click at [153, 70] on input "text" at bounding box center [149, 69] width 77 height 13
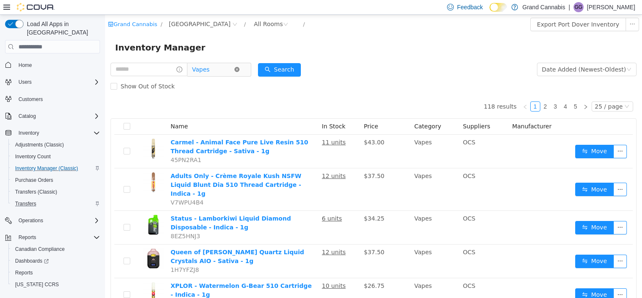
click at [240, 71] on icon "icon: close-circle" at bounding box center [237, 69] width 5 height 5
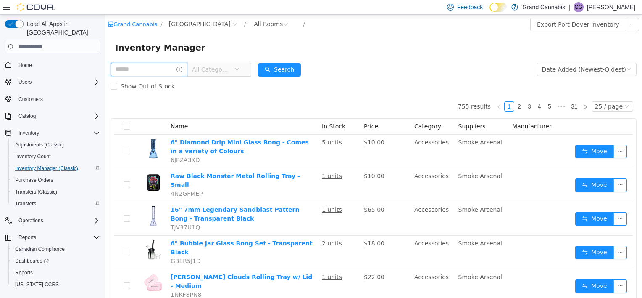
click at [161, 66] on input "text" at bounding box center [149, 69] width 77 height 13
type input "****"
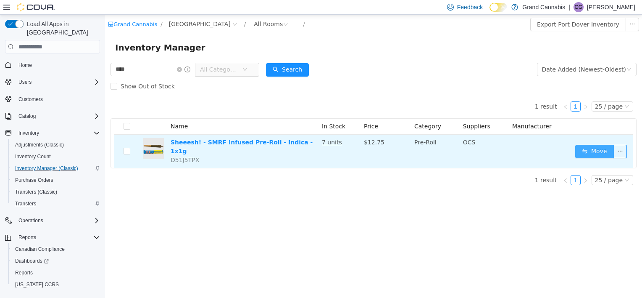
click at [585, 148] on button "Move" at bounding box center [595, 151] width 39 height 13
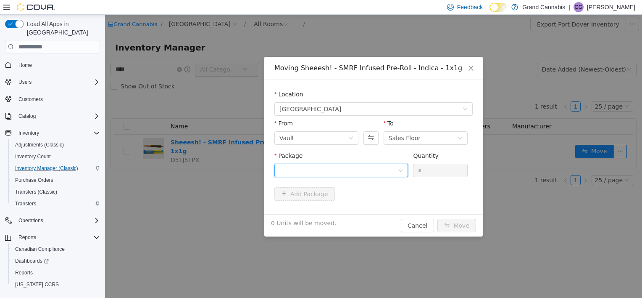
click at [356, 168] on div at bounding box center [339, 170] width 118 height 13
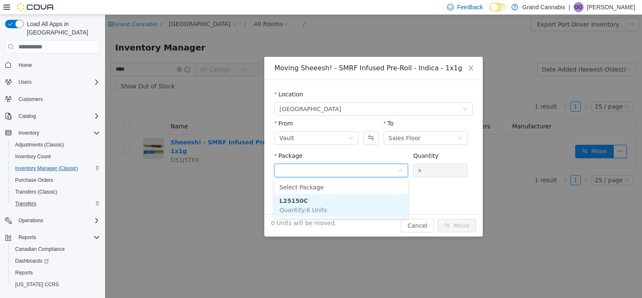
drag, startPoint x: 338, startPoint y: 203, endPoint x: 446, endPoint y: 189, distance: 108.9
click at [338, 204] on li "L25150C Quantity : 6 Units" at bounding box center [342, 205] width 134 height 23
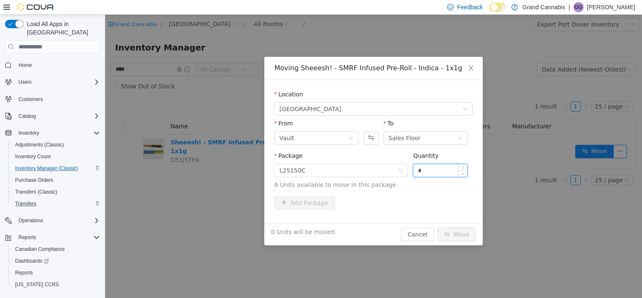
click at [445, 173] on input "*" at bounding box center [441, 170] width 54 height 13
type input "*"
click at [441, 188] on div "Package L25150C Quantity * 6 Units available to move in this package" at bounding box center [374, 171] width 198 height 41
click at [461, 233] on button "Move" at bounding box center [457, 233] width 39 height 13
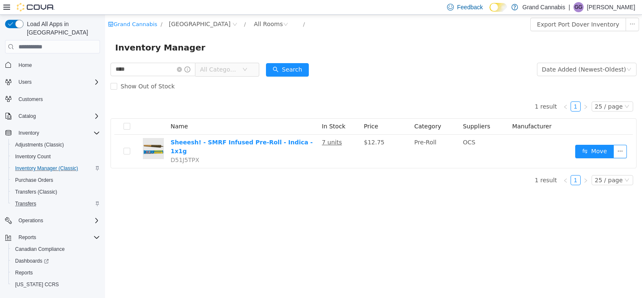
click at [238, 66] on span "All Categories" at bounding box center [219, 69] width 38 height 8
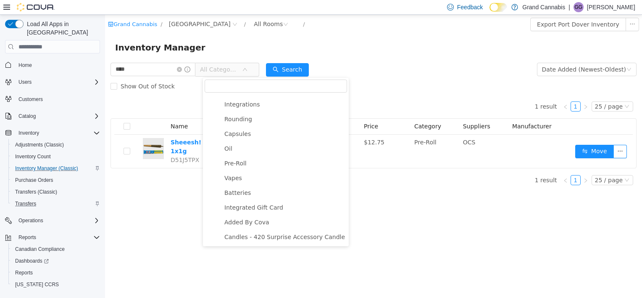
drag, startPoint x: 246, startPoint y: 165, endPoint x: 175, endPoint y: 84, distance: 107.6
click at [246, 162] on span "Pre-Roll" at bounding box center [284, 163] width 125 height 11
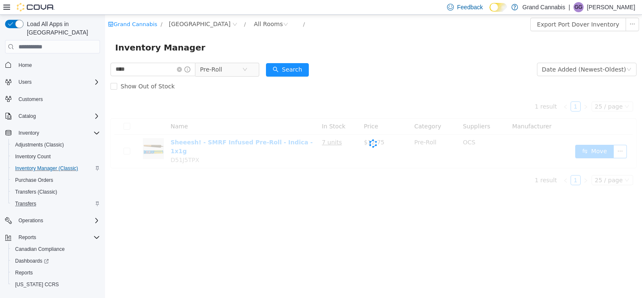
click at [182, 72] on icon "icon: close-circle" at bounding box center [179, 69] width 5 height 5
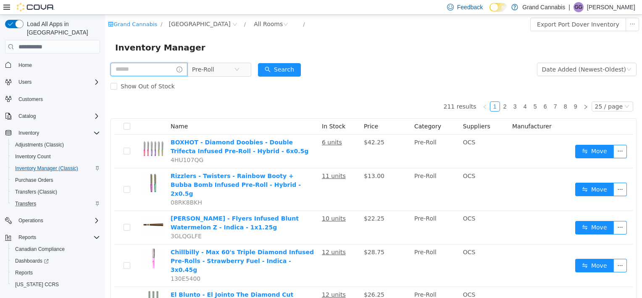
click at [172, 66] on input "text" at bounding box center [149, 69] width 77 height 13
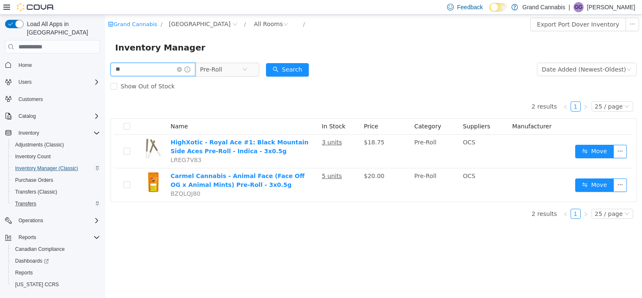
type input "*"
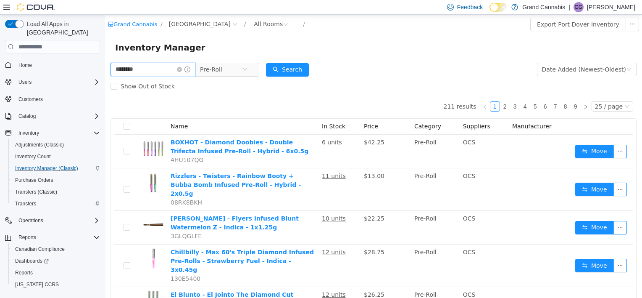
type input "********"
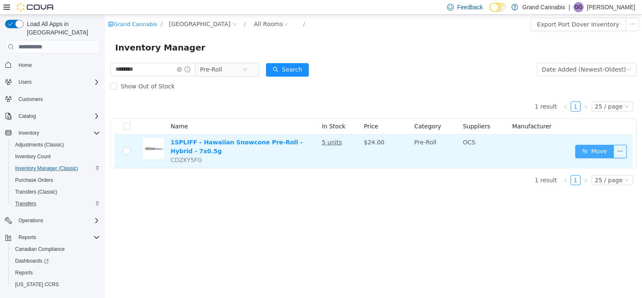
click at [592, 155] on button "Move" at bounding box center [595, 151] width 39 height 13
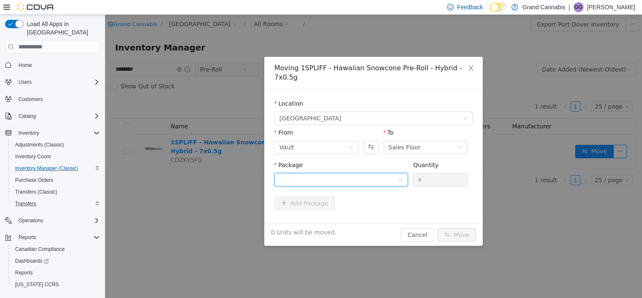
click at [313, 173] on div at bounding box center [339, 179] width 118 height 13
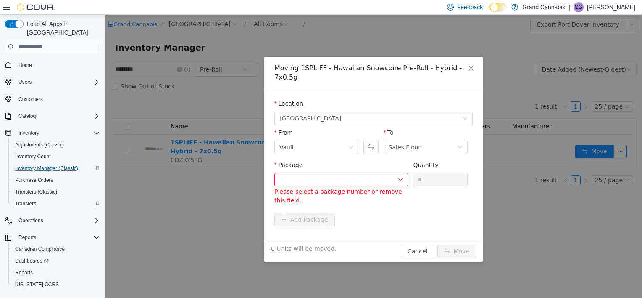
click at [447, 185] on div "Package Please select a package number or remove this field. Quantity *" at bounding box center [374, 187] width 198 height 52
click at [473, 68] on icon "icon: close" at bounding box center [471, 68] width 7 height 7
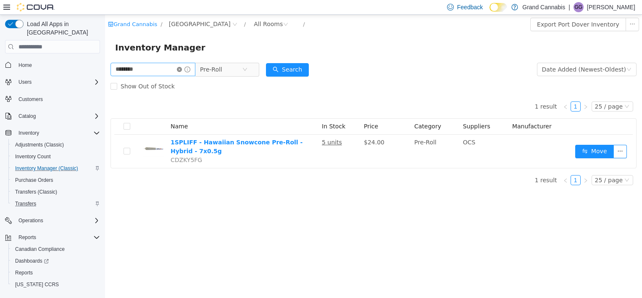
click at [182, 71] on icon "icon: close-circle" at bounding box center [179, 69] width 5 height 5
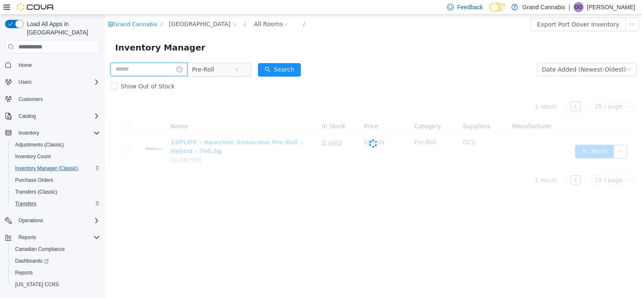
click at [159, 75] on input "text" at bounding box center [149, 69] width 77 height 13
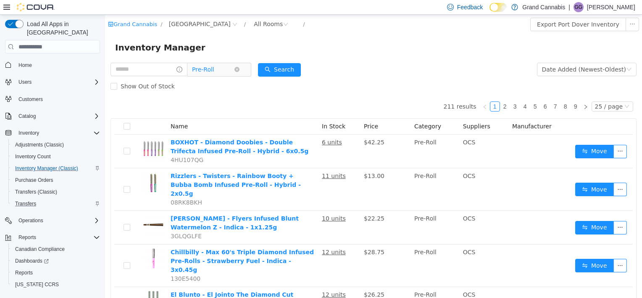
click at [234, 67] on span "Pre-Roll" at bounding box center [213, 69] width 42 height 13
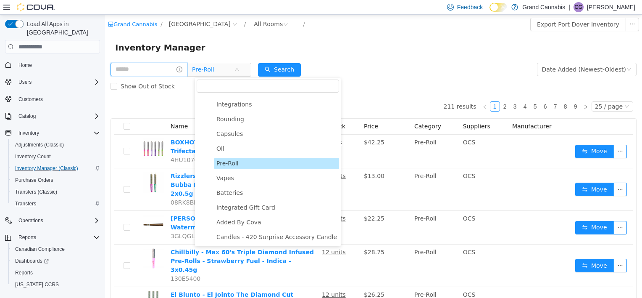
click at [160, 66] on input "text" at bounding box center [149, 69] width 77 height 13
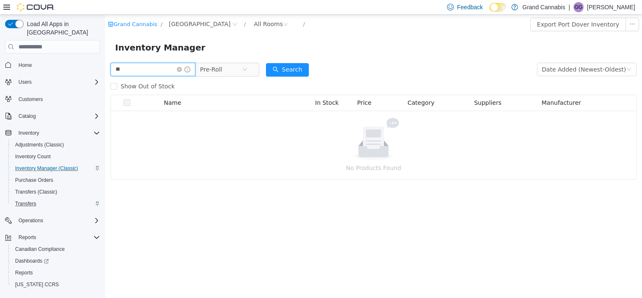
type input "*"
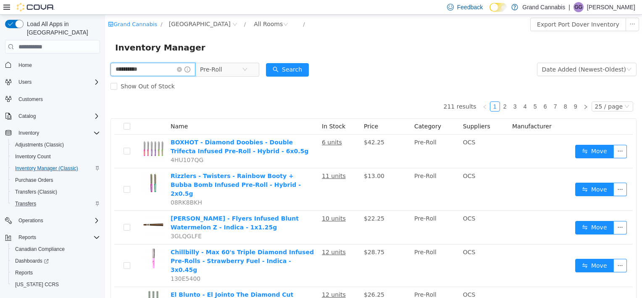
type input "**********"
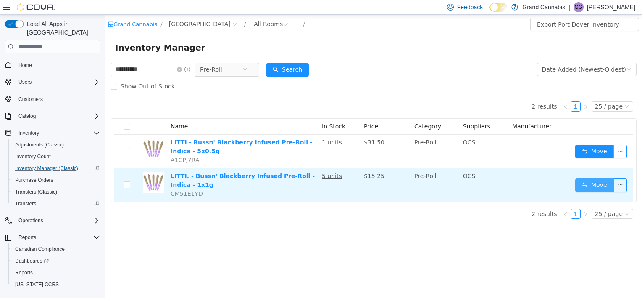
click at [597, 185] on button "Move" at bounding box center [595, 184] width 39 height 13
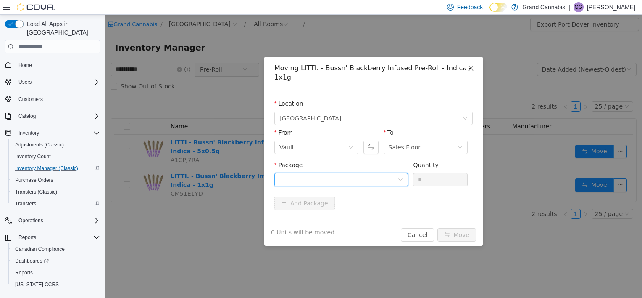
click at [365, 173] on div at bounding box center [339, 179] width 118 height 13
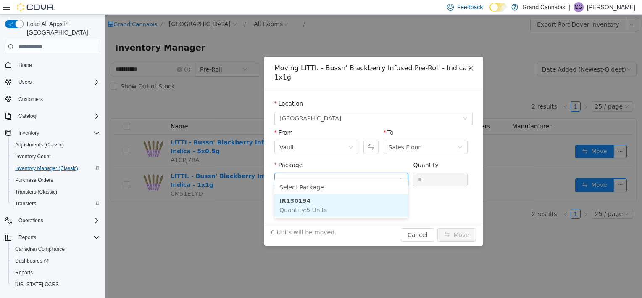
drag, startPoint x: 361, startPoint y: 201, endPoint x: 388, endPoint y: 191, distance: 29.5
click at [362, 200] on li "IR130194 Quantity : 5 Units" at bounding box center [342, 205] width 134 height 23
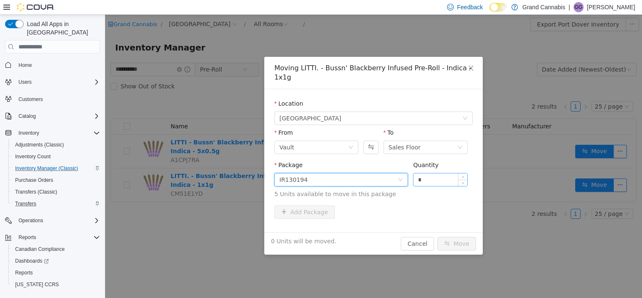
click at [434, 176] on input "*" at bounding box center [441, 179] width 54 height 13
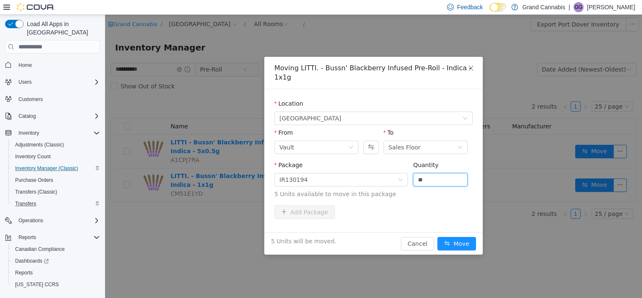
type input "*"
click at [428, 191] on div "Package IR130194 Quantity * 5 Units available to move in this package" at bounding box center [374, 181] width 198 height 41
click at [462, 237] on button "Move" at bounding box center [457, 243] width 39 height 13
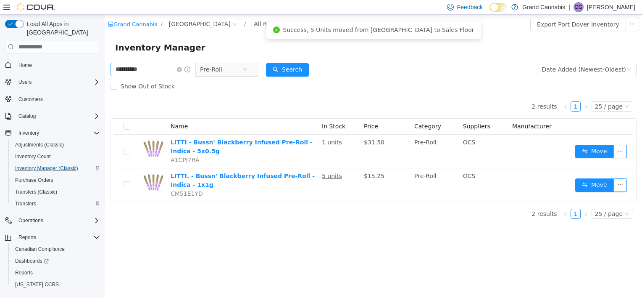
click at [182, 71] on icon "icon: close-circle" at bounding box center [179, 69] width 5 height 5
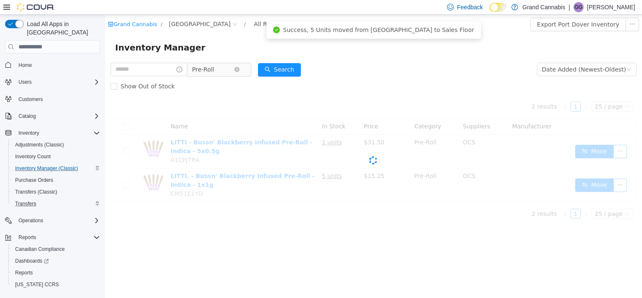
click at [234, 72] on span "Pre-Roll" at bounding box center [213, 69] width 42 height 13
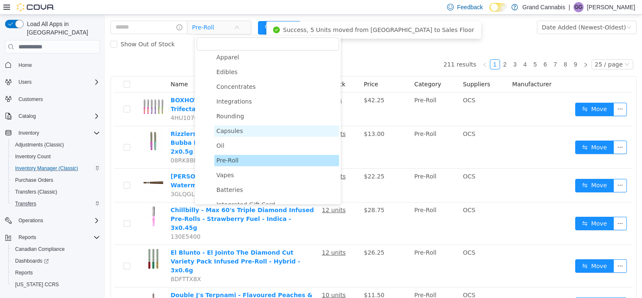
scroll to position [49, 0]
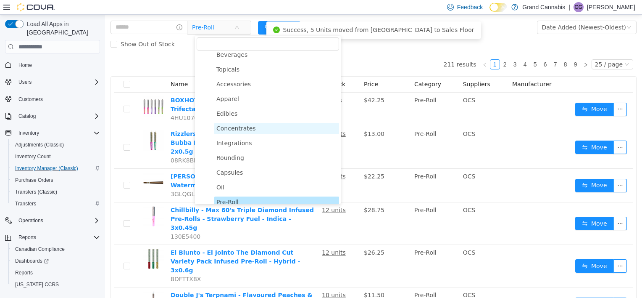
click at [254, 128] on span "Concentrates" at bounding box center [276, 128] width 125 height 11
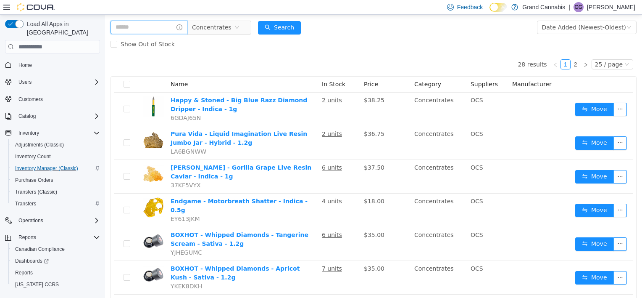
click at [166, 29] on input "text" at bounding box center [149, 27] width 77 height 13
type input "******"
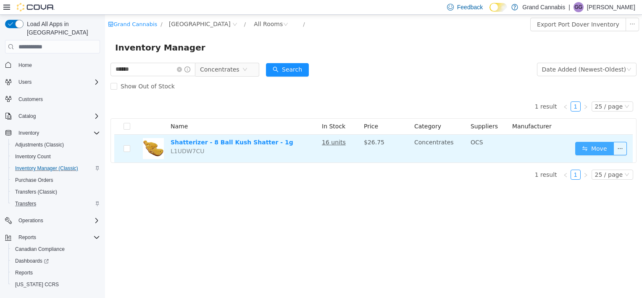
click at [605, 149] on button "Move" at bounding box center [595, 148] width 39 height 13
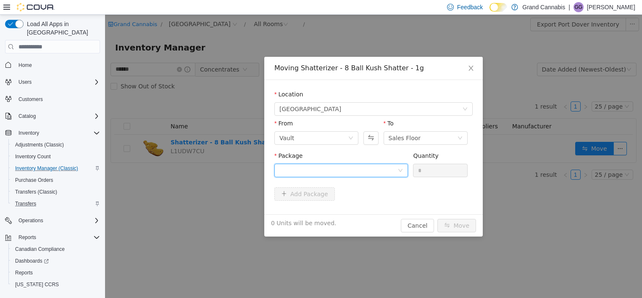
click at [345, 169] on div at bounding box center [339, 170] width 118 height 13
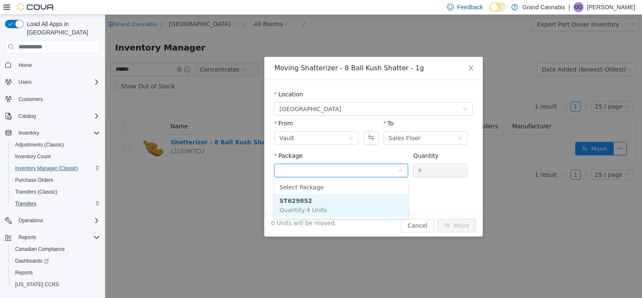
drag, startPoint x: 354, startPoint y: 210, endPoint x: 447, endPoint y: 178, distance: 98.4
click at [355, 209] on li "ST629852 Quantity : 4 Units" at bounding box center [342, 205] width 134 height 23
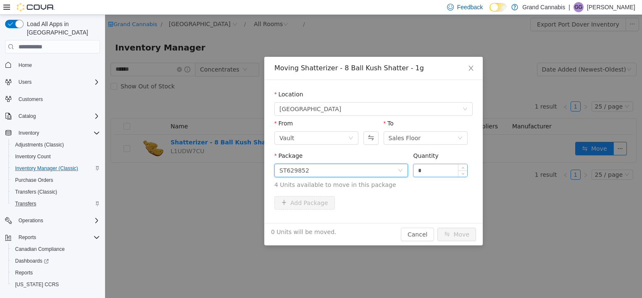
click at [452, 164] on input "*" at bounding box center [441, 170] width 54 height 13
type input "*"
click at [421, 199] on div "Add Package" at bounding box center [374, 202] width 198 height 13
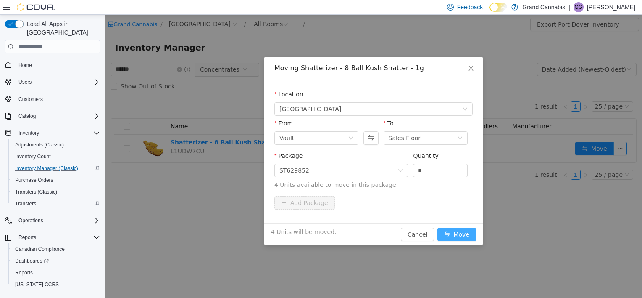
click at [468, 237] on button "Move" at bounding box center [457, 233] width 39 height 13
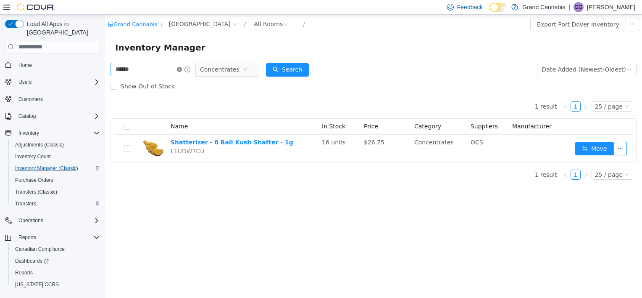
click at [182, 69] on icon "icon: close-circle" at bounding box center [179, 69] width 5 height 5
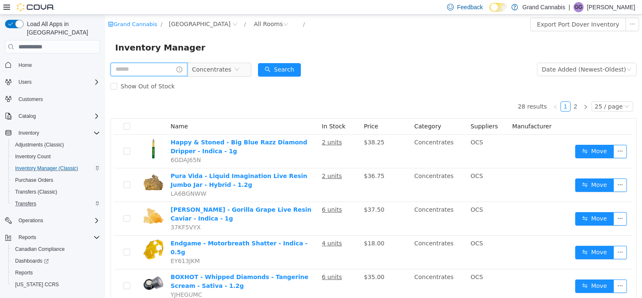
click at [159, 72] on input "text" at bounding box center [149, 69] width 77 height 13
type input "******"
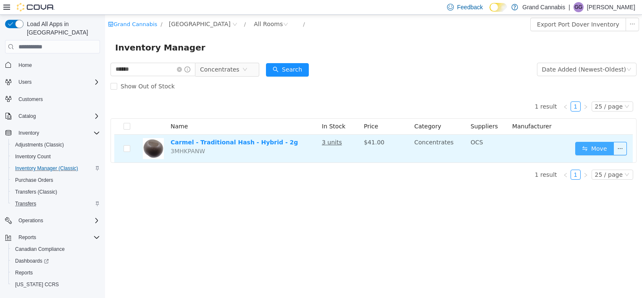
click at [587, 147] on button "Move" at bounding box center [595, 148] width 39 height 13
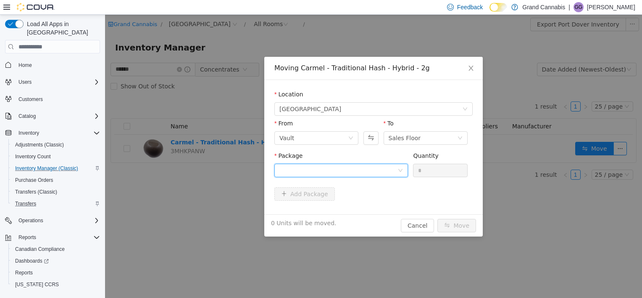
click at [316, 168] on div at bounding box center [339, 170] width 118 height 13
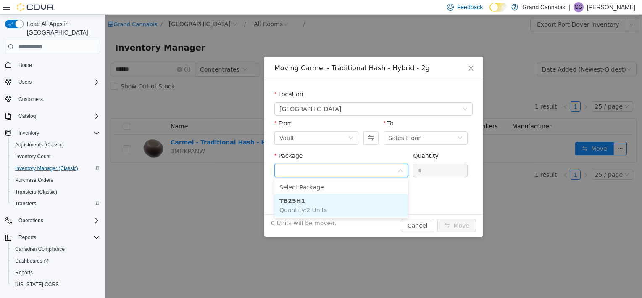
click at [341, 205] on li "TB25H1 Quantity : 2 Units" at bounding box center [342, 205] width 134 height 23
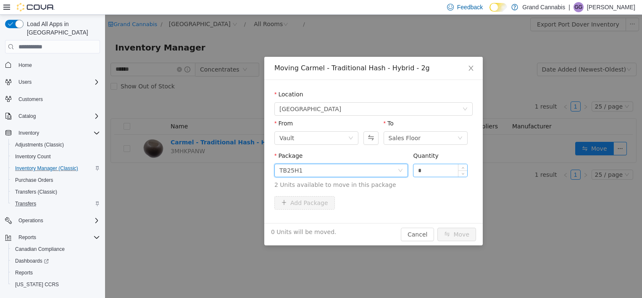
click at [451, 169] on input "*" at bounding box center [441, 170] width 54 height 13
type input "*"
click at [444, 199] on div "Add Package" at bounding box center [374, 202] width 198 height 13
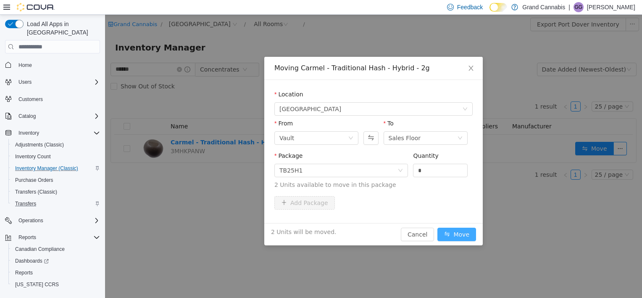
drag, startPoint x: 458, startPoint y: 235, endPoint x: 486, endPoint y: 215, distance: 34.4
click at [458, 235] on button "Move" at bounding box center [457, 233] width 39 height 13
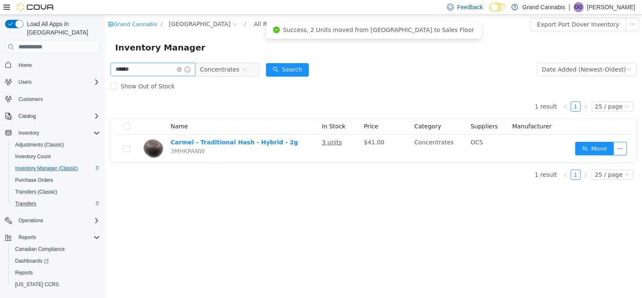
click at [182, 71] on icon "icon: close-circle" at bounding box center [179, 69] width 5 height 5
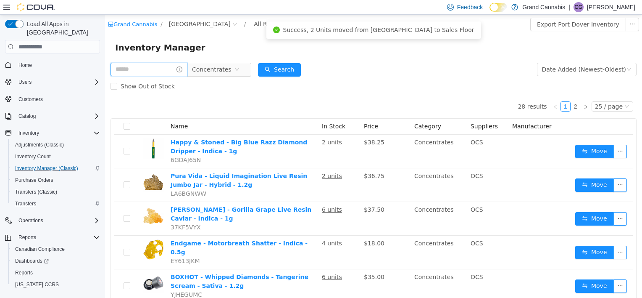
click at [160, 69] on input "text" at bounding box center [149, 69] width 77 height 13
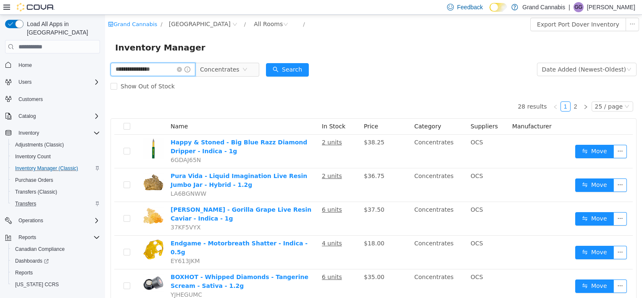
type input "**********"
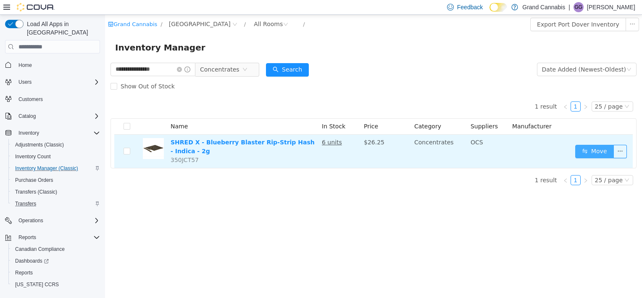
click at [595, 147] on button "Move" at bounding box center [595, 151] width 39 height 13
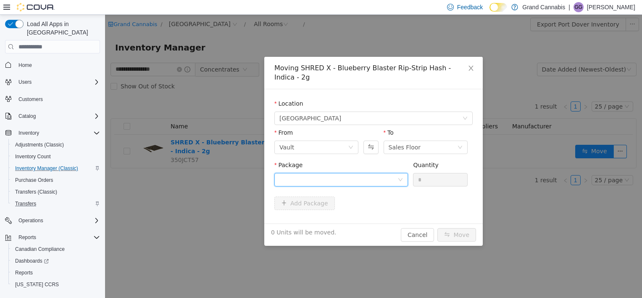
click at [348, 173] on div at bounding box center [339, 179] width 118 height 13
click at [351, 191] on li "Select Package" at bounding box center [342, 186] width 134 height 13
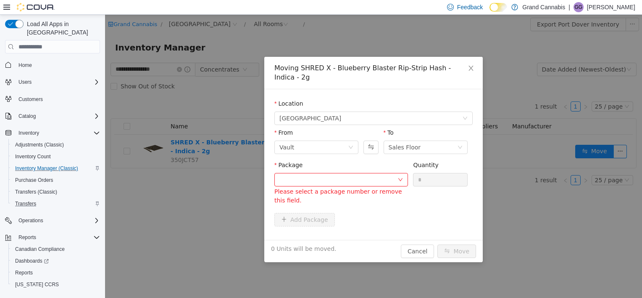
click at [358, 178] on div "Please select a package number or remove this field." at bounding box center [342, 188] width 134 height 30
click at [360, 174] on div at bounding box center [339, 179] width 118 height 13
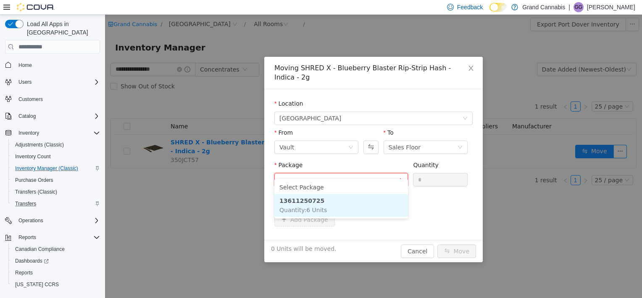
click at [354, 203] on li "13611250725 Quantity : 6 Units" at bounding box center [342, 205] width 134 height 23
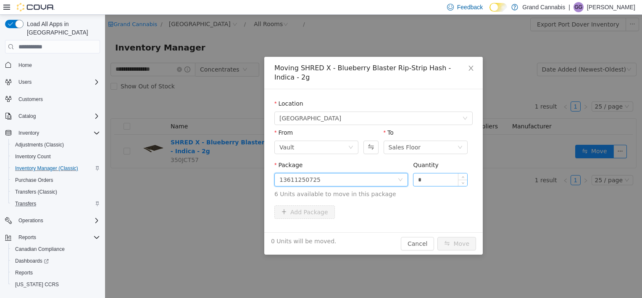
click at [450, 176] on input "*" at bounding box center [441, 179] width 54 height 13
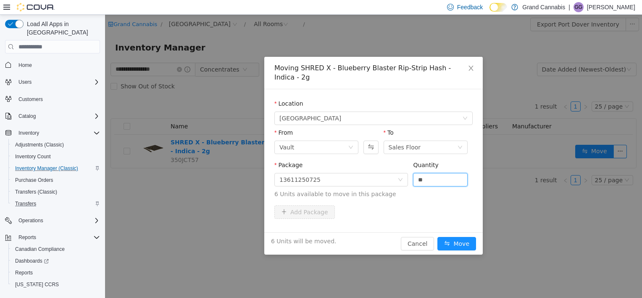
type input "*"
click at [427, 191] on div "Package 13611250725 Quantity * 6 Units available to move in this package" at bounding box center [374, 181] width 198 height 41
click at [462, 237] on button "Move" at bounding box center [457, 243] width 39 height 13
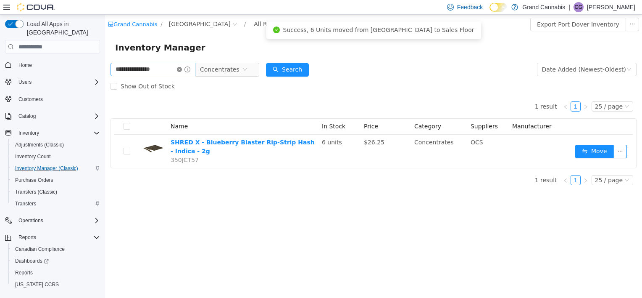
click at [182, 69] on icon "icon: close-circle" at bounding box center [179, 69] width 5 height 5
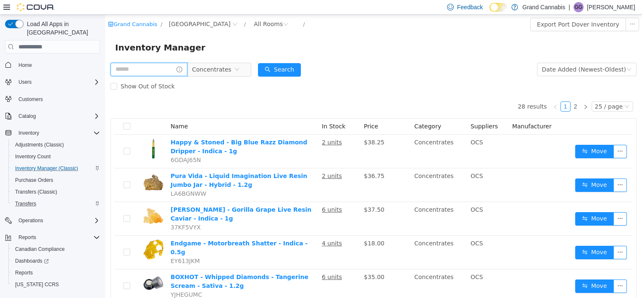
click at [144, 66] on input "text" at bounding box center [149, 69] width 77 height 13
type input "********"
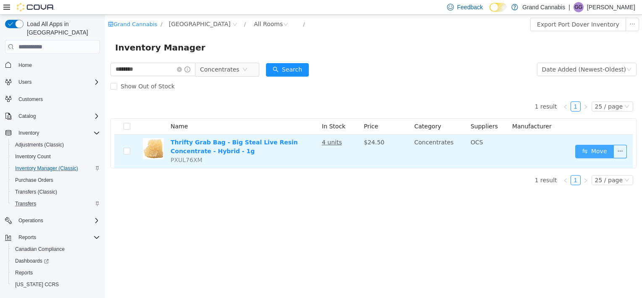
click at [589, 149] on button "Move" at bounding box center [595, 151] width 39 height 13
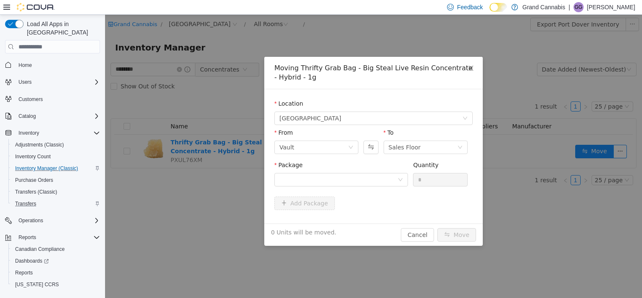
click at [350, 172] on div "Package" at bounding box center [342, 167] width 134 height 12
click at [350, 177] on div at bounding box center [339, 179] width 118 height 13
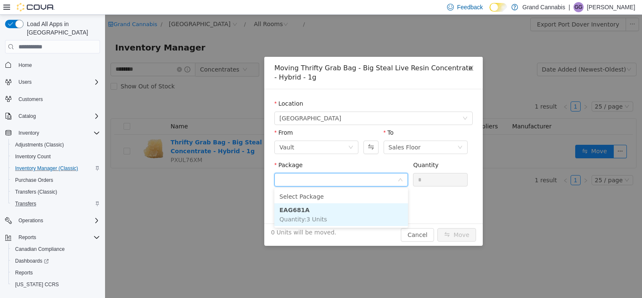
drag, startPoint x: 348, startPoint y: 211, endPoint x: 387, endPoint y: 198, distance: 40.8
click at [348, 211] on li "EAG681A Quantity : 3 Units" at bounding box center [342, 214] width 134 height 23
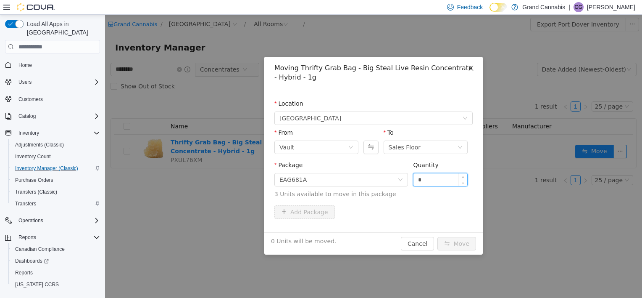
click at [449, 175] on input "*" at bounding box center [441, 179] width 54 height 13
type input "*"
click at [423, 196] on span "3 Units available to move in this package" at bounding box center [374, 194] width 198 height 9
click at [460, 240] on button "Move" at bounding box center [457, 243] width 39 height 13
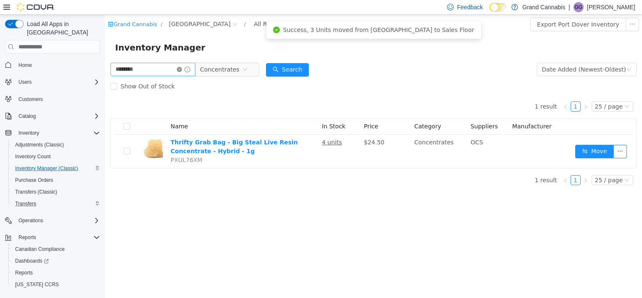
click at [182, 70] on icon "icon: close-circle" at bounding box center [179, 69] width 5 height 5
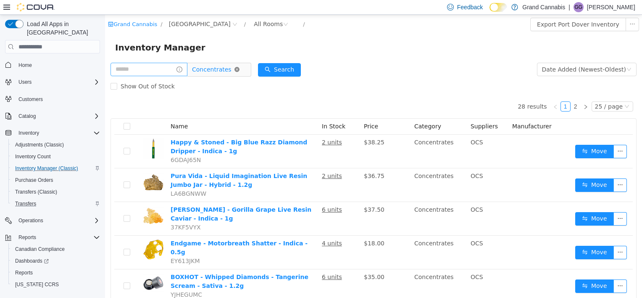
click at [240, 70] on icon "icon: close-circle" at bounding box center [237, 69] width 5 height 5
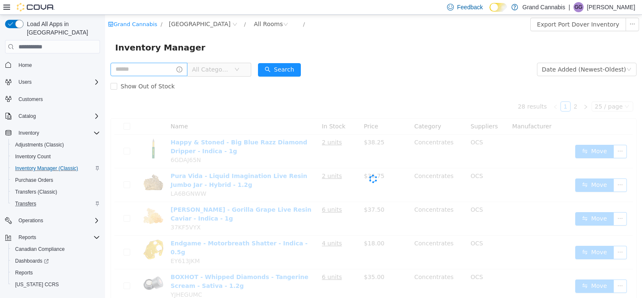
click at [227, 68] on span "All Categories" at bounding box center [211, 69] width 38 height 8
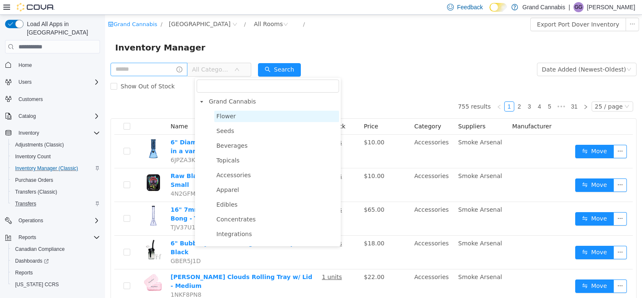
click at [242, 118] on span "Flower" at bounding box center [276, 116] width 125 height 11
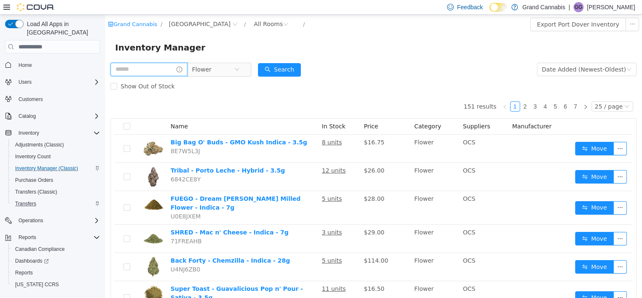
click at [152, 70] on input "text" at bounding box center [149, 69] width 77 height 13
type input "**********"
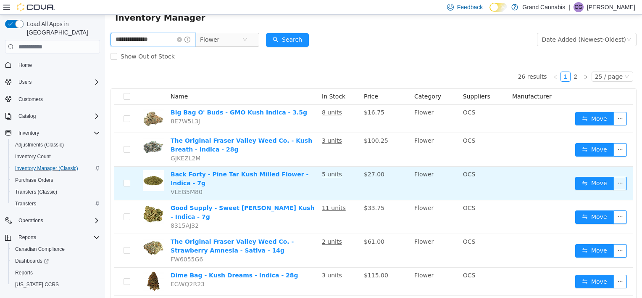
scroll to position [84, 0]
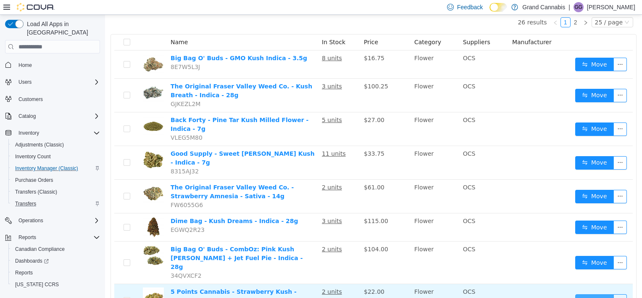
click at [587, 294] on button "Move" at bounding box center [595, 300] width 39 height 13
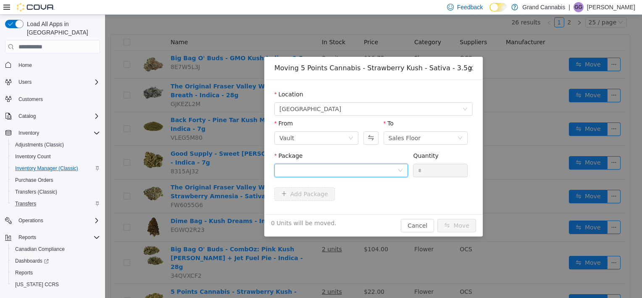
click at [377, 170] on div at bounding box center [339, 170] width 118 height 13
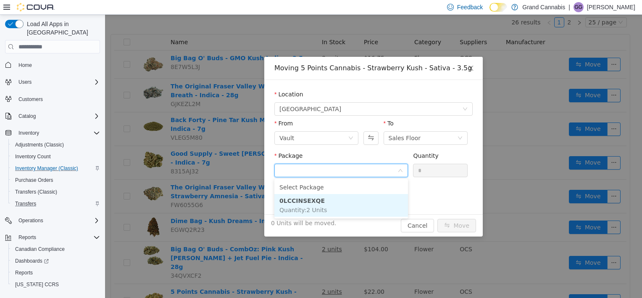
click at [360, 197] on li "0LCCINSEXQE Quantity : 2 Units" at bounding box center [342, 205] width 134 height 23
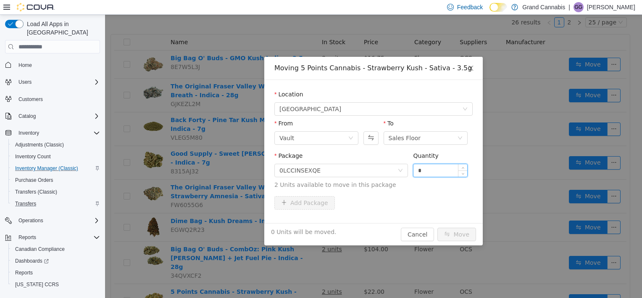
click at [442, 167] on input "*" at bounding box center [441, 170] width 54 height 13
type input "*"
click at [434, 193] on div "Package 0LCCINSEXQE Quantity * 2 Units available to move in this package" at bounding box center [374, 173] width 198 height 45
click at [463, 233] on button "Move" at bounding box center [457, 233] width 39 height 13
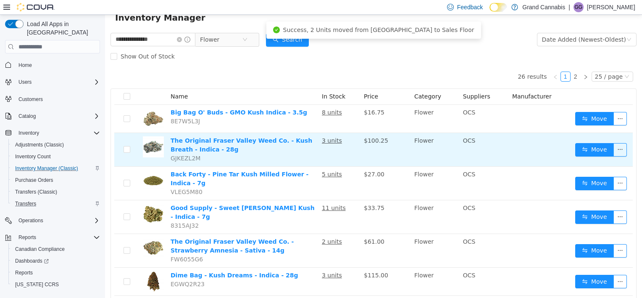
scroll to position [0, 0]
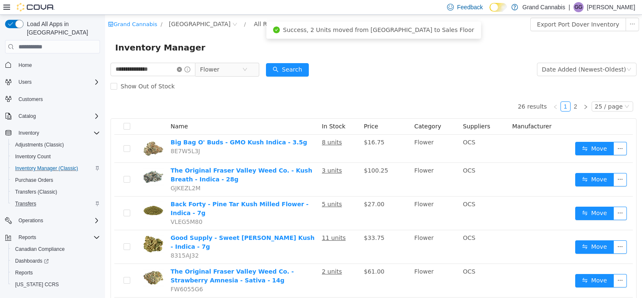
click at [182, 70] on icon "icon: close-circle" at bounding box center [179, 69] width 5 height 5
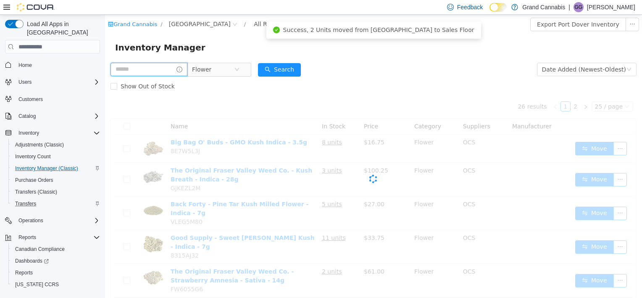
click at [148, 70] on input "text" at bounding box center [149, 69] width 77 height 13
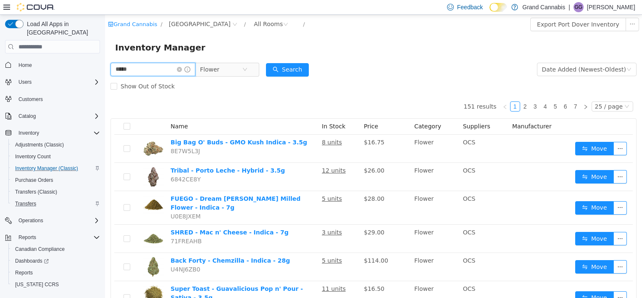
type input "*****"
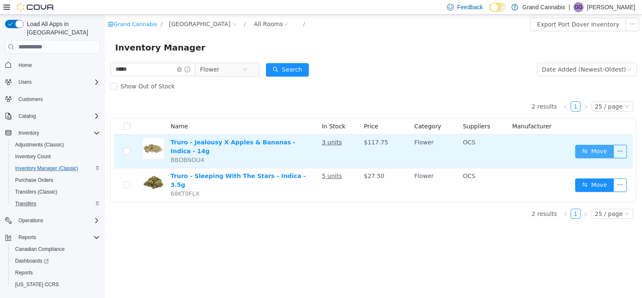
click at [586, 148] on button "Move" at bounding box center [595, 151] width 39 height 13
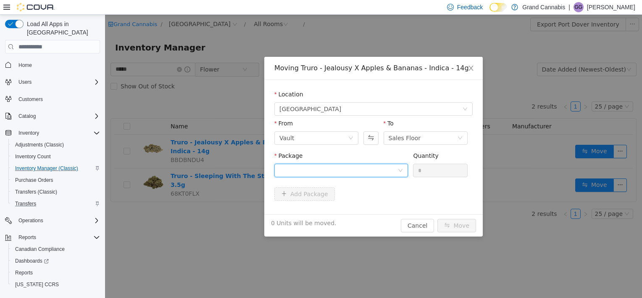
click at [386, 166] on div at bounding box center [339, 170] width 118 height 13
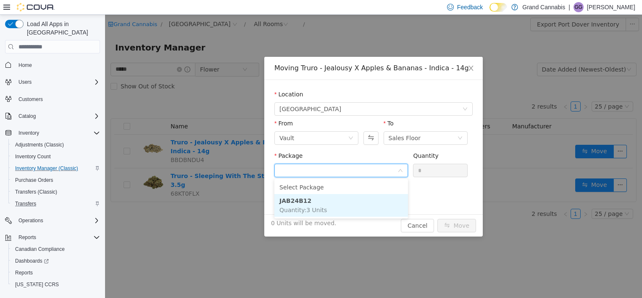
drag, startPoint x: 362, startPoint y: 206, endPoint x: 434, endPoint y: 174, distance: 79.8
click at [362, 206] on li "JAB24B12 Quantity : 3 Units" at bounding box center [342, 205] width 134 height 23
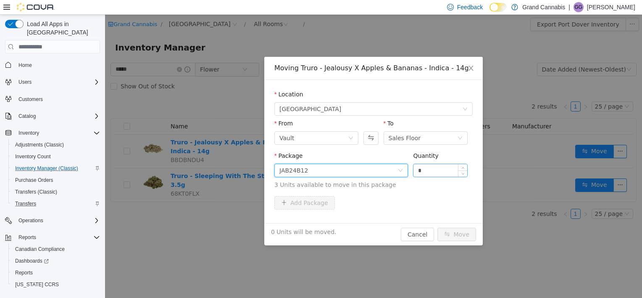
click at [436, 169] on input "*" at bounding box center [441, 170] width 54 height 13
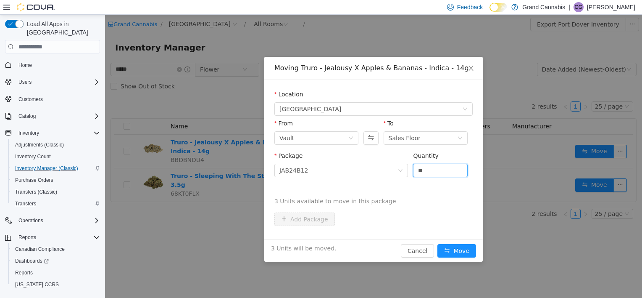
type input "*"
drag, startPoint x: 420, startPoint y: 213, endPoint x: 445, endPoint y: 227, distance: 29.4
click at [423, 214] on div "Location [GEOGRAPHIC_DATA] From [GEOGRAPHIC_DATA] To Sales Floor Package JAB24B…" at bounding box center [373, 159] width 219 height 159
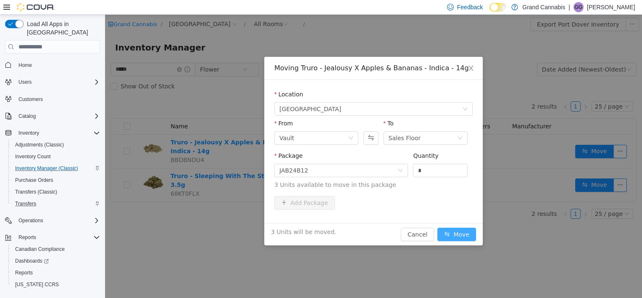
click at [471, 235] on button "Move" at bounding box center [457, 233] width 39 height 13
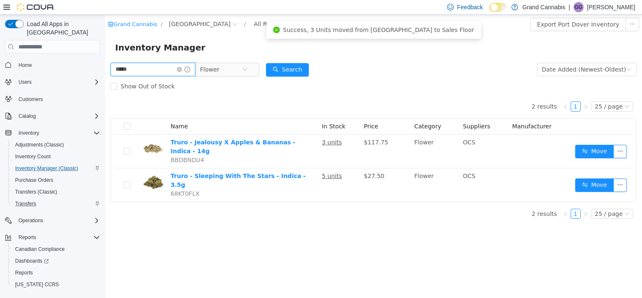
click at [157, 73] on input "*****" at bounding box center [153, 69] width 85 height 13
type input "*"
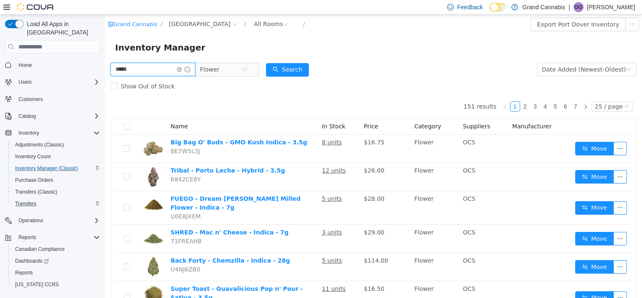
type input "*****"
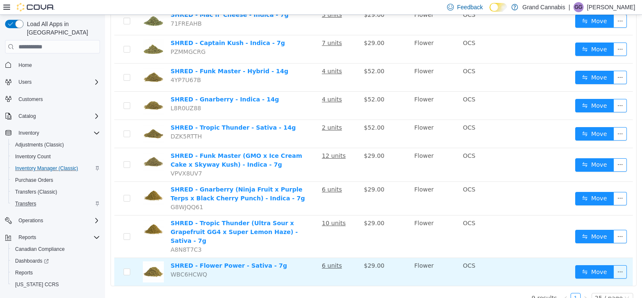
scroll to position [130, 0]
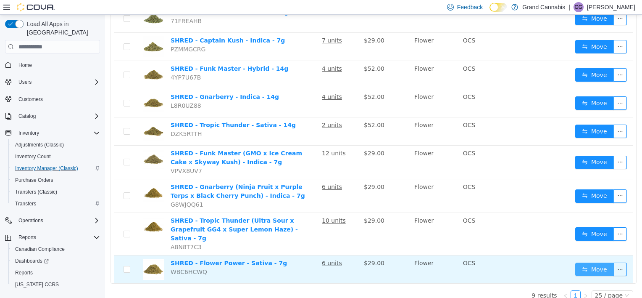
click at [579, 262] on button "Move" at bounding box center [595, 268] width 39 height 13
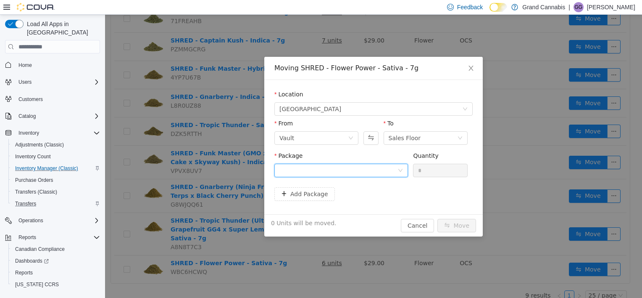
click at [307, 176] on div at bounding box center [342, 170] width 134 height 13
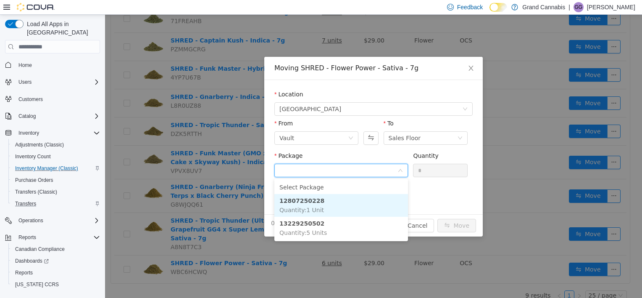
click at [334, 206] on li "12807250228 Quantity : 1 Unit" at bounding box center [342, 205] width 134 height 23
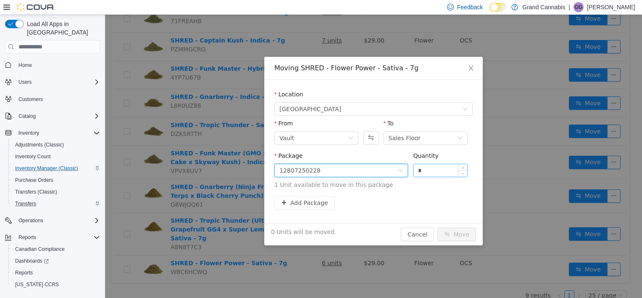
click at [443, 167] on input "*" at bounding box center [441, 170] width 54 height 13
type input "*"
drag, startPoint x: 418, startPoint y: 186, endPoint x: 424, endPoint y: 191, distance: 7.8
click at [418, 187] on span "1 Unit available to move in this package" at bounding box center [374, 184] width 198 height 9
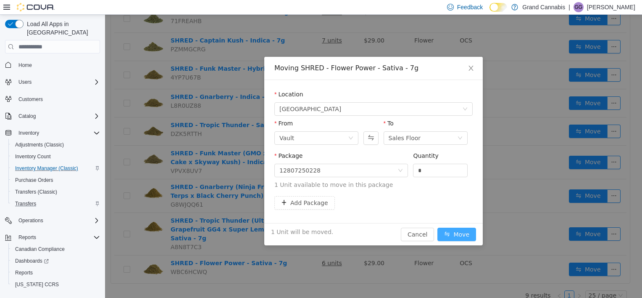
click at [460, 234] on button "Move" at bounding box center [457, 233] width 39 height 13
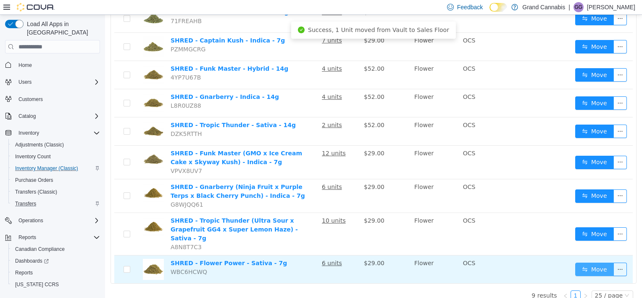
click at [587, 263] on button "Move" at bounding box center [595, 268] width 39 height 13
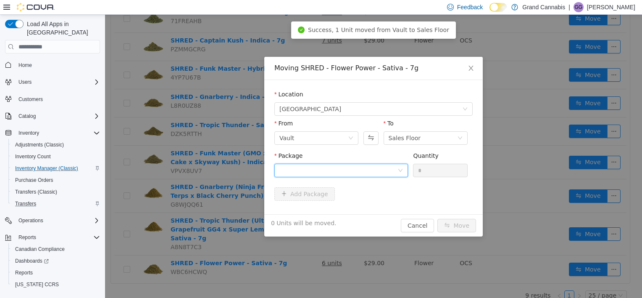
click at [365, 174] on div at bounding box center [339, 170] width 118 height 13
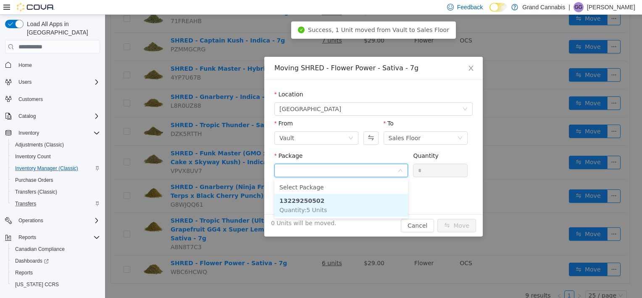
click at [355, 204] on li "13229250502 Quantity : 5 Units" at bounding box center [342, 205] width 134 height 23
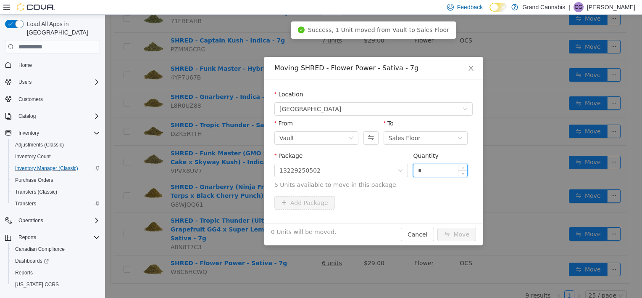
click at [425, 172] on input "*" at bounding box center [441, 170] width 54 height 13
type input "*"
click at [408, 194] on div "Package 13229250502 Quantity * 5 Units available to move in this package" at bounding box center [374, 173] width 198 height 45
click at [456, 234] on button "Move" at bounding box center [457, 233] width 39 height 13
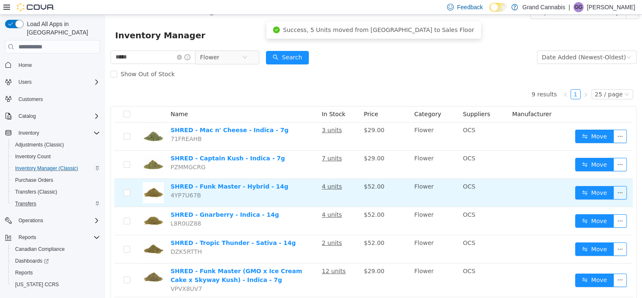
scroll to position [0, 0]
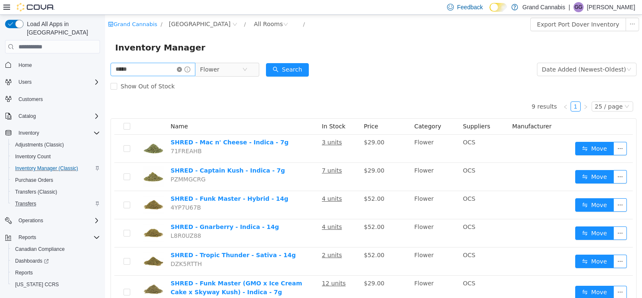
click at [182, 71] on icon "icon: close-circle" at bounding box center [179, 69] width 5 height 5
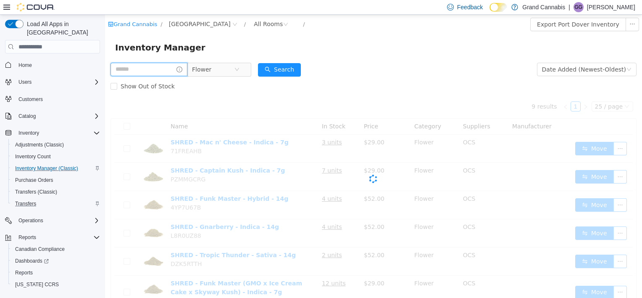
click at [159, 71] on input "text" at bounding box center [149, 69] width 77 height 13
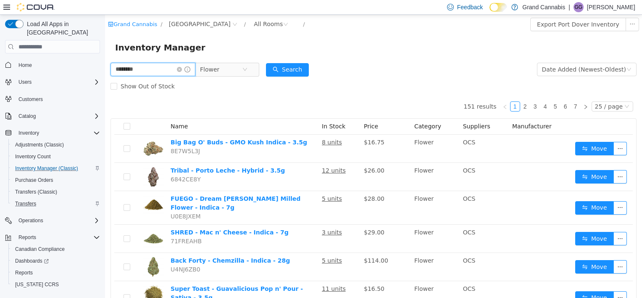
type input "********"
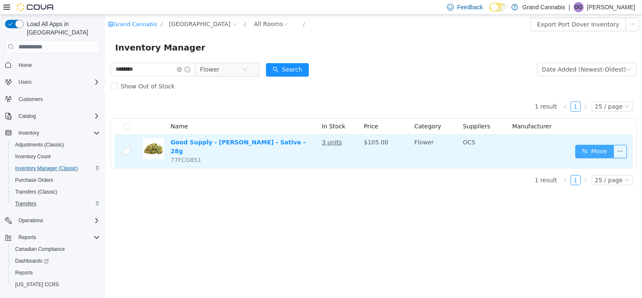
click at [600, 145] on button "Move" at bounding box center [595, 151] width 39 height 13
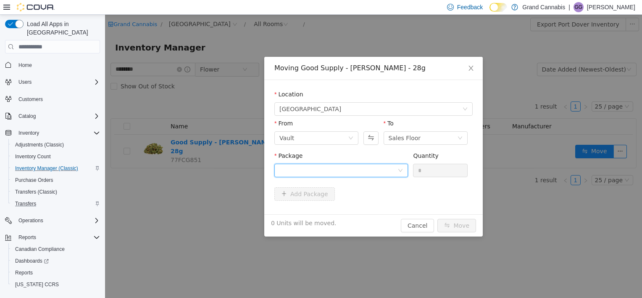
click at [320, 164] on div at bounding box center [339, 170] width 118 height 13
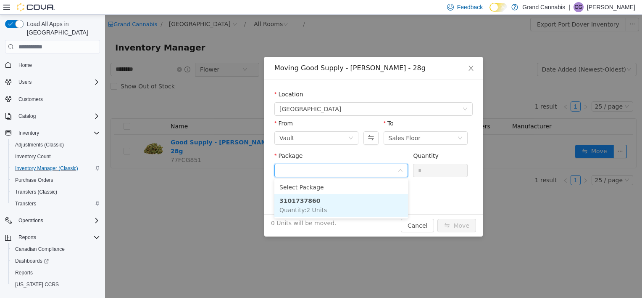
click at [341, 203] on li "3101737860 Quantity : 2 Units" at bounding box center [342, 205] width 134 height 23
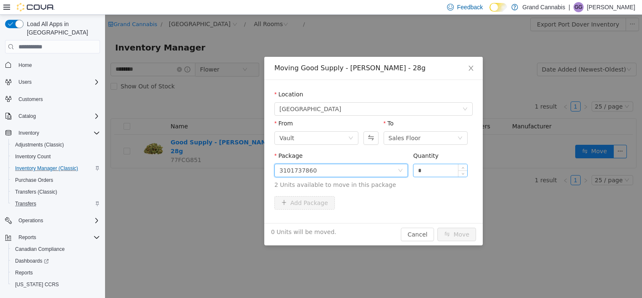
click at [447, 178] on div "Quantity *" at bounding box center [440, 165] width 55 height 29
click at [447, 174] on input "*" at bounding box center [441, 170] width 54 height 13
type input "*"
click at [423, 211] on div "Add Package" at bounding box center [374, 204] width 198 height 17
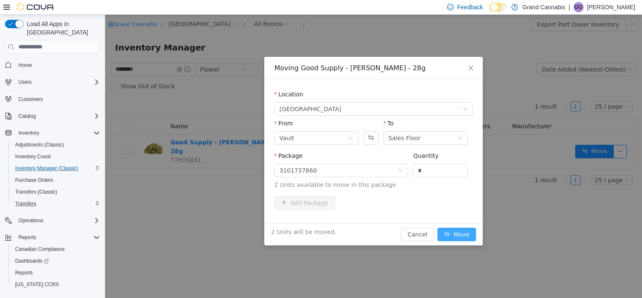
click at [459, 237] on button "Move" at bounding box center [457, 233] width 39 height 13
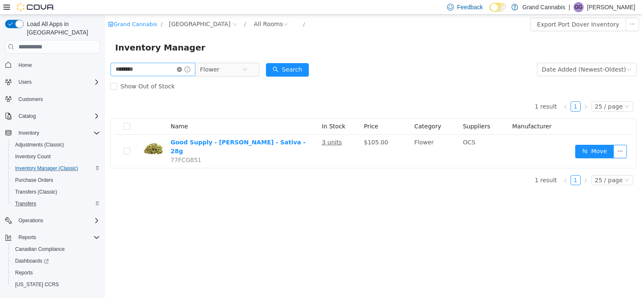
click at [182, 71] on icon "icon: close-circle" at bounding box center [179, 69] width 5 height 5
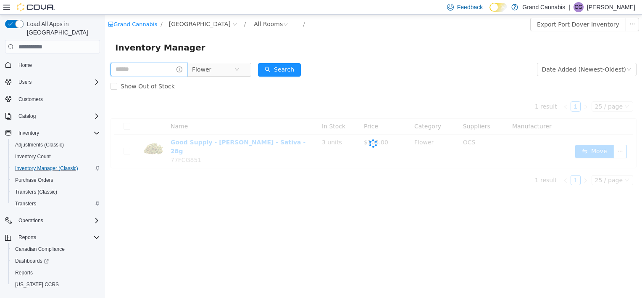
click at [158, 66] on input "text" at bounding box center [149, 69] width 77 height 13
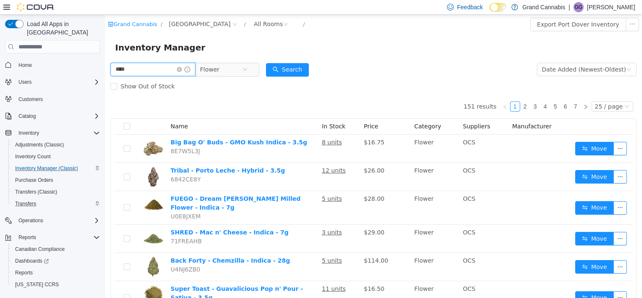
type input "****"
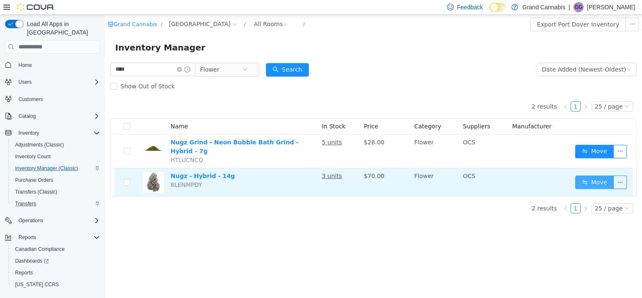
click at [599, 178] on button "Move" at bounding box center [595, 181] width 39 height 13
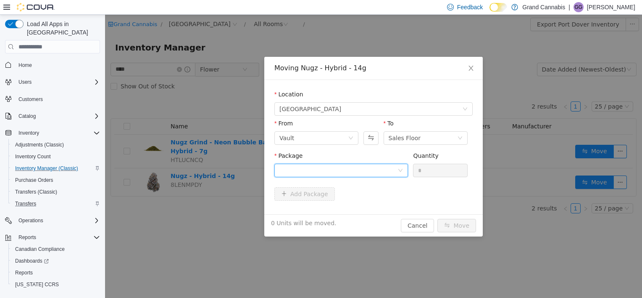
click at [390, 176] on div at bounding box center [339, 170] width 118 height 13
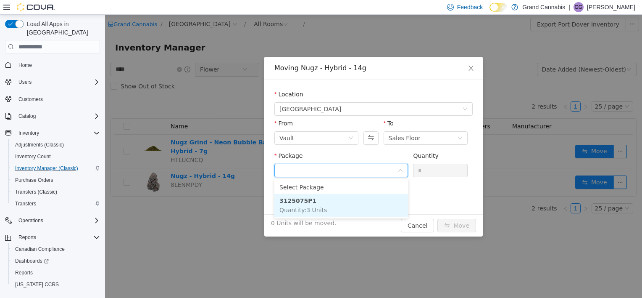
click at [372, 200] on li "3125075P1 Quantity : 3 Units" at bounding box center [342, 205] width 134 height 23
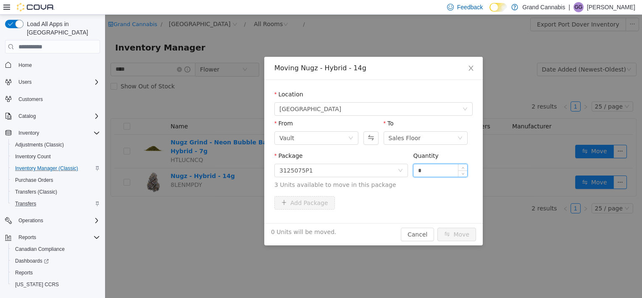
click at [449, 164] on input "*" at bounding box center [441, 170] width 54 height 13
type input "*"
click at [441, 183] on span "3 Units available to move in this package" at bounding box center [374, 184] width 198 height 9
click at [464, 232] on button "Move" at bounding box center [457, 233] width 39 height 13
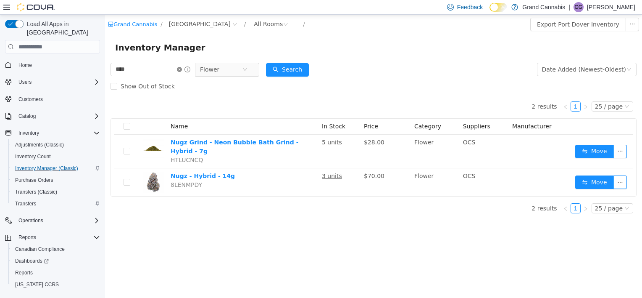
drag, startPoint x: 187, startPoint y: 71, endPoint x: 157, endPoint y: 71, distance: 29.9
click at [182, 71] on icon "icon: close-circle" at bounding box center [179, 69] width 5 height 5
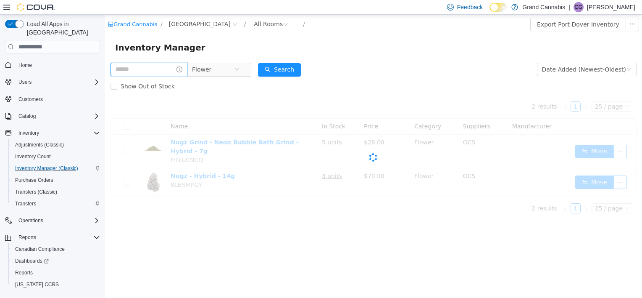
click at [157, 71] on input "text" at bounding box center [149, 69] width 77 height 13
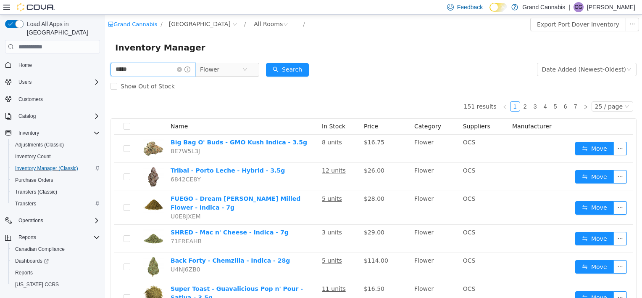
type input "*****"
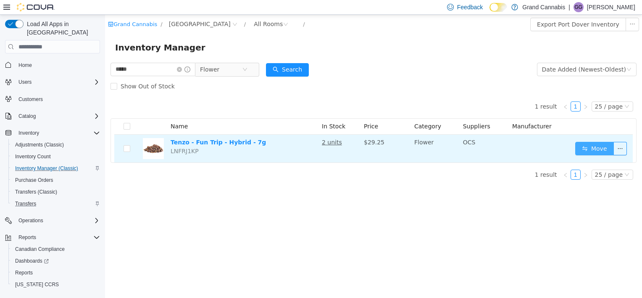
click at [595, 145] on button "Move" at bounding box center [595, 148] width 39 height 13
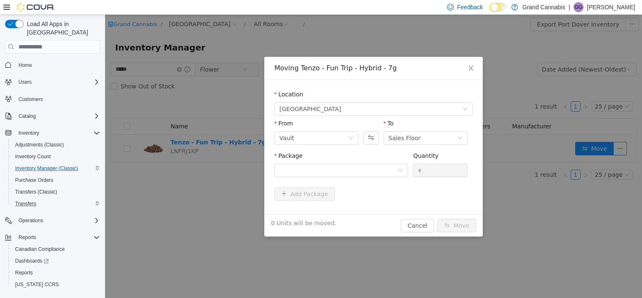
click at [351, 177] on div "Package" at bounding box center [342, 165] width 134 height 29
click at [355, 172] on div at bounding box center [339, 170] width 118 height 13
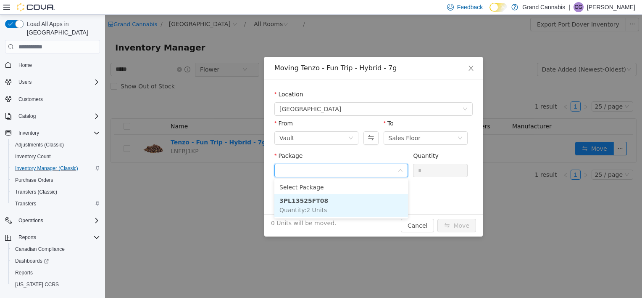
drag, startPoint x: 354, startPoint y: 201, endPoint x: 423, endPoint y: 177, distance: 73.0
click at [355, 201] on li "3PL13525FT08 Quantity : 2 Units" at bounding box center [342, 205] width 134 height 23
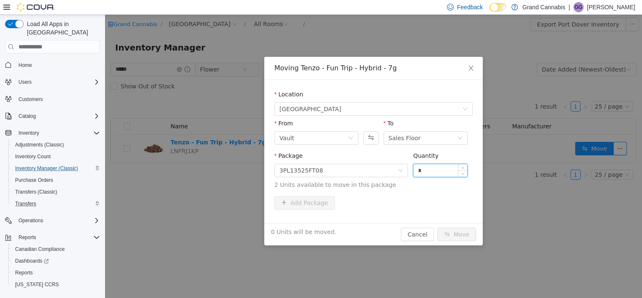
click at [426, 172] on input "*" at bounding box center [441, 170] width 54 height 13
type input "*"
drag, startPoint x: 402, startPoint y: 193, endPoint x: 439, endPoint y: 221, distance: 46.4
click at [402, 193] on div "Package 3PL13525FT08 Quantity * 2 Units available to move in this package" at bounding box center [374, 173] width 198 height 45
click at [452, 234] on button "Move" at bounding box center [457, 233] width 39 height 13
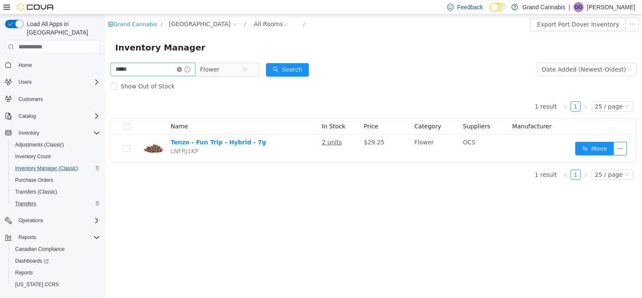
click at [182, 70] on icon "icon: close-circle" at bounding box center [179, 69] width 5 height 5
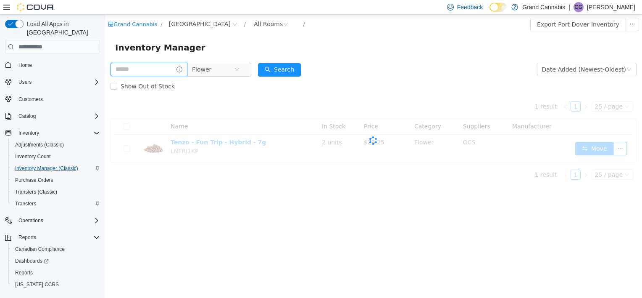
click at [157, 70] on input "text" at bounding box center [149, 69] width 77 height 13
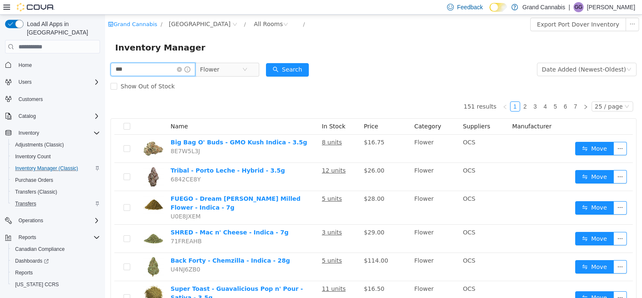
type input "***"
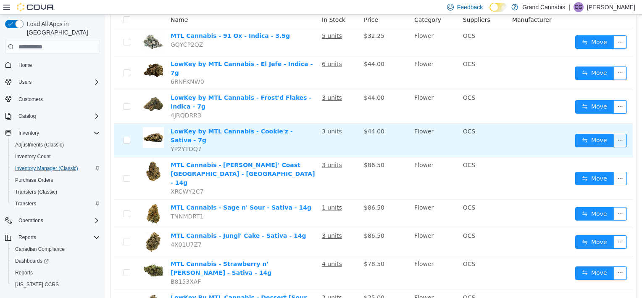
scroll to position [119, 0]
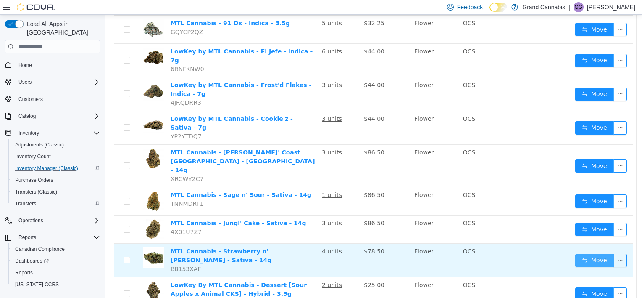
click at [586, 254] on button "Move" at bounding box center [595, 260] width 39 height 13
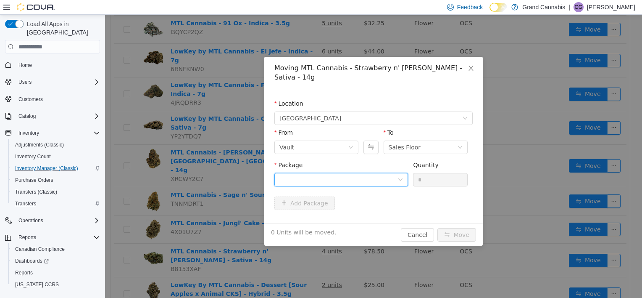
click at [325, 173] on div at bounding box center [339, 179] width 118 height 13
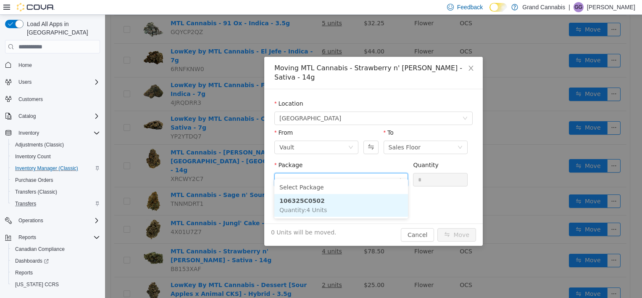
drag, startPoint x: 336, startPoint y: 201, endPoint x: 375, endPoint y: 199, distance: 38.3
click at [338, 200] on li "106325C0502 Quantity : 4 Units" at bounding box center [342, 205] width 134 height 23
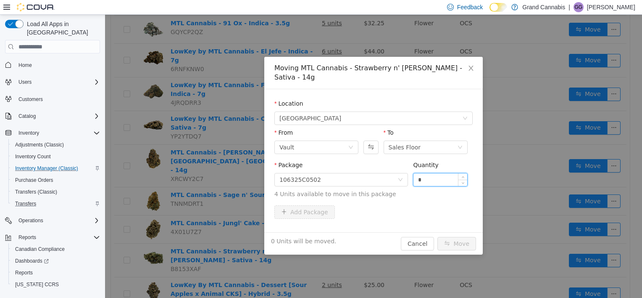
click at [432, 173] on input "*" at bounding box center [441, 179] width 54 height 13
type input "*"
click at [429, 190] on span "4 Units available to move in this package" at bounding box center [374, 194] width 198 height 9
click at [459, 237] on button "Move" at bounding box center [457, 243] width 39 height 13
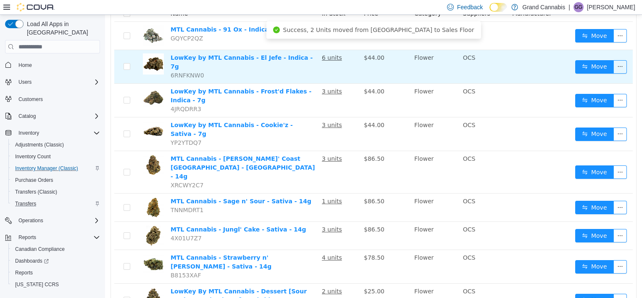
scroll to position [0, 0]
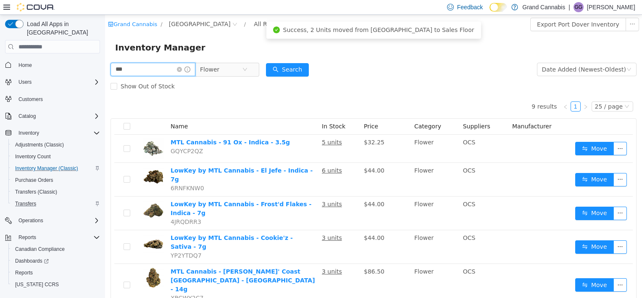
click at [149, 65] on input "***" at bounding box center [153, 69] width 85 height 13
type input "*"
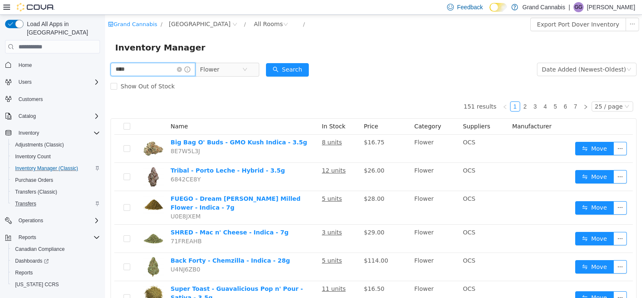
type input "****"
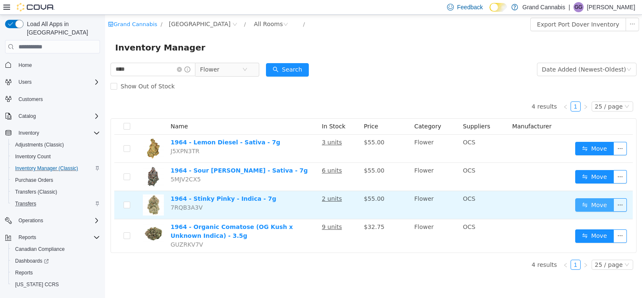
click at [588, 204] on button "Move" at bounding box center [595, 204] width 39 height 13
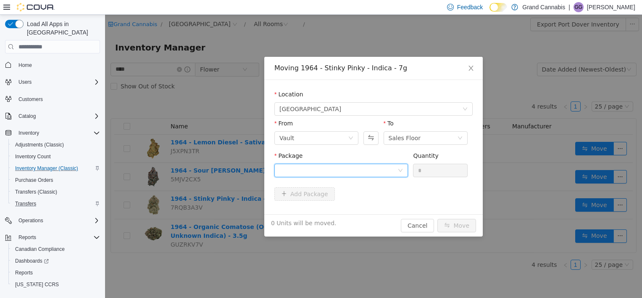
click at [362, 176] on div at bounding box center [339, 170] width 118 height 13
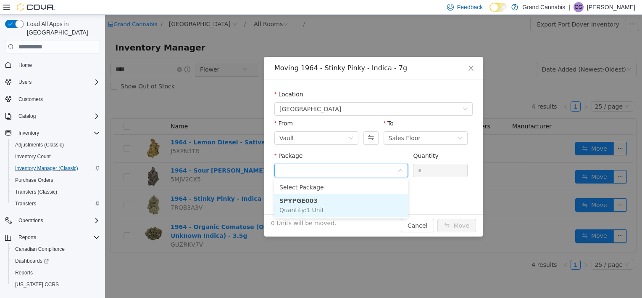
click at [365, 198] on li "SPYPGE003 Quantity : 1 Unit" at bounding box center [342, 205] width 134 height 23
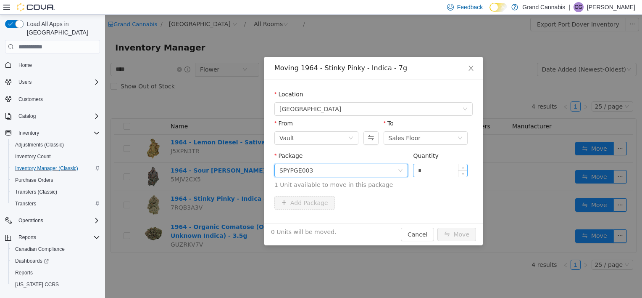
click at [445, 169] on input "*" at bounding box center [441, 170] width 54 height 13
type input "*"
click at [439, 182] on span "1 Unit available to move in this package" at bounding box center [374, 184] width 198 height 9
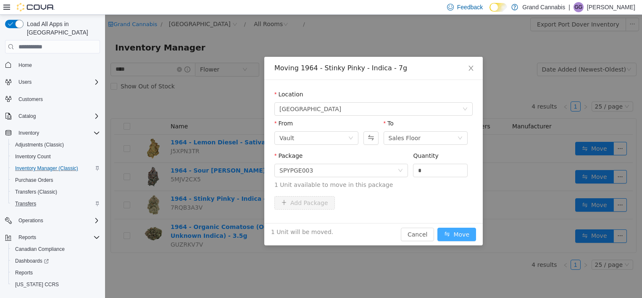
click at [460, 240] on button "Move" at bounding box center [457, 233] width 39 height 13
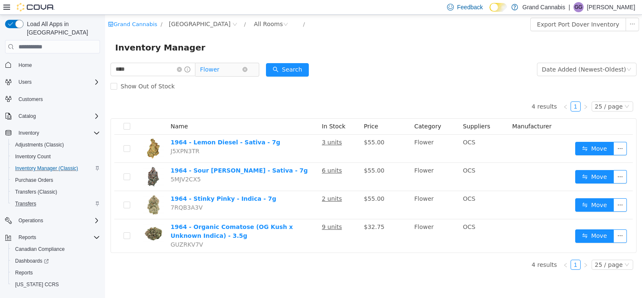
click at [248, 68] on icon "icon: close-circle" at bounding box center [245, 69] width 5 height 5
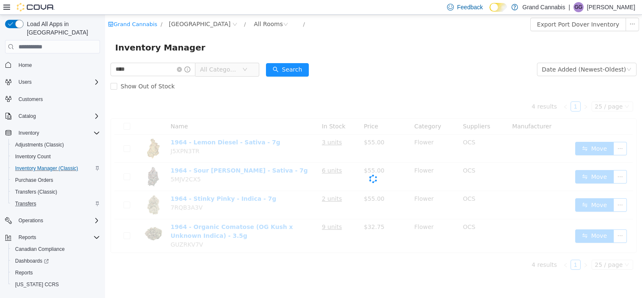
click at [242, 70] on span "All Categories" at bounding box center [221, 69] width 42 height 13
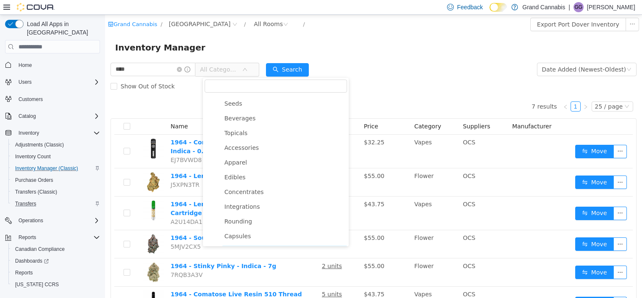
scroll to position [7, 0]
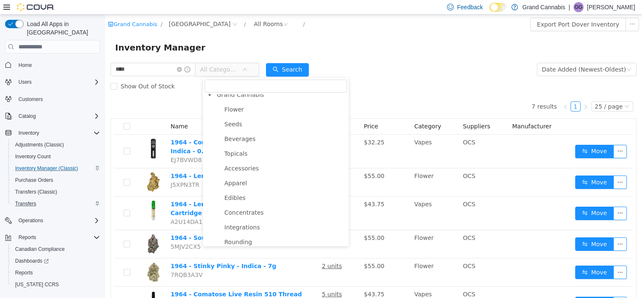
drag, startPoint x: 243, startPoint y: 199, endPoint x: 240, endPoint y: 192, distance: 8.1
click at [243, 200] on span "Edibles" at bounding box center [284, 197] width 125 height 11
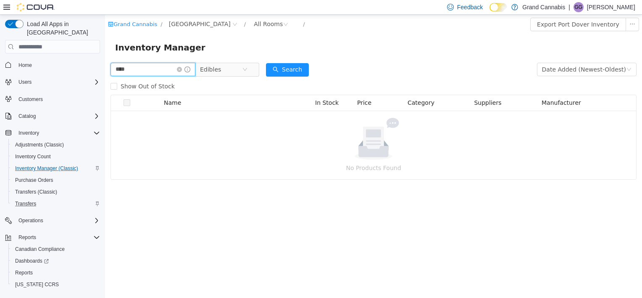
click at [164, 71] on input "****" at bounding box center [153, 69] width 85 height 13
click at [182, 70] on icon "icon: close-circle" at bounding box center [179, 69] width 5 height 5
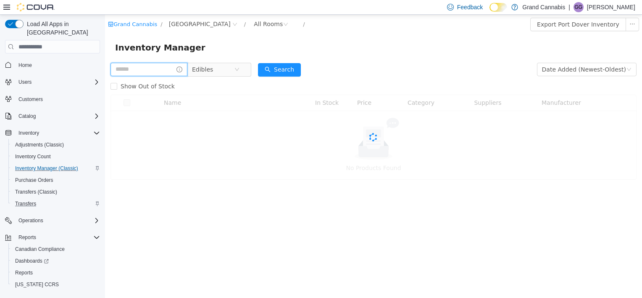
click at [167, 71] on input "text" at bounding box center [149, 69] width 77 height 13
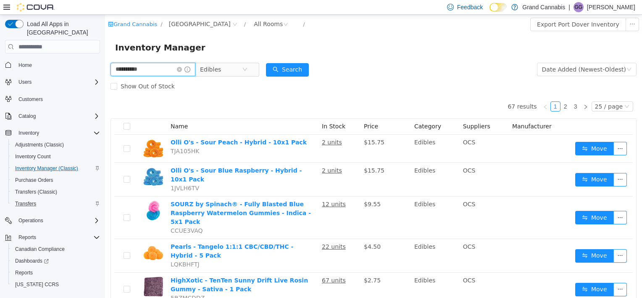
type input "**********"
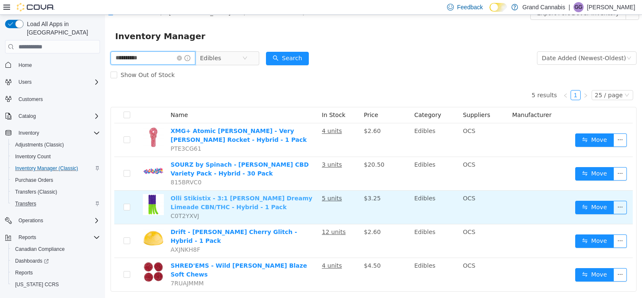
scroll to position [18, 0]
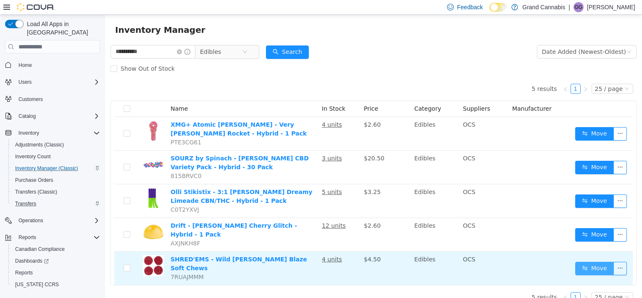
click at [576, 262] on button "Move" at bounding box center [595, 268] width 39 height 13
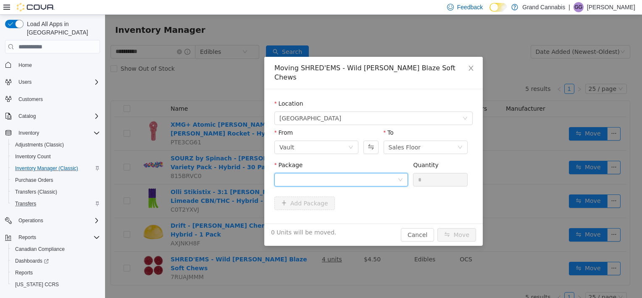
click at [322, 174] on div at bounding box center [339, 179] width 118 height 13
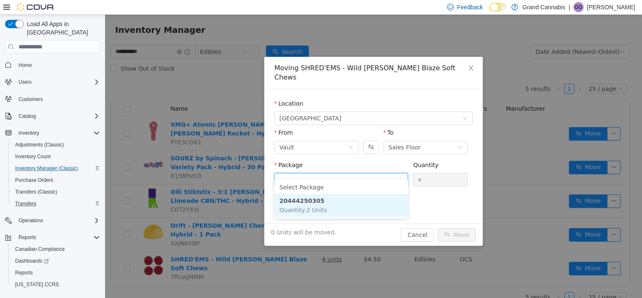
click at [334, 206] on li "20444250305 Quantity : 2 Units" at bounding box center [342, 205] width 134 height 23
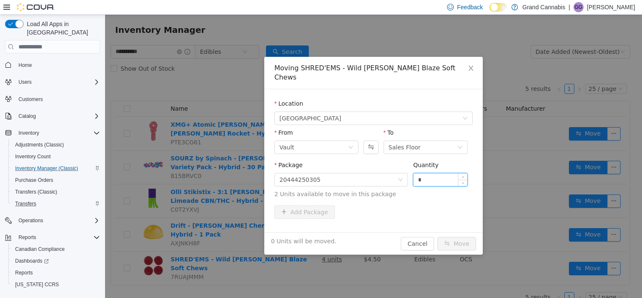
click at [438, 173] on input "*" at bounding box center [441, 179] width 54 height 13
type input "*"
drag, startPoint x: 415, startPoint y: 209, endPoint x: 441, endPoint y: 215, distance: 25.8
click at [415, 210] on div "Add Package" at bounding box center [374, 213] width 198 height 17
drag, startPoint x: 466, startPoint y: 235, endPoint x: 454, endPoint y: 231, distance: 12.2
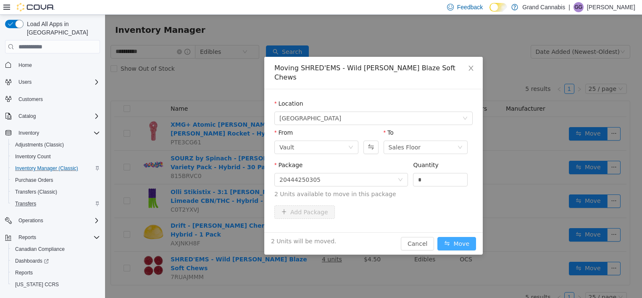
click at [465, 237] on button "Move" at bounding box center [457, 243] width 39 height 13
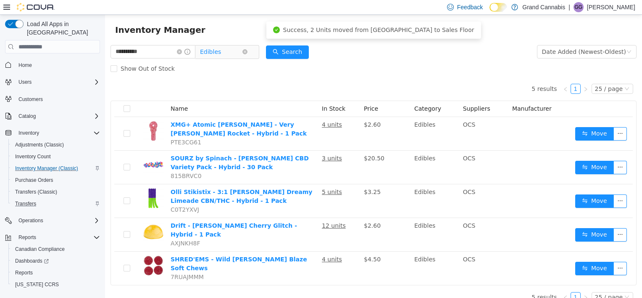
click at [242, 48] on span "Edibles" at bounding box center [221, 51] width 42 height 13
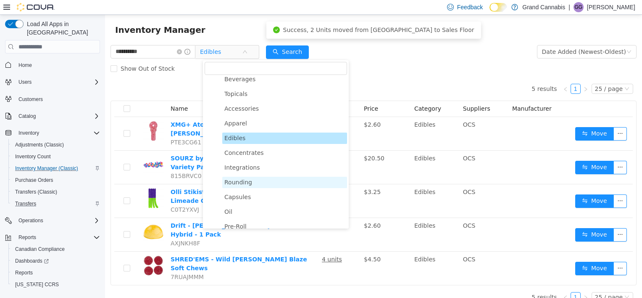
scroll to position [91, 0]
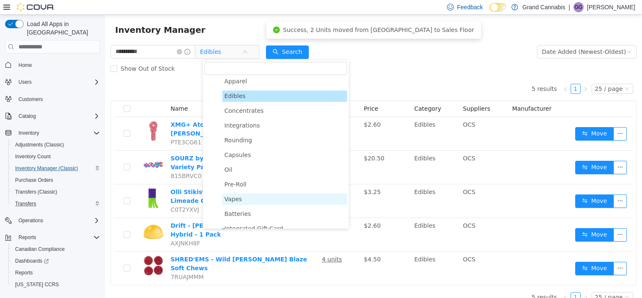
click at [252, 200] on span "Vapes" at bounding box center [284, 198] width 125 height 11
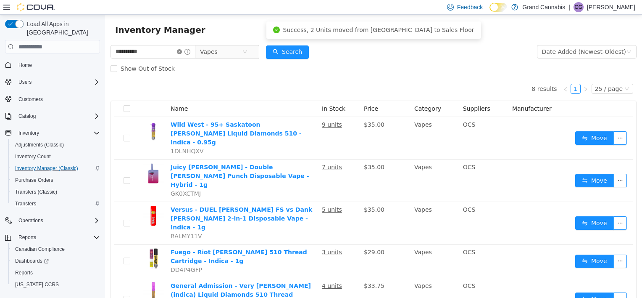
click at [182, 53] on icon "icon: close-circle" at bounding box center [179, 51] width 5 height 5
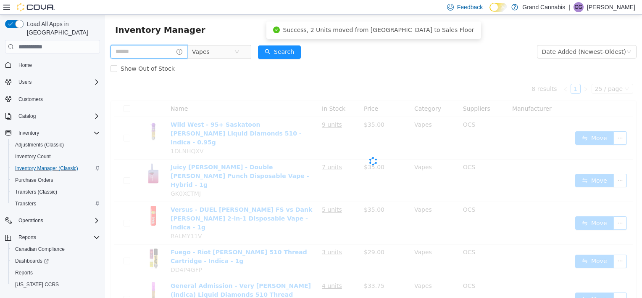
click at [157, 55] on input "text" at bounding box center [149, 51] width 77 height 13
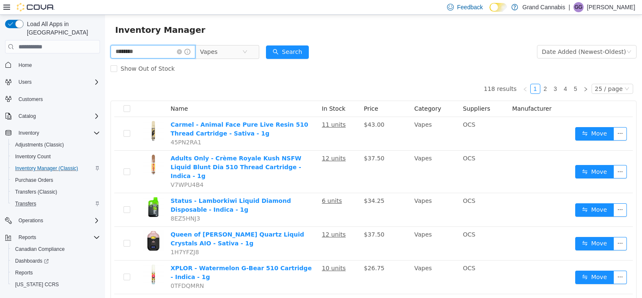
type input "********"
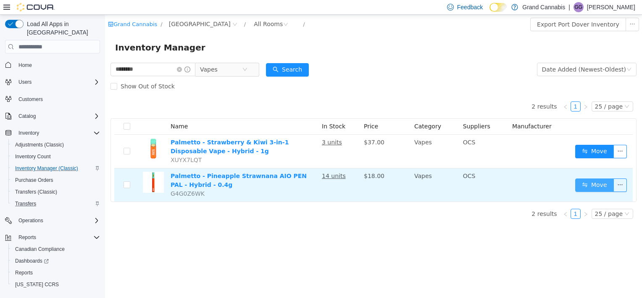
click at [588, 183] on button "Move" at bounding box center [595, 184] width 39 height 13
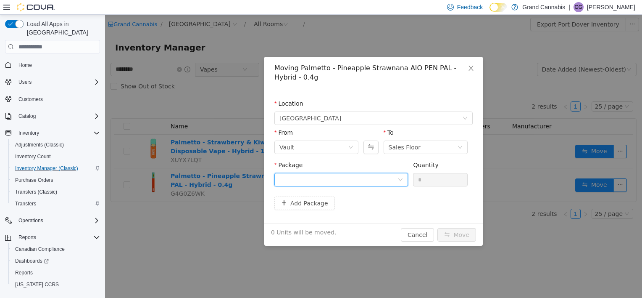
click at [364, 180] on div at bounding box center [339, 179] width 118 height 13
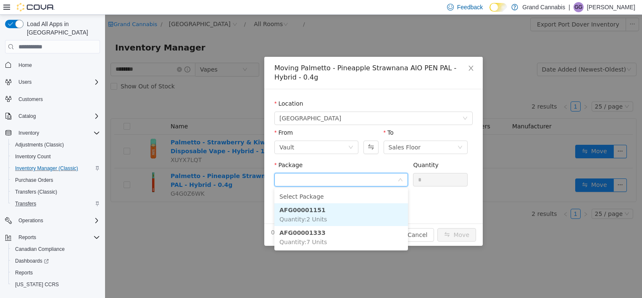
drag, startPoint x: 364, startPoint y: 216, endPoint x: 395, endPoint y: 181, distance: 47.1
click at [364, 213] on li "AFG00001151 Quantity : 2 Units" at bounding box center [342, 214] width 134 height 23
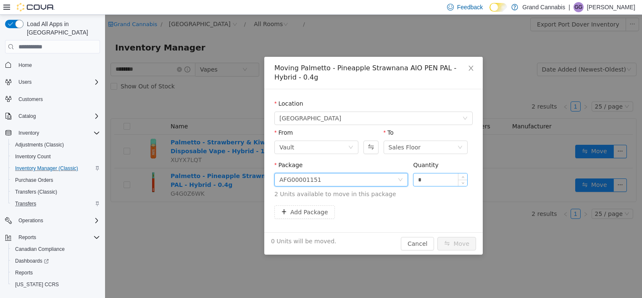
click at [442, 179] on input "*" at bounding box center [441, 179] width 54 height 13
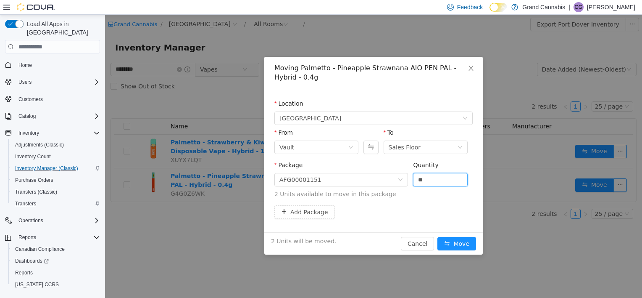
type input "*"
drag, startPoint x: 436, startPoint y: 202, endPoint x: 436, endPoint y: 206, distance: 4.2
click at [436, 202] on div "Package AFG00001151 Quantity * 2 Units available to move in this package" at bounding box center [374, 183] width 198 height 45
click at [468, 246] on button "Move" at bounding box center [457, 243] width 39 height 13
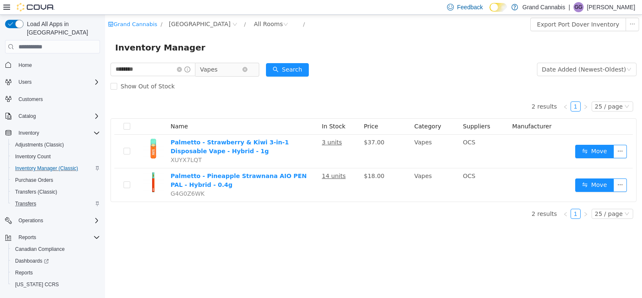
click at [253, 65] on span "Vapes" at bounding box center [224, 69] width 58 height 13
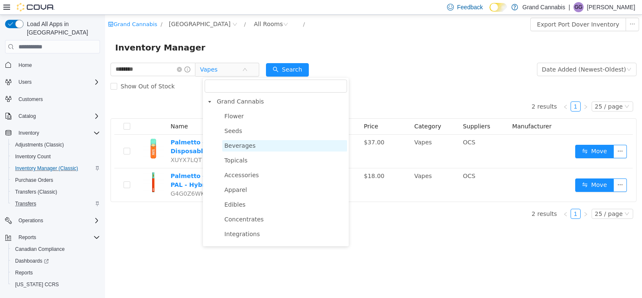
click at [250, 151] on span "Beverages" at bounding box center [284, 145] width 125 height 11
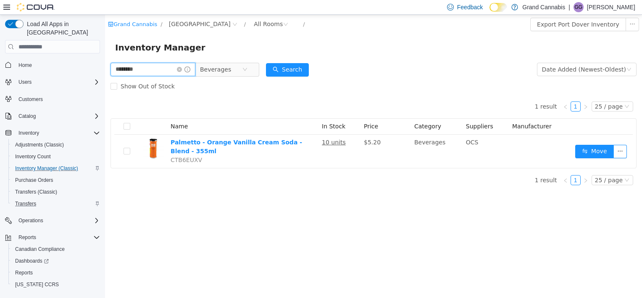
drag, startPoint x: 156, startPoint y: 71, endPoint x: 86, endPoint y: 73, distance: 70.3
click at [105, 73] on html "Grand Cannabis / [GEOGRAPHIC_DATA] / All Rooms / Export Port Dover Inventory In…" at bounding box center [373, 156] width 537 height 283
type input "******"
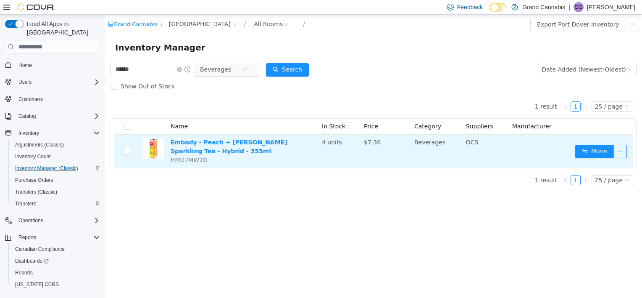
click at [260, 159] on td "Embody - Peach + [PERSON_NAME] Sparkling Tea - Hybrid - 355ml HMD7MW2G" at bounding box center [242, 151] width 151 height 33
click at [205, 146] on link "Embody - Peach + [PERSON_NAME] Sparkling Tea - Hybrid - 355ml" at bounding box center [229, 147] width 117 height 16
click at [579, 148] on button "Move" at bounding box center [595, 151] width 39 height 13
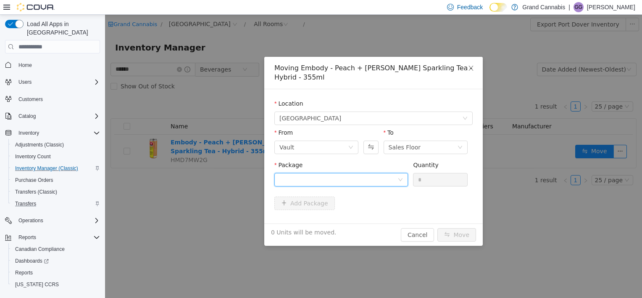
click at [327, 179] on div at bounding box center [339, 179] width 118 height 13
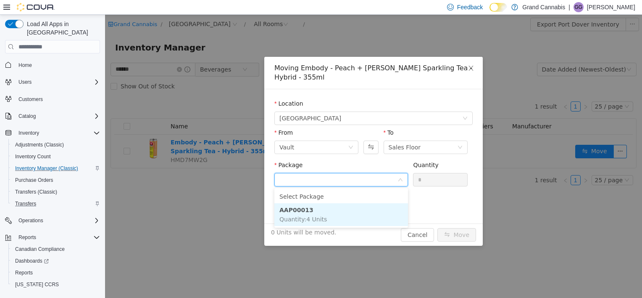
click at [327, 223] on li "AAP00013 Quantity : 4 Units" at bounding box center [342, 214] width 134 height 23
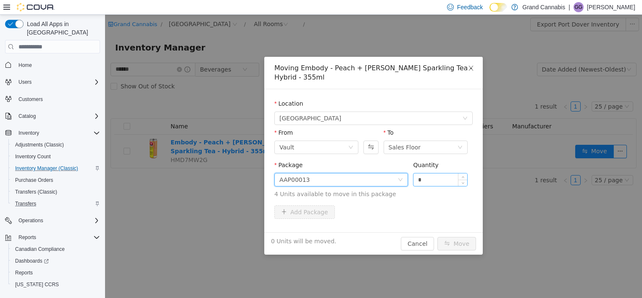
click at [436, 176] on input "*" at bounding box center [441, 179] width 54 height 13
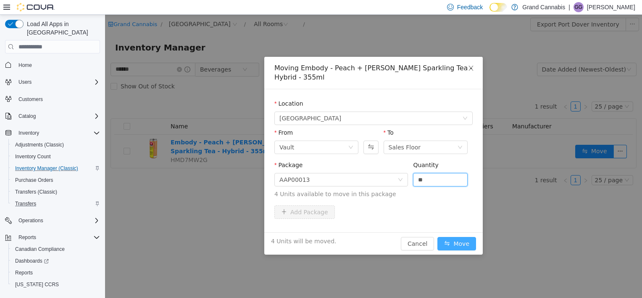
type input "*"
click at [448, 240] on button "Move" at bounding box center [457, 243] width 39 height 13
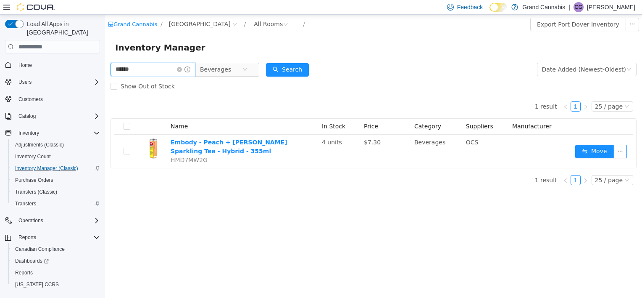
drag, startPoint x: 145, startPoint y: 73, endPoint x: 62, endPoint y: 61, distance: 83.7
click at [105, 61] on html "Grand Cannabis / [GEOGRAPHIC_DATA] / All Rooms / Export Port Dover Inventory In…" at bounding box center [373, 156] width 537 height 283
type input "**********"
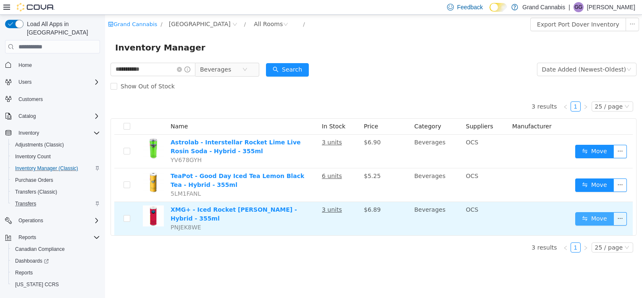
click at [597, 216] on button "Move" at bounding box center [595, 218] width 39 height 13
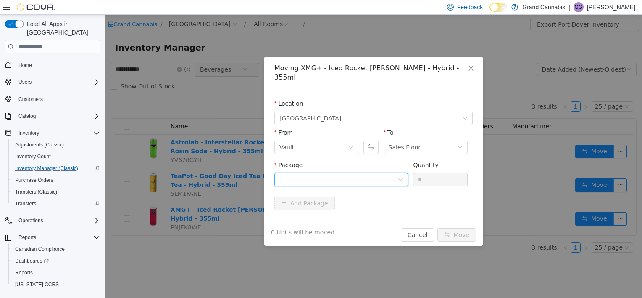
click at [290, 173] on div at bounding box center [339, 179] width 118 height 13
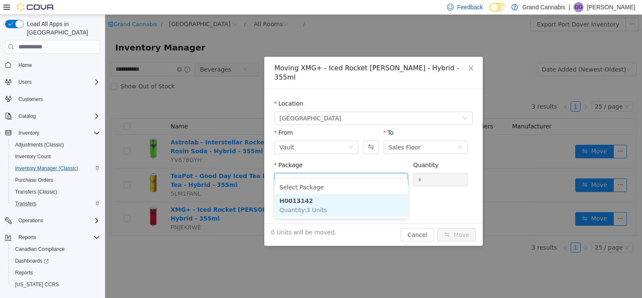
click at [317, 212] on span "Quantity : 3 Units" at bounding box center [304, 209] width 48 height 7
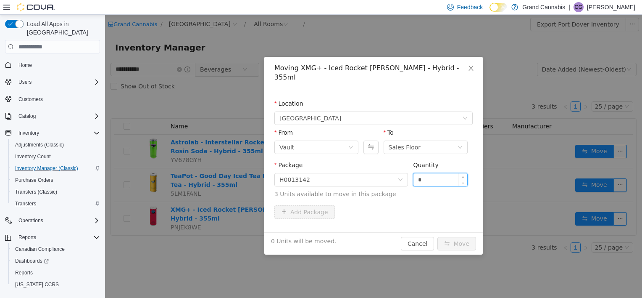
click at [425, 173] on input "*" at bounding box center [441, 179] width 54 height 13
type input "*"
click at [458, 237] on button "Move" at bounding box center [457, 243] width 39 height 13
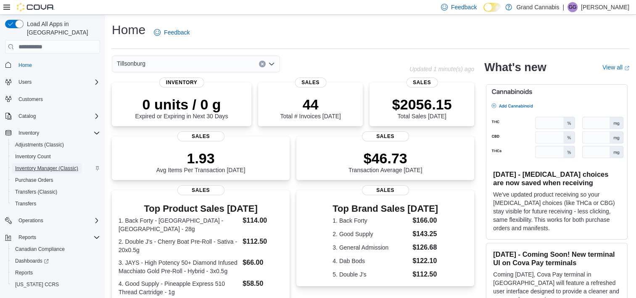
click at [30, 165] on span "Inventory Manager (Classic)" at bounding box center [46, 168] width 63 height 7
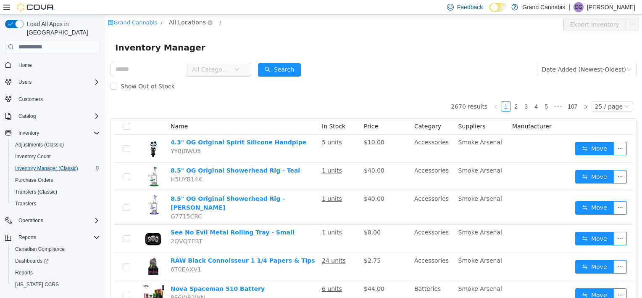
click at [181, 23] on span "All Locations" at bounding box center [187, 22] width 37 height 9
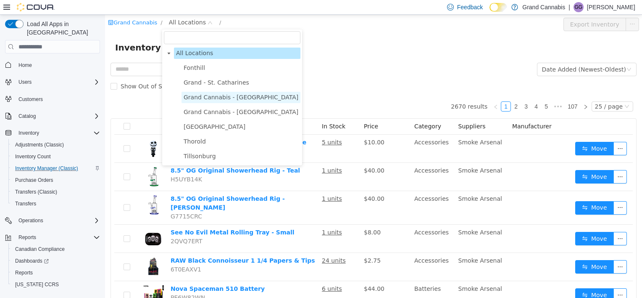
click at [222, 99] on span "Grand Cannabis - [GEOGRAPHIC_DATA]" at bounding box center [241, 97] width 115 height 7
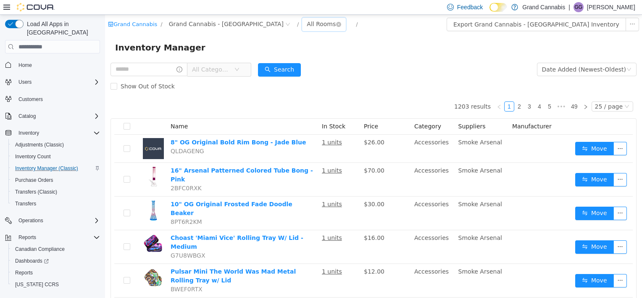
click at [307, 26] on div "All Rooms" at bounding box center [321, 24] width 29 height 13
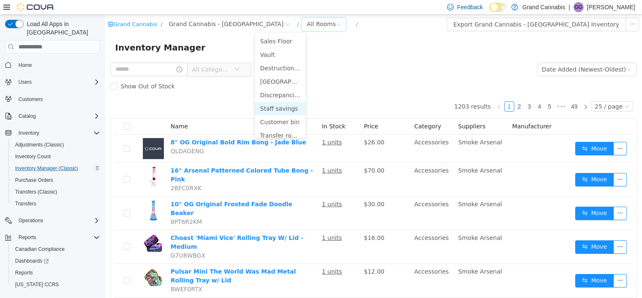
scroll to position [19, 0]
click at [280, 126] on li "Transfer room" at bounding box center [280, 129] width 50 height 13
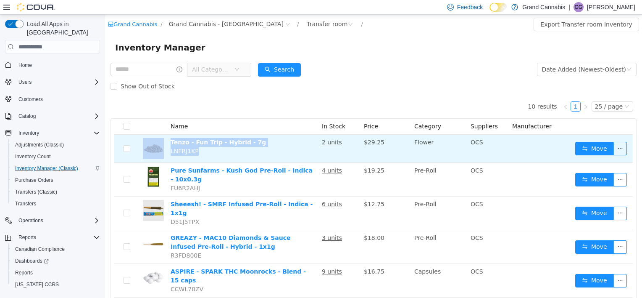
drag, startPoint x: 171, startPoint y: 141, endPoint x: 253, endPoint y: 147, distance: 82.6
click at [253, 147] on tr "Tenzo - Fun Trip - Hybrid - 7g LNFRJ1KP 2 units $29.25 Flower OCS Move" at bounding box center [373, 149] width 519 height 28
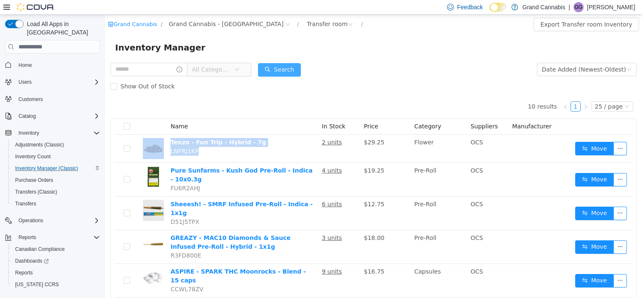
click at [274, 71] on button "Search" at bounding box center [279, 69] width 43 height 13
click at [348, 25] on icon "icon: close-circle" at bounding box center [350, 24] width 5 height 5
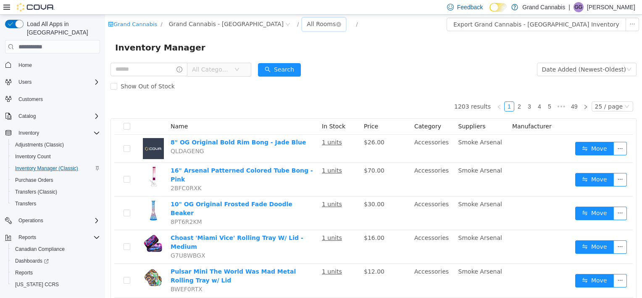
click at [307, 25] on div "All Rooms" at bounding box center [321, 24] width 29 height 13
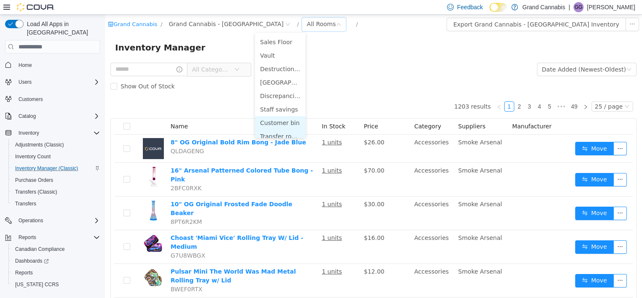
scroll to position [19, 0]
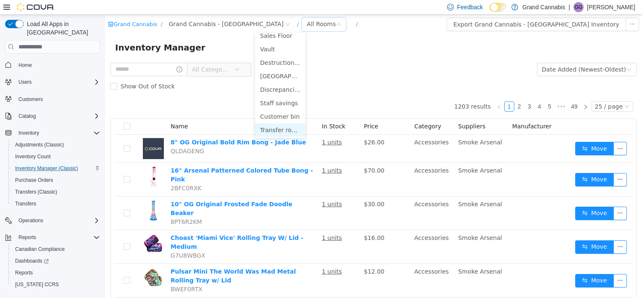
click at [285, 130] on li "Transfer room" at bounding box center [280, 129] width 50 height 13
